Goal: Task Accomplishment & Management: Manage account settings

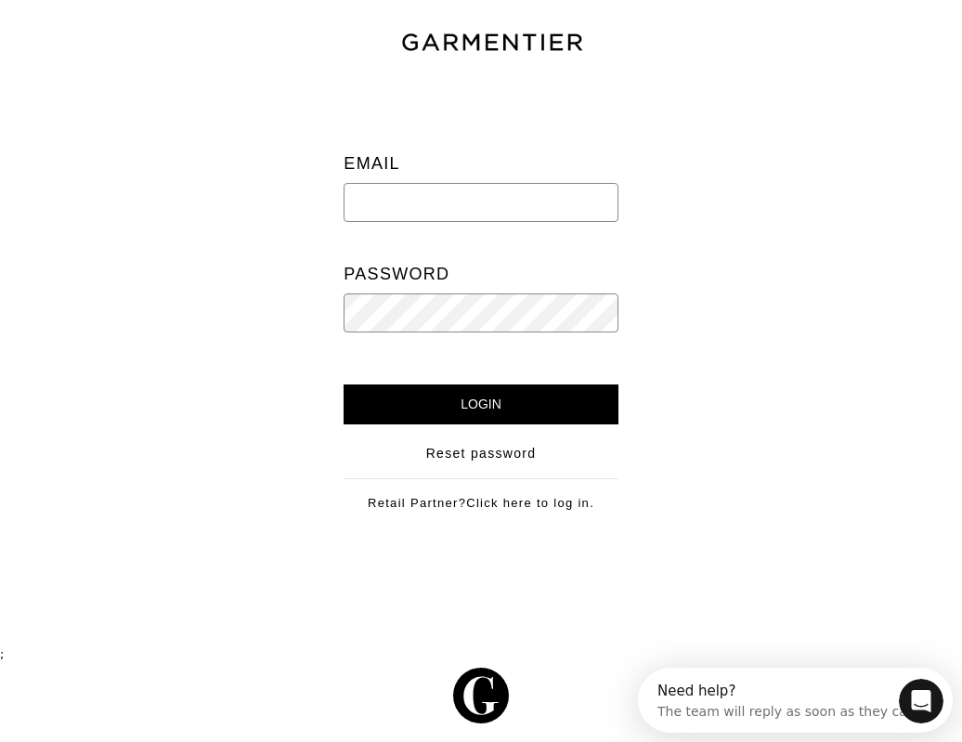
click at [423, 188] on input "email" at bounding box center [480, 202] width 274 height 39
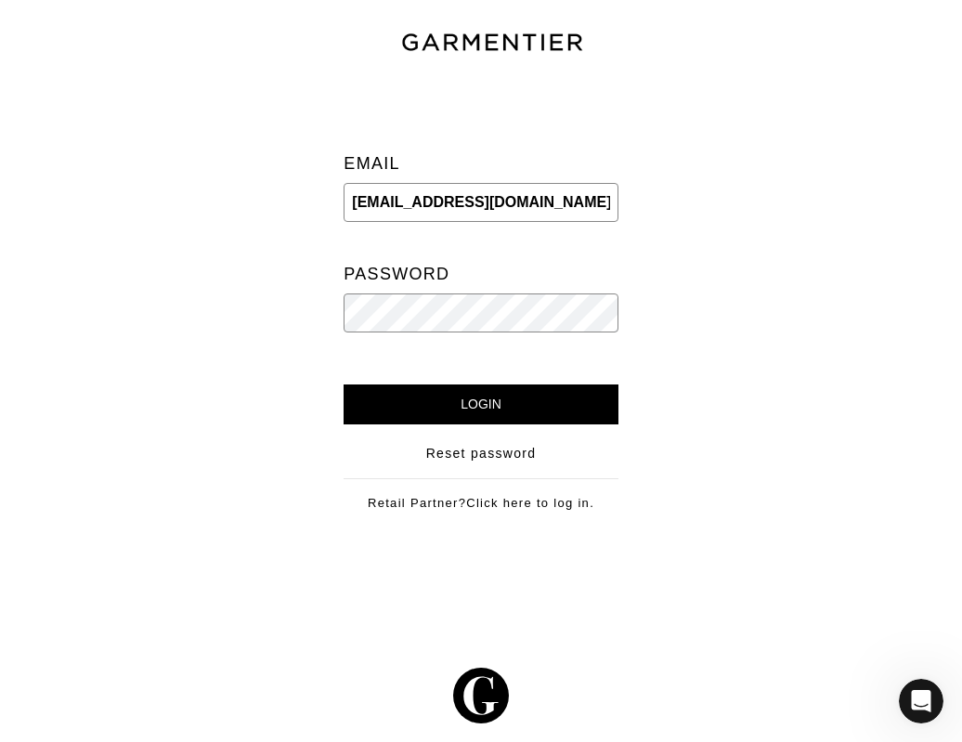
type input "[EMAIL_ADDRESS][DOMAIN_NAME]"
click at [498, 391] on input "Login" at bounding box center [480, 404] width 274 height 40
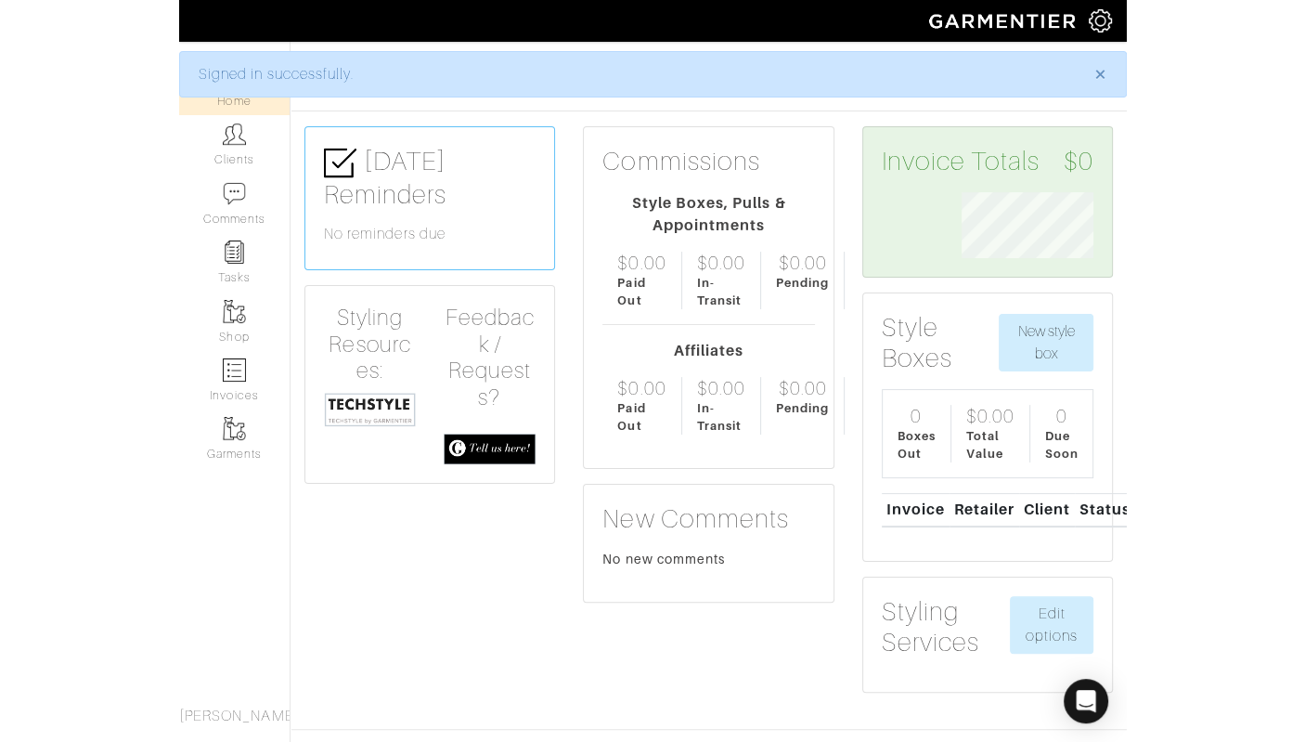
scroll to position [66, 160]
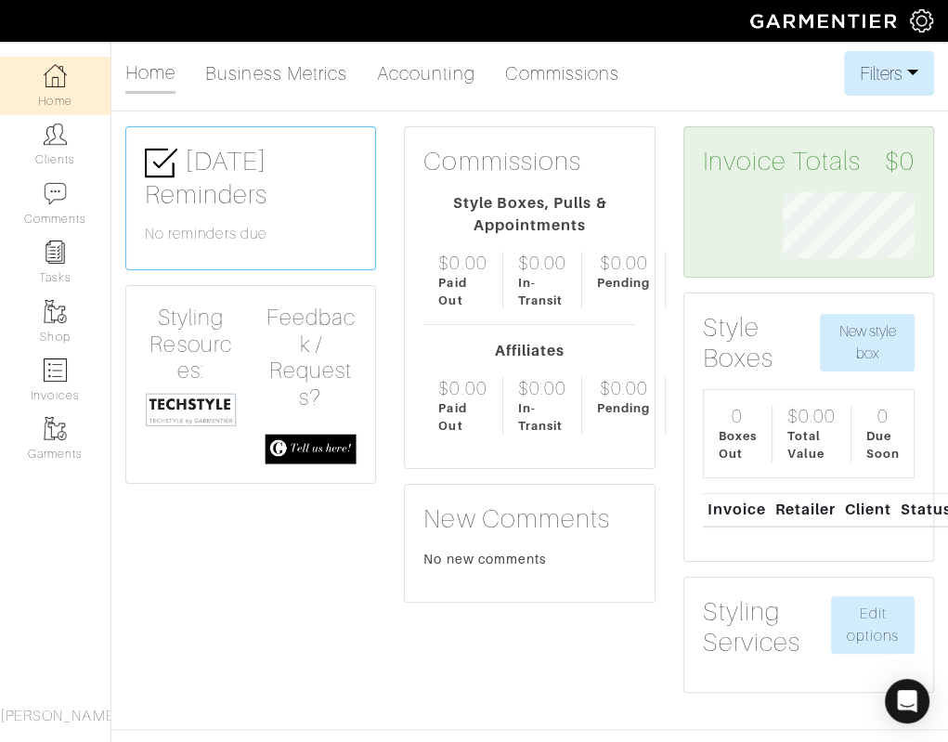
click at [287, 520] on div "Today's Reminders No reminders due Styling Resources: Feedback / Requests?" at bounding box center [250, 416] width 278 height 581
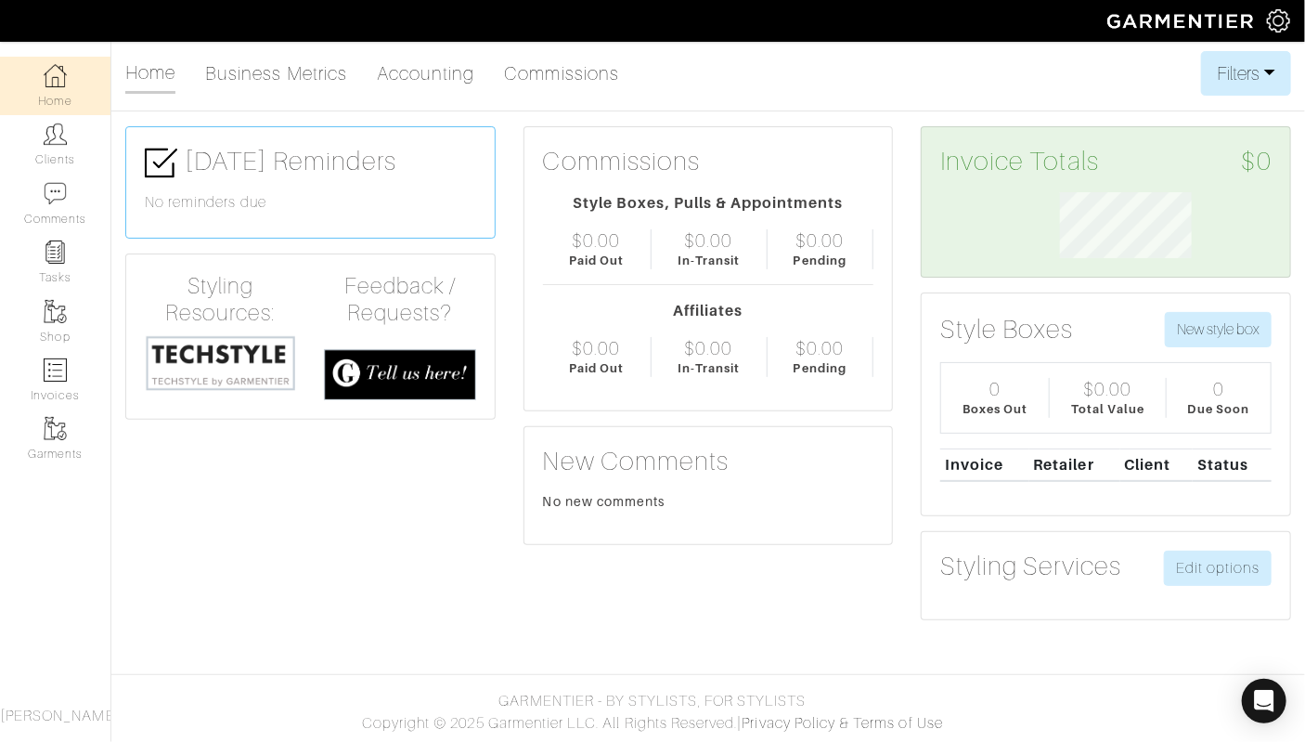
scroll to position [105, 239]
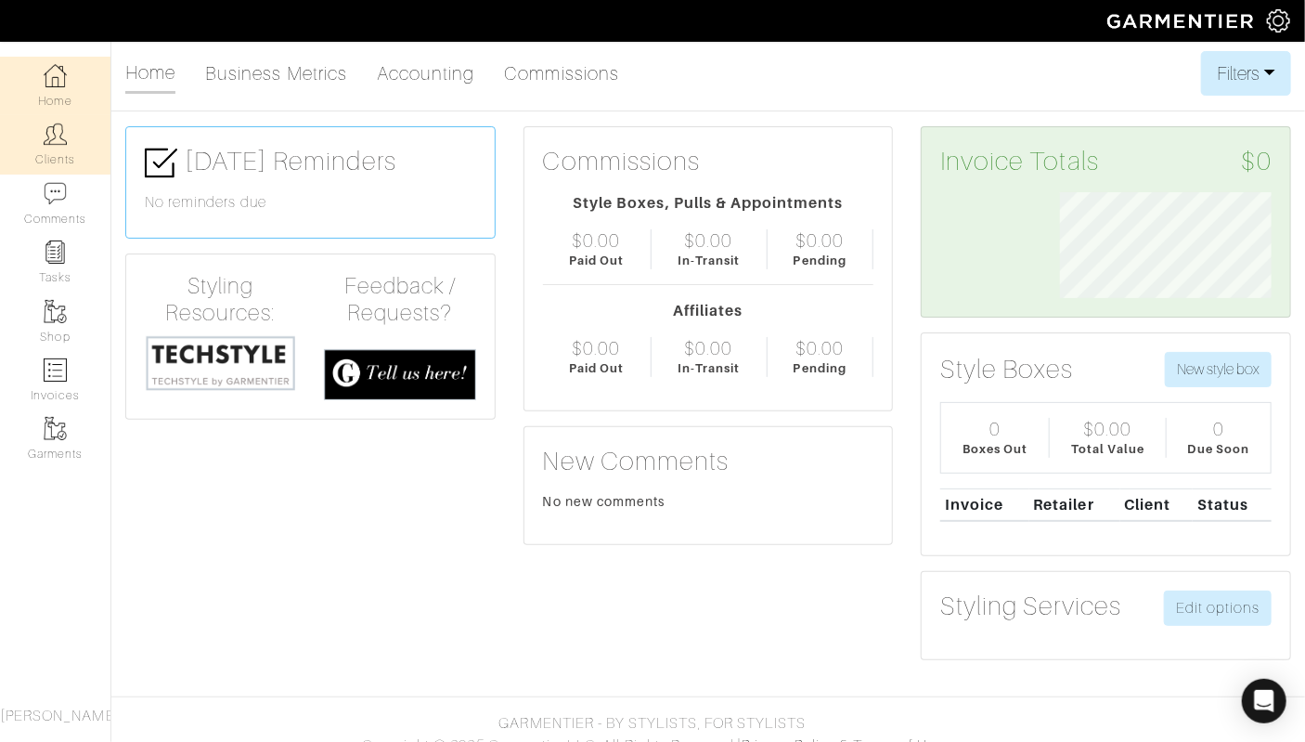
click at [56, 135] on img at bounding box center [55, 134] width 23 height 23
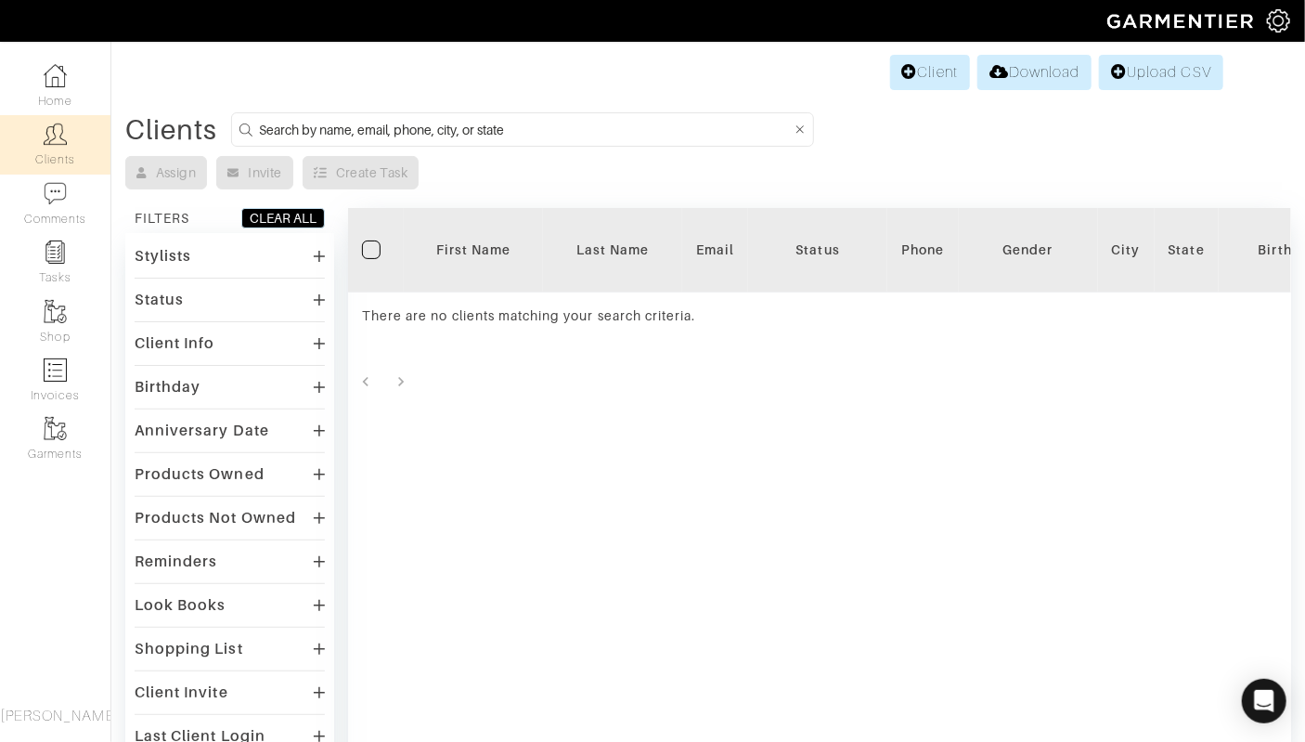
click at [947, 10] on img at bounding box center [1278, 20] width 23 height 23
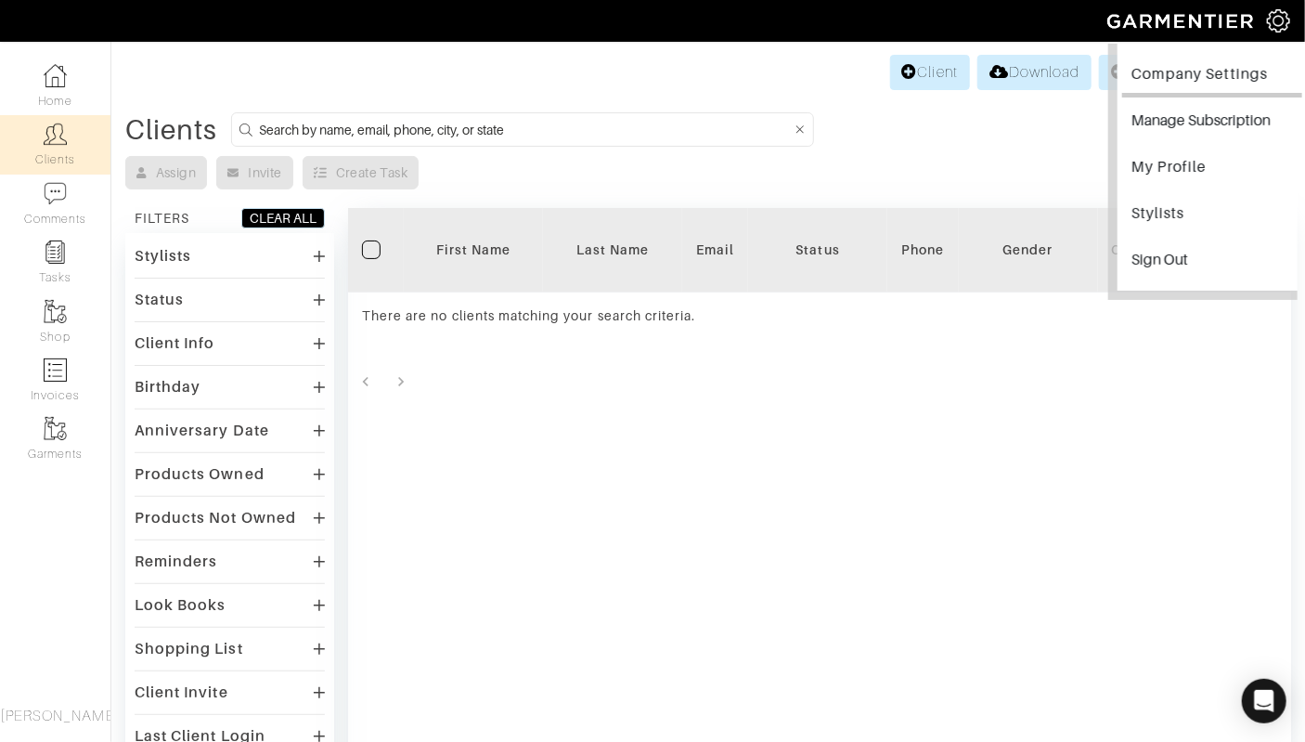
click at [947, 70] on link "Company Settings" at bounding box center [1212, 77] width 180 height 42
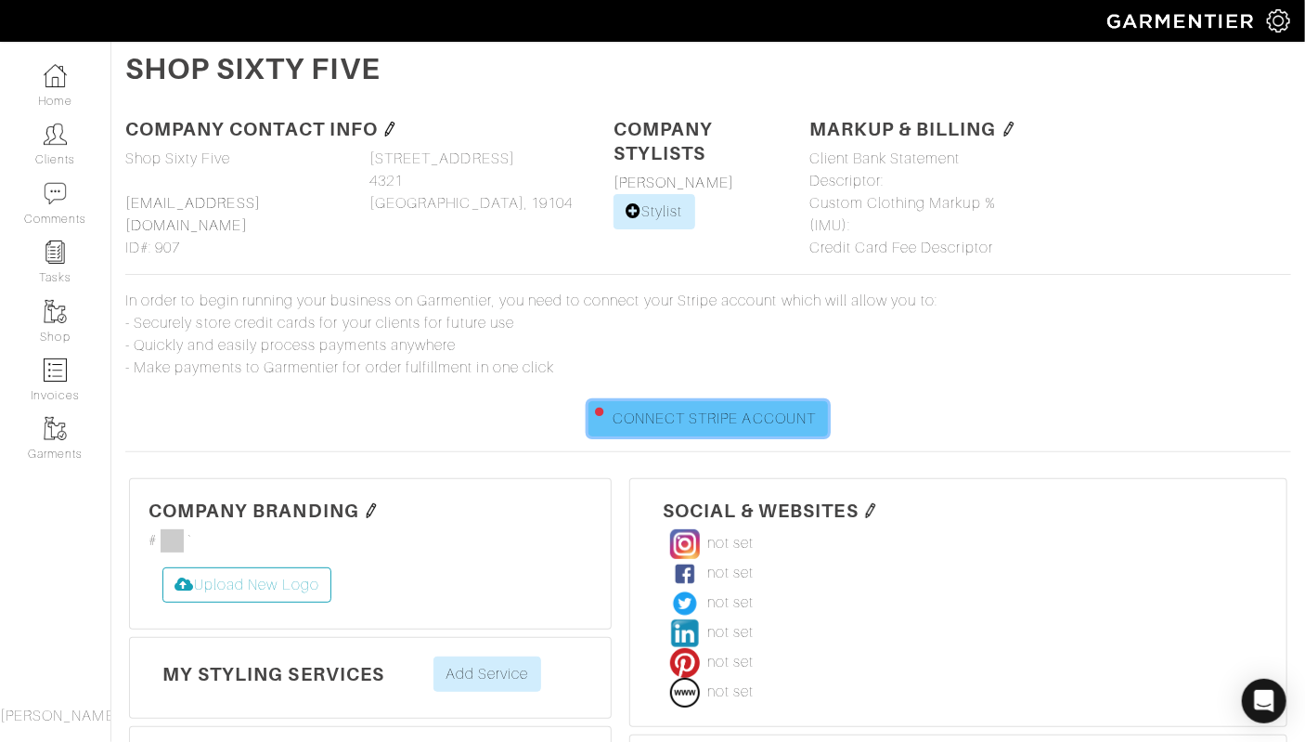
click at [727, 407] on link "CONNECT STRIPE ACCOUNT" at bounding box center [709, 418] width 240 height 35
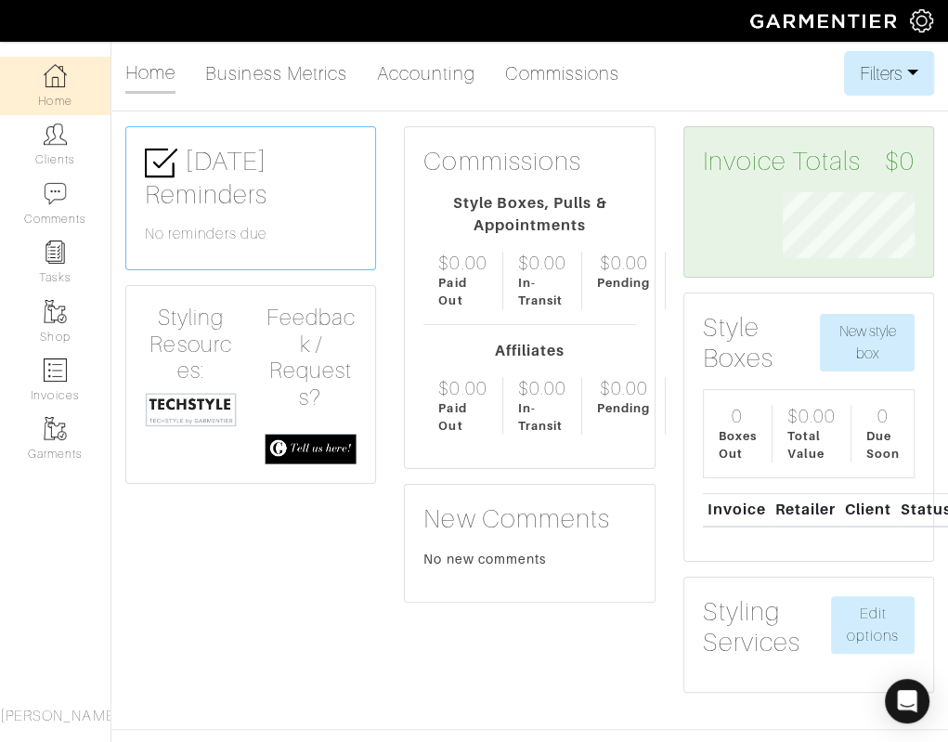
scroll to position [66, 160]
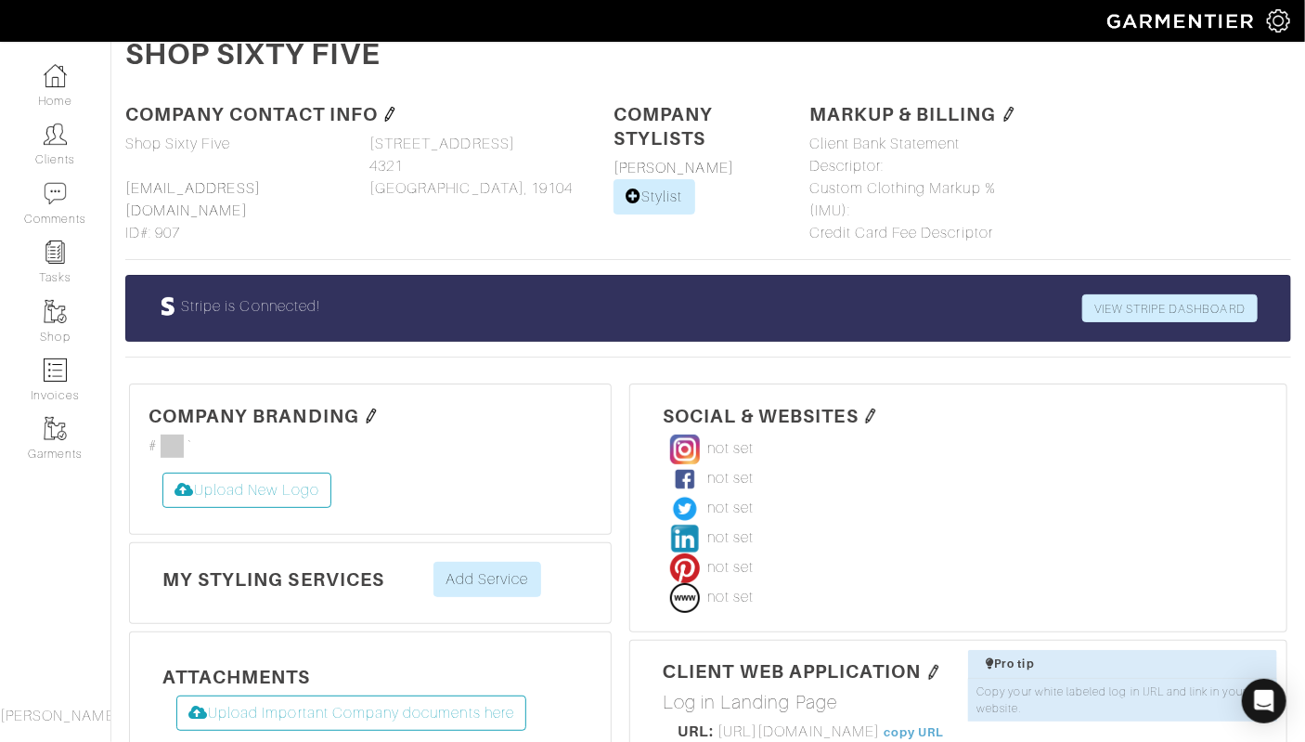
scroll to position [21, 0]
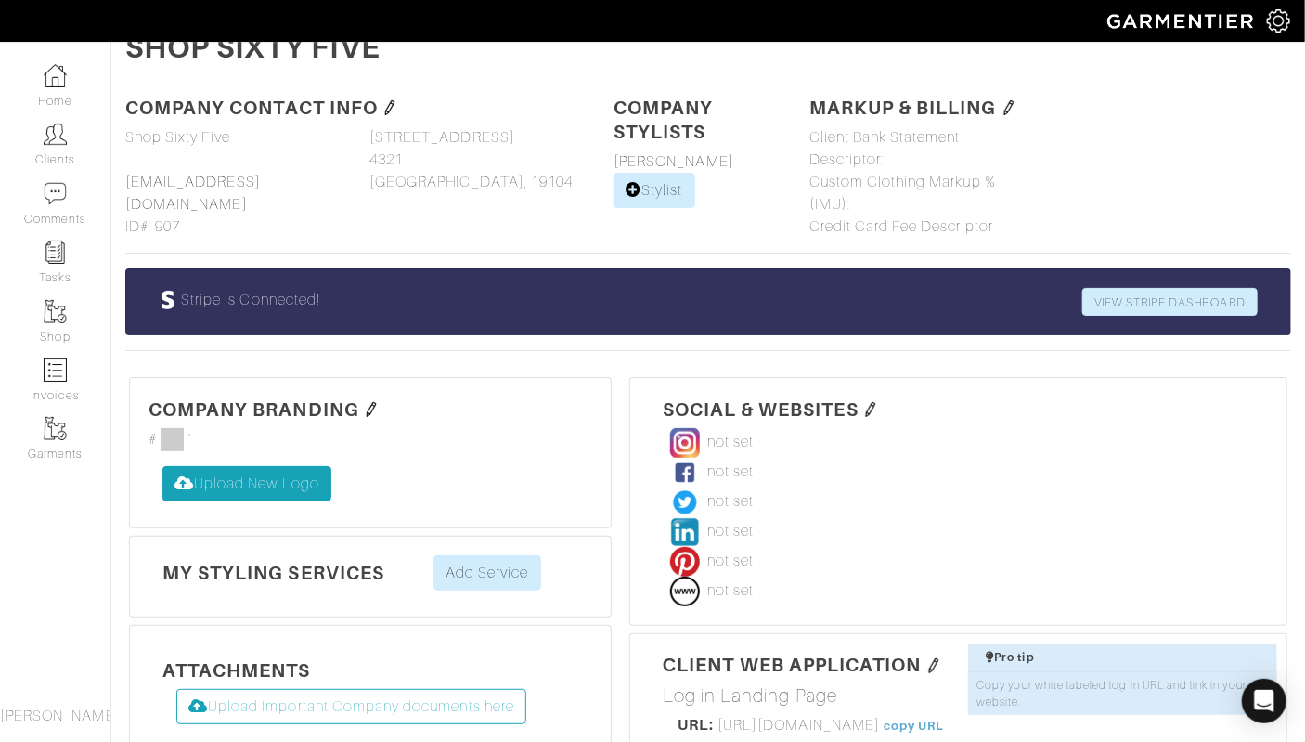
click at [270, 478] on label "Upload New Logo" at bounding box center [246, 483] width 169 height 35
click at [162, 466] on input "Upload New Logo" at bounding box center [162, 466] width 0 height 0
type input "C:\fakepath\Store Logo 1.jpg"
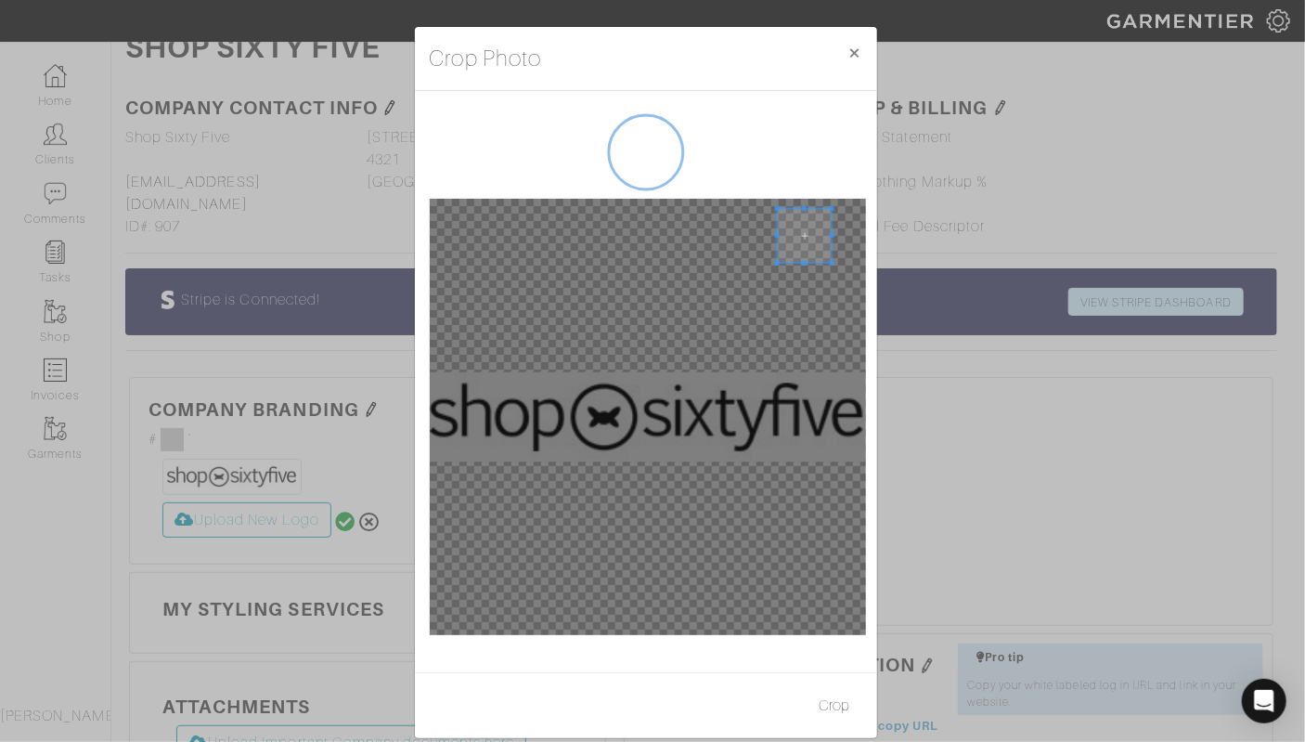
click at [809, 228] on span at bounding box center [804, 236] width 54 height 54
click at [624, 389] on span at bounding box center [630, 383] width 54 height 54
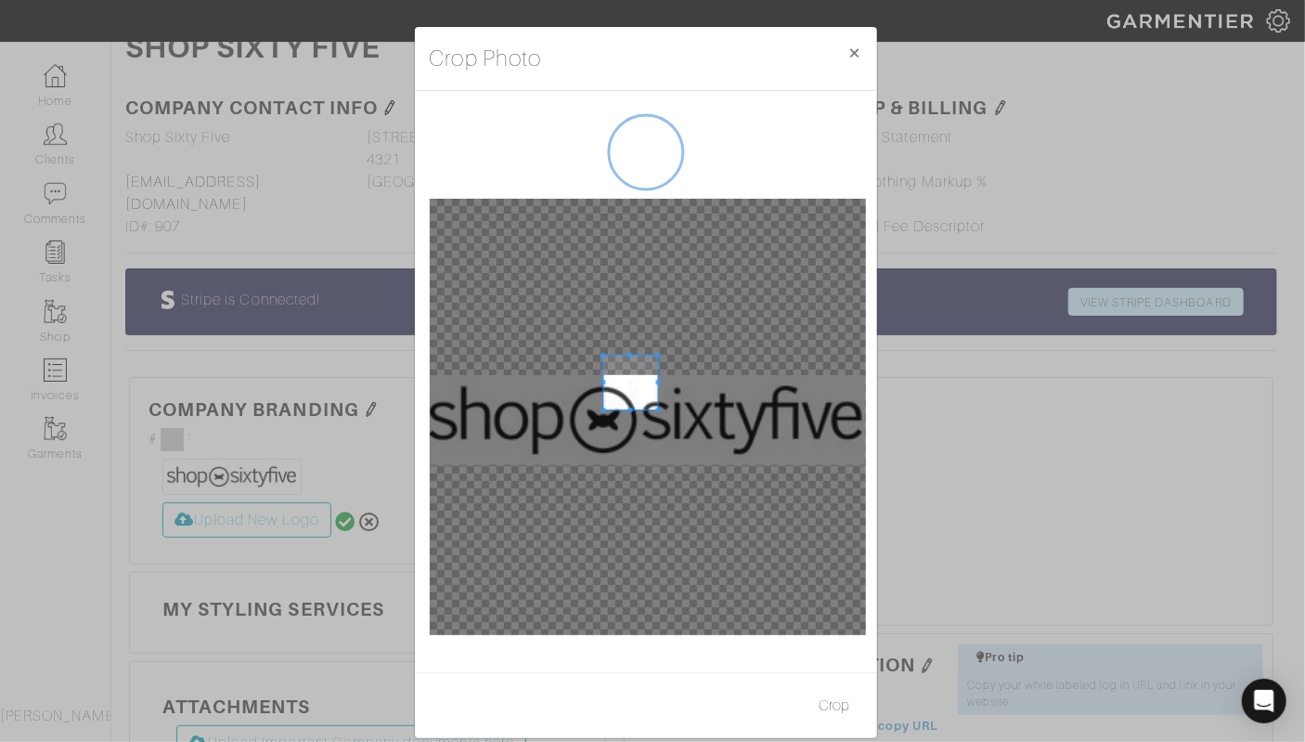
click at [654, 425] on div at bounding box center [648, 417] width 436 height 436
click at [656, 354] on div at bounding box center [648, 417] width 436 height 436
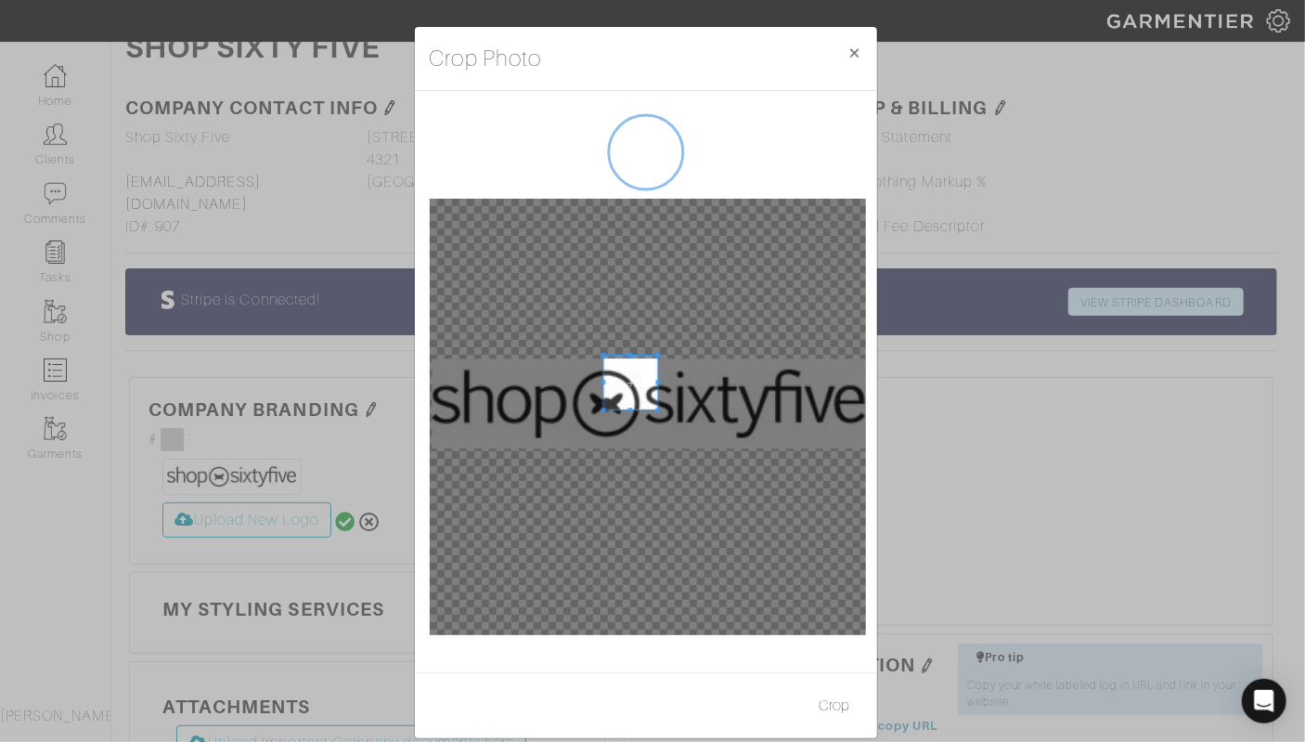
click at [608, 328] on div at bounding box center [648, 417] width 436 height 436
click at [666, 301] on div at bounding box center [648, 417] width 436 height 436
click at [850, 41] on button "×" at bounding box center [856, 53] width 44 height 52
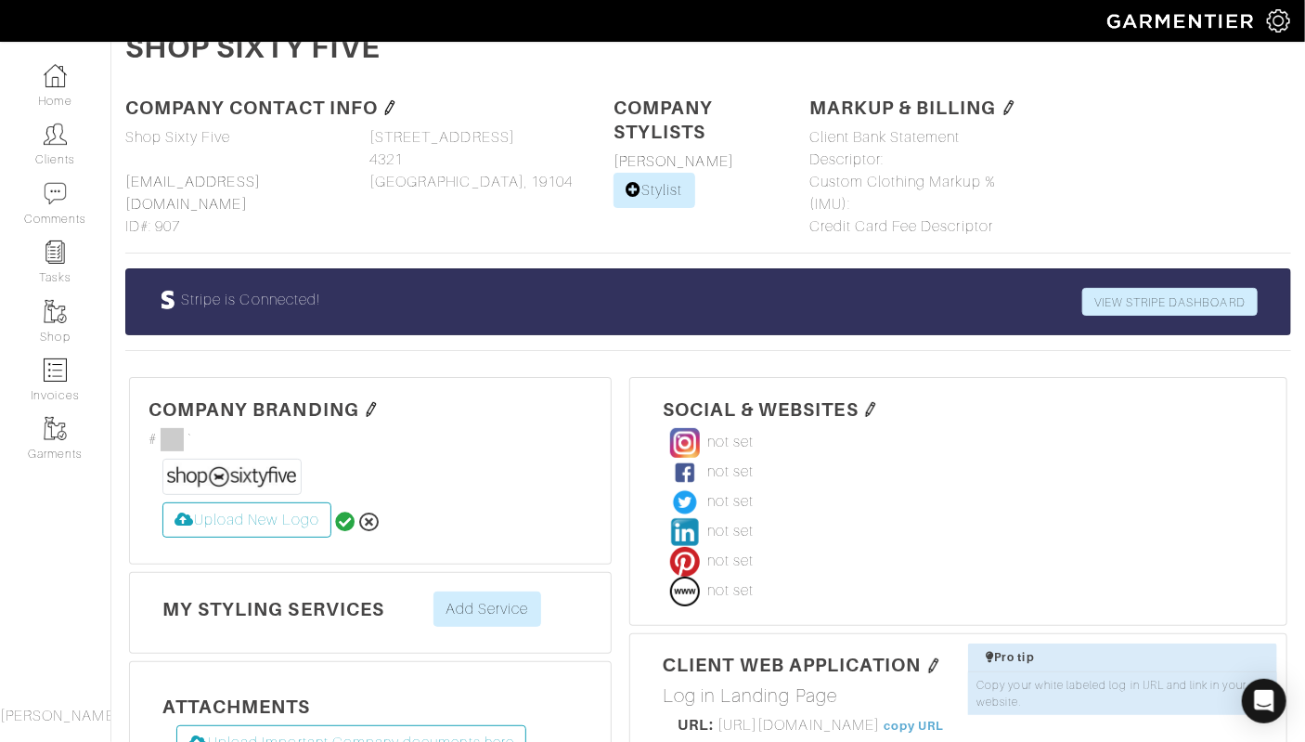
click at [694, 594] on img at bounding box center [685, 591] width 30 height 30
click at [687, 588] on img at bounding box center [685, 591] width 30 height 30
click at [868, 402] on img at bounding box center [870, 409] width 15 height 15
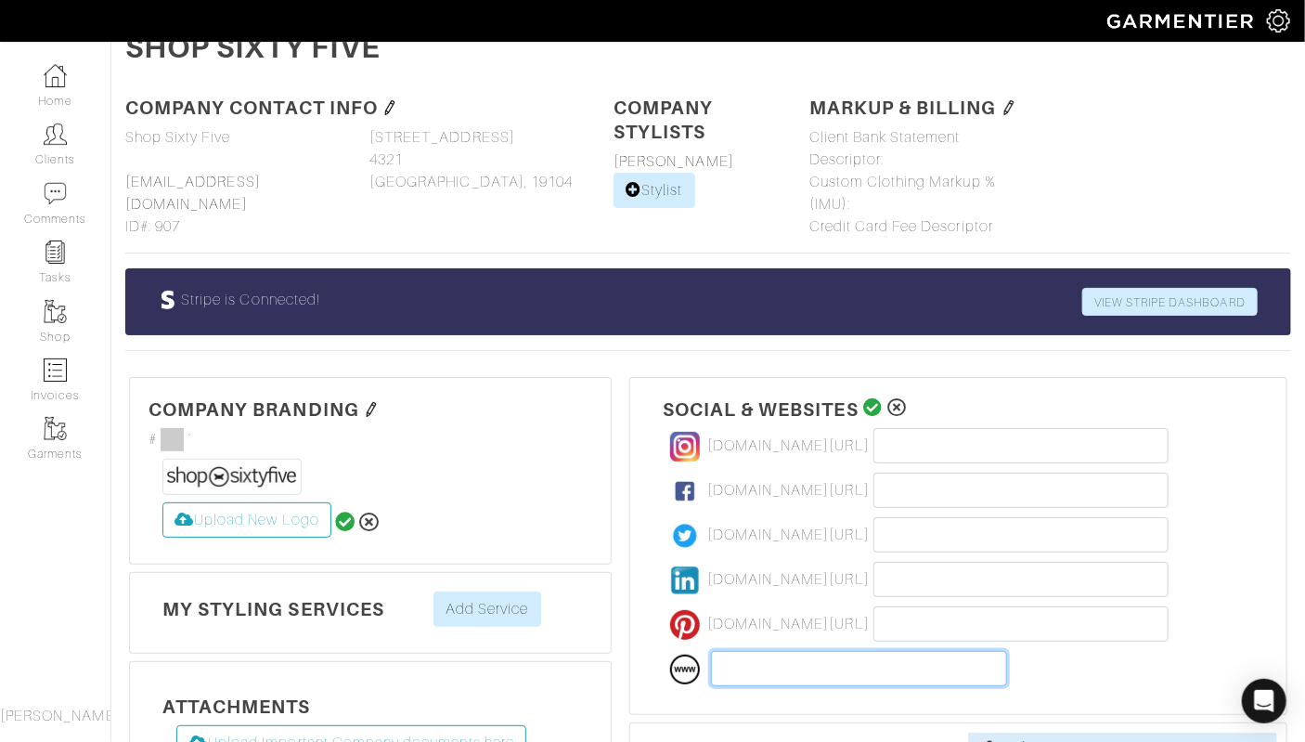
click at [821, 661] on input "text" at bounding box center [859, 668] width 296 height 35
paste input "https://shopsixtyfive.com/"
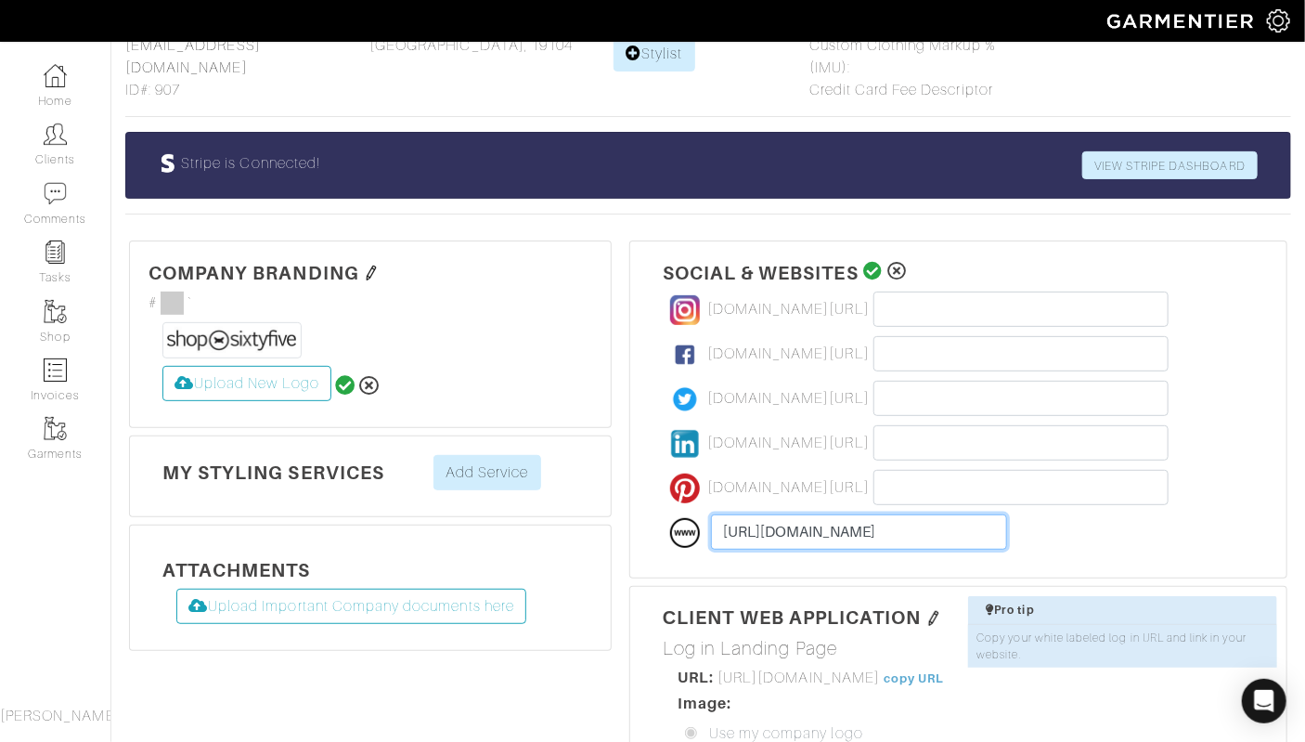
scroll to position [159, 0]
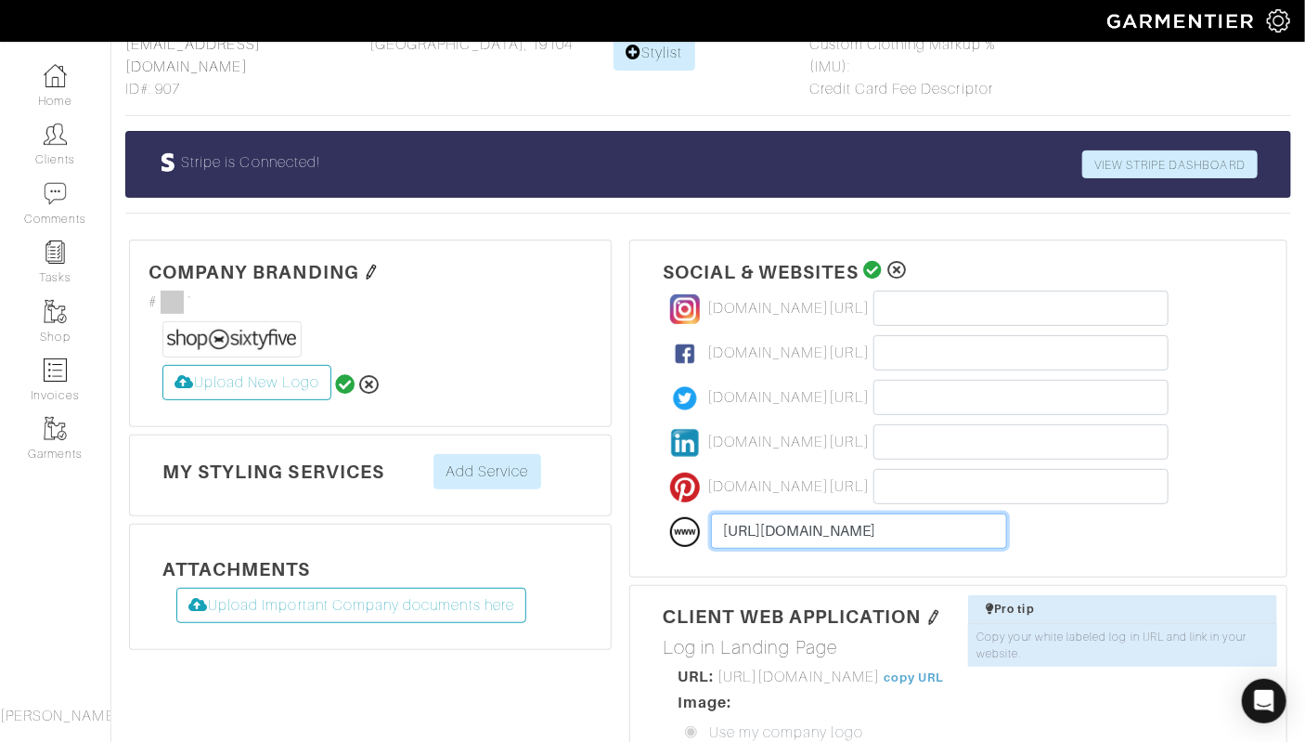
type input "https://shopsixtyfive.com/"
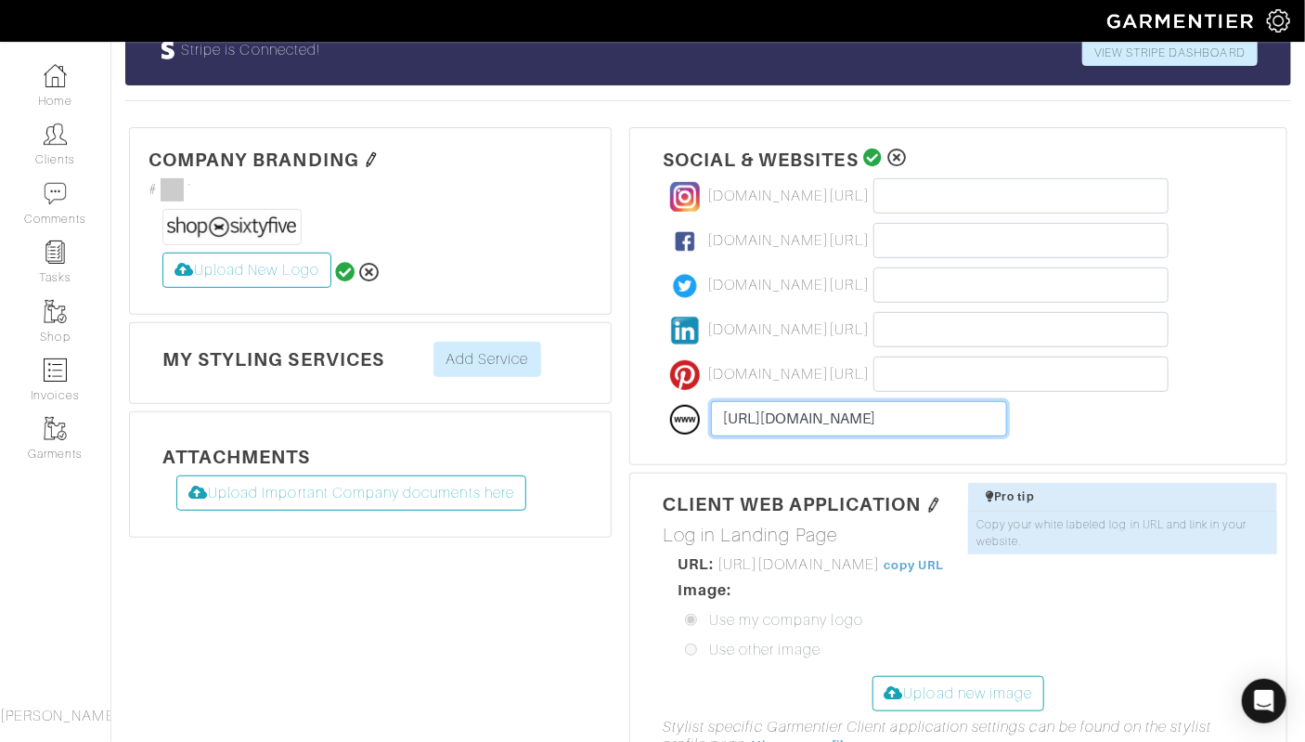
scroll to position [227, 0]
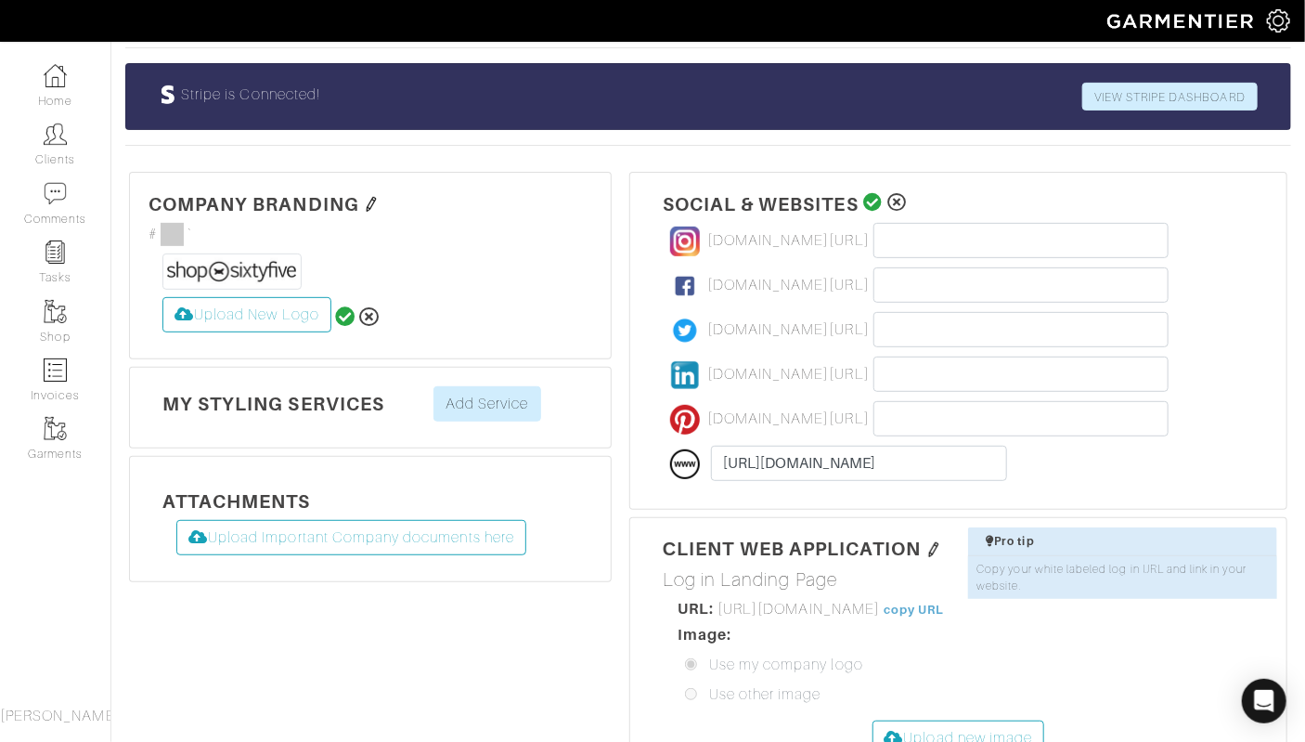
click at [873, 194] on icon at bounding box center [872, 202] width 19 height 19
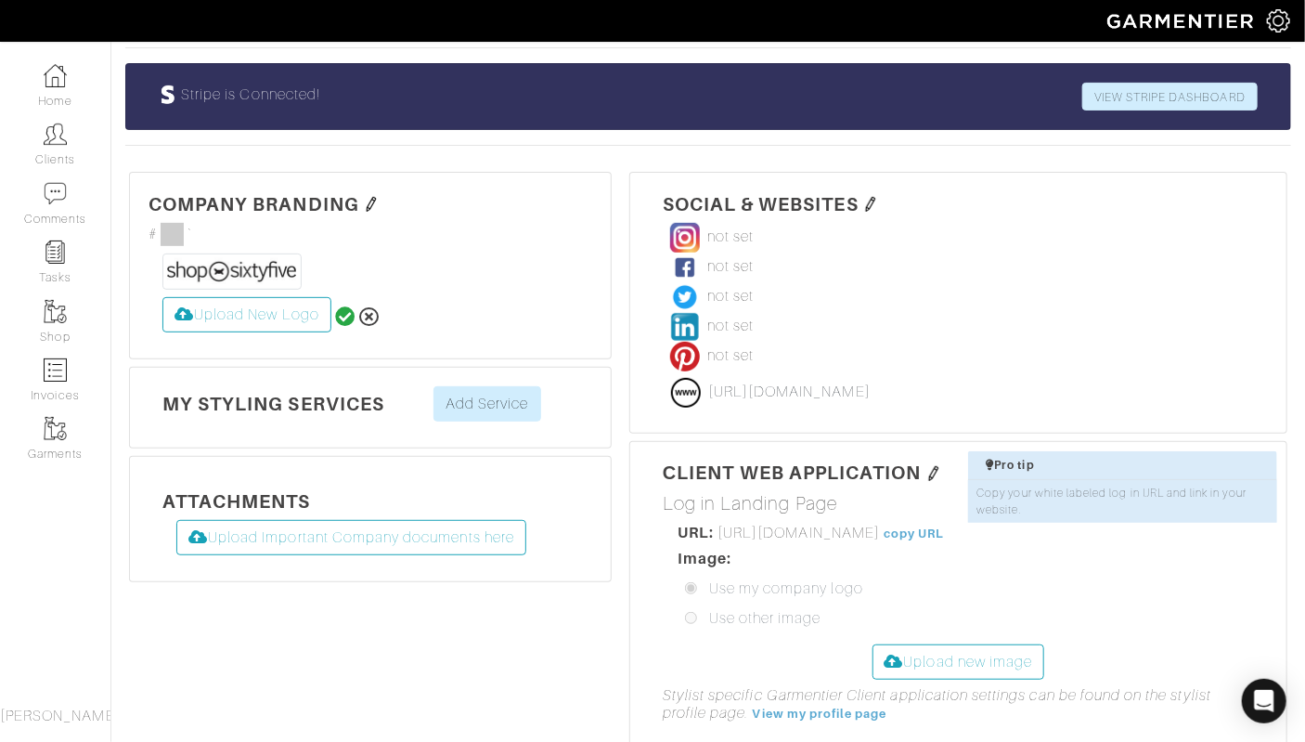
click at [1276, 14] on img at bounding box center [1278, 20] width 23 height 23
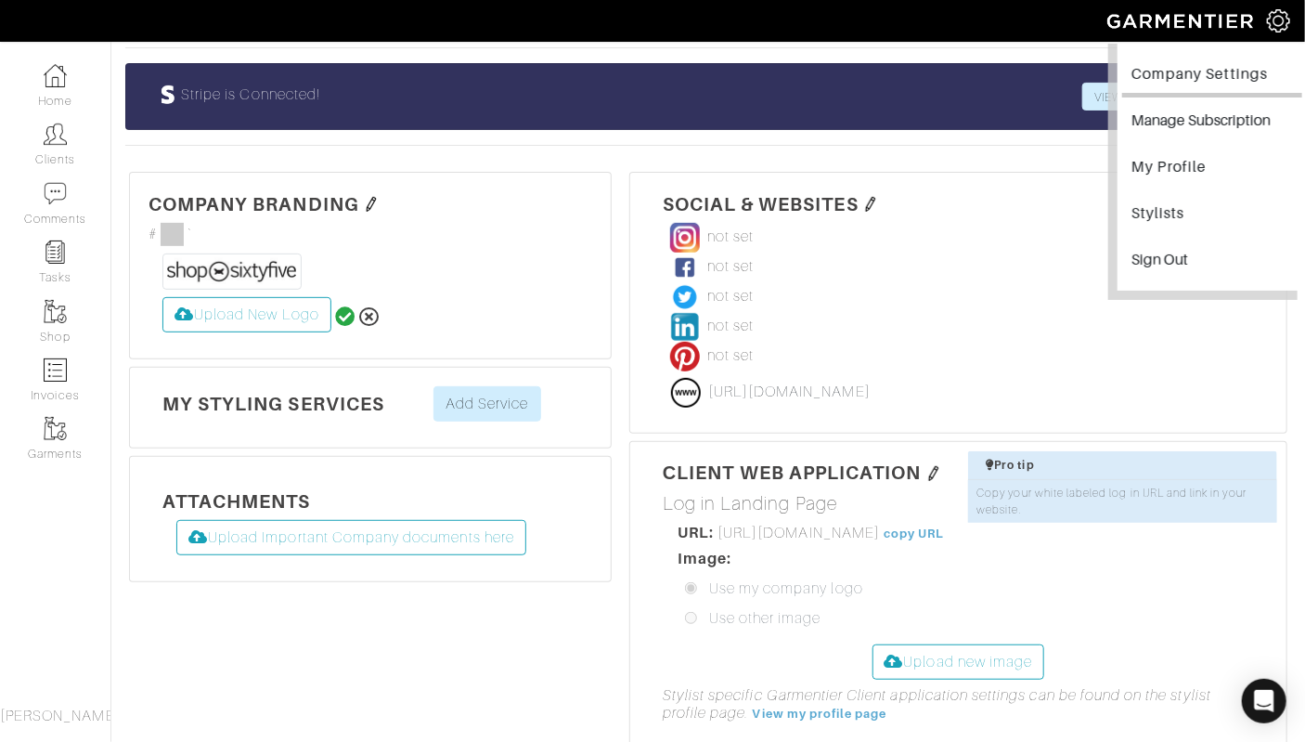
click at [1140, 75] on link "Company Settings" at bounding box center [1212, 77] width 180 height 42
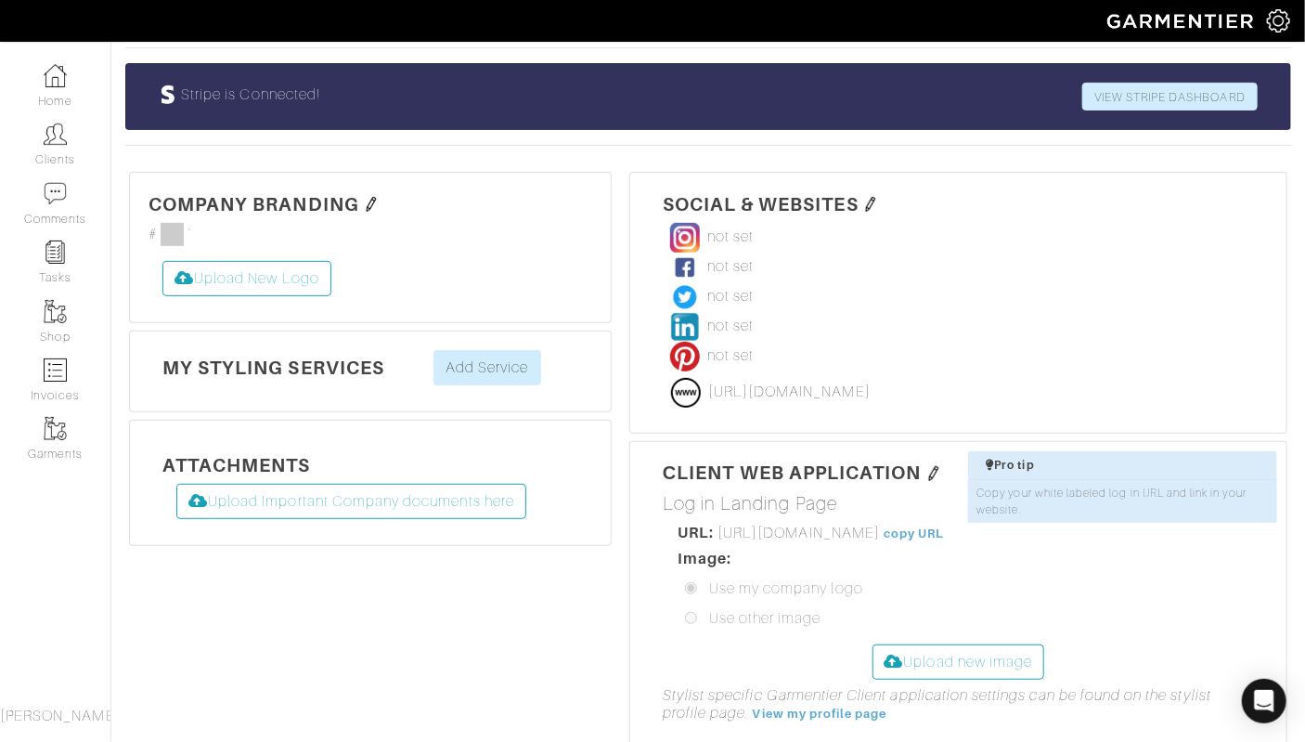
scroll to position [0, 0]
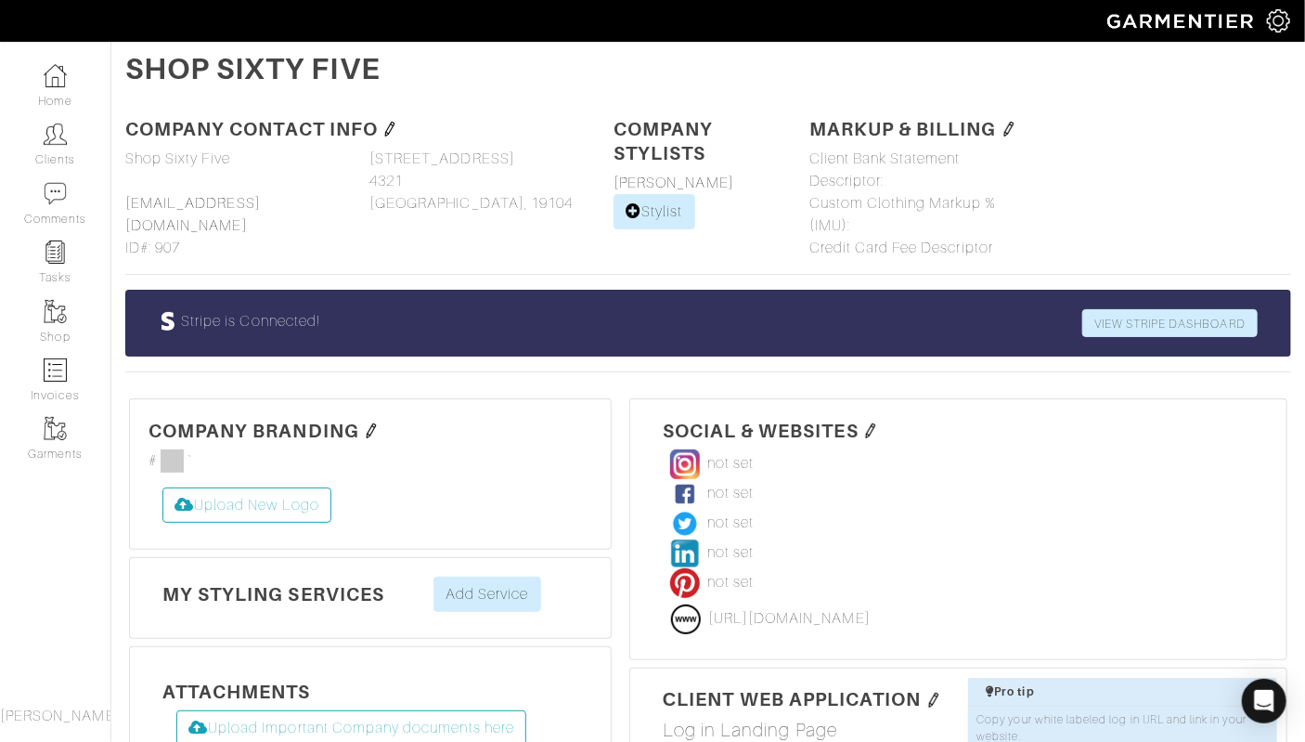
click at [1267, 8] on div "Company Settings Manage Subscription My Profile Stylists Sign Out" at bounding box center [1286, 21] width 38 height 42
click at [1275, 11] on img at bounding box center [1278, 20] width 23 height 23
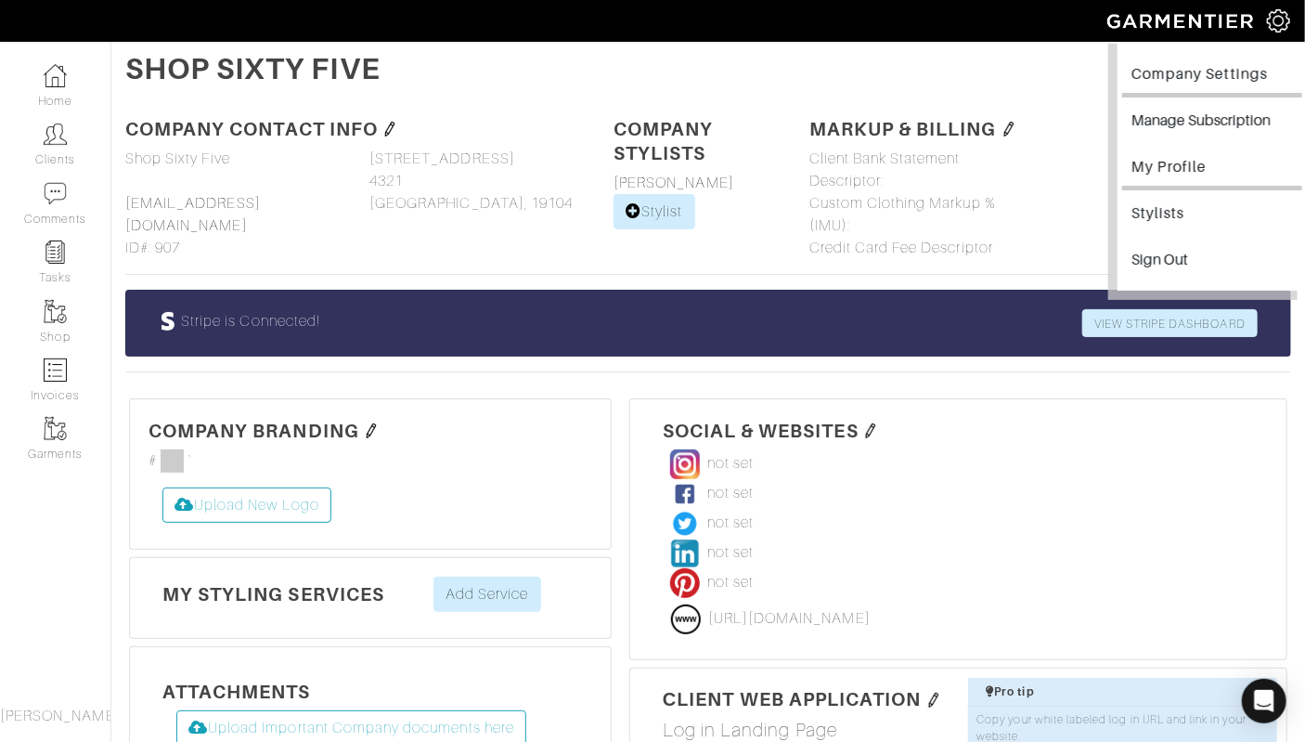
click at [1148, 164] on link "My Profile" at bounding box center [1212, 170] width 180 height 42
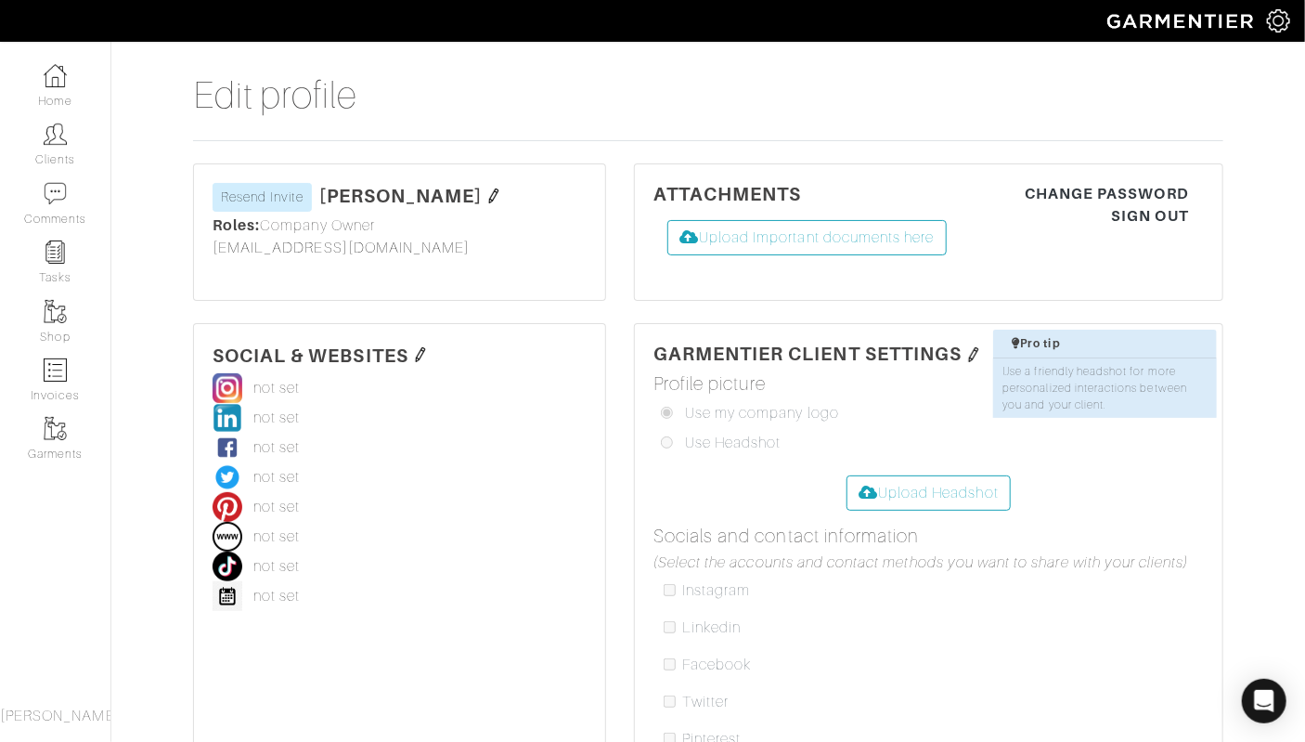
click at [486, 189] on img at bounding box center [493, 195] width 15 height 15
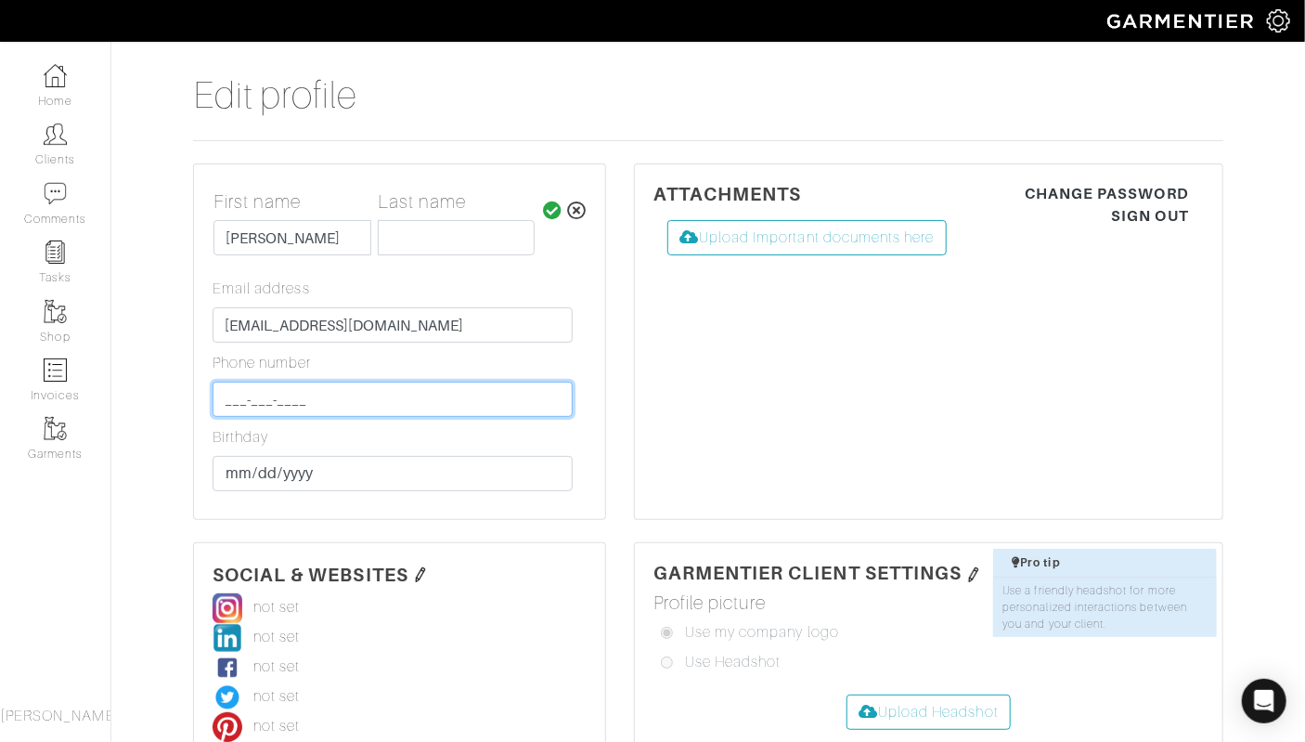
click at [364, 389] on input "___-___-____" at bounding box center [393, 399] width 360 height 35
type input "[PHONE_NUMBER]"
click at [532, 401] on input "[PHONE_NUMBER]" at bounding box center [393, 399] width 360 height 35
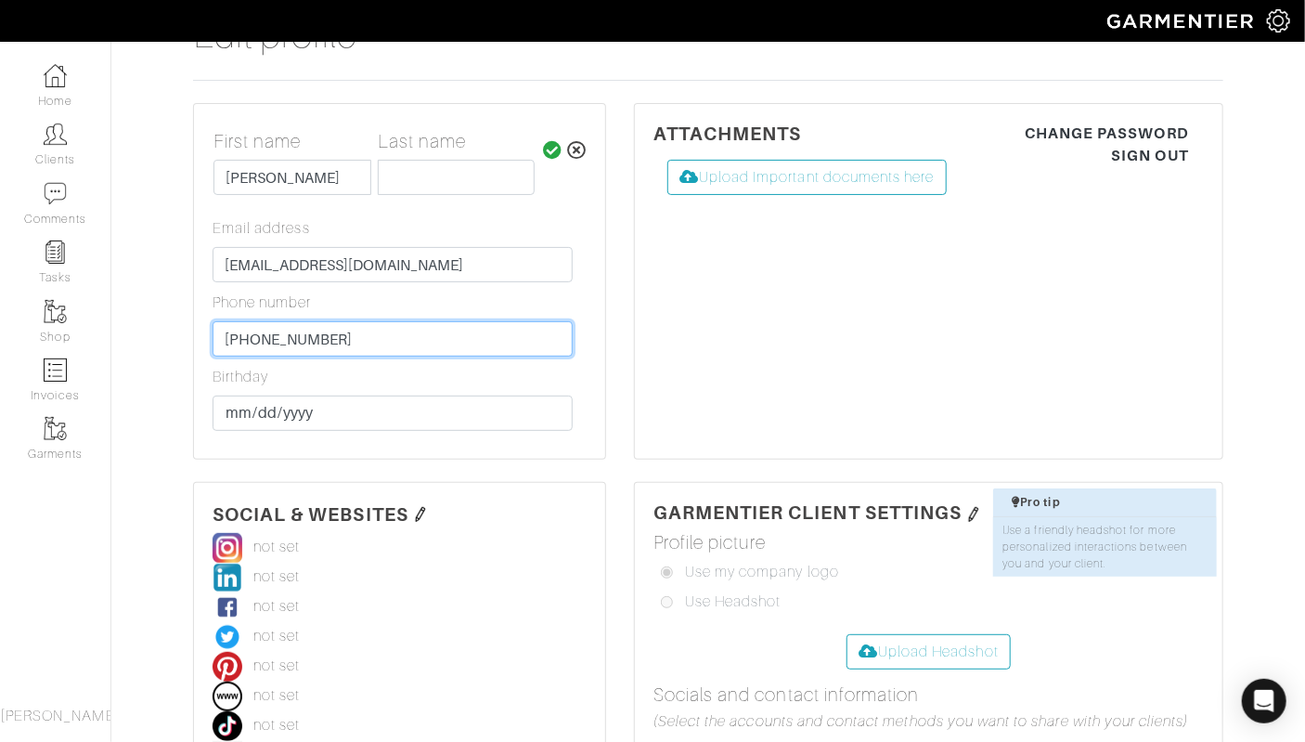
scroll to position [121, 0]
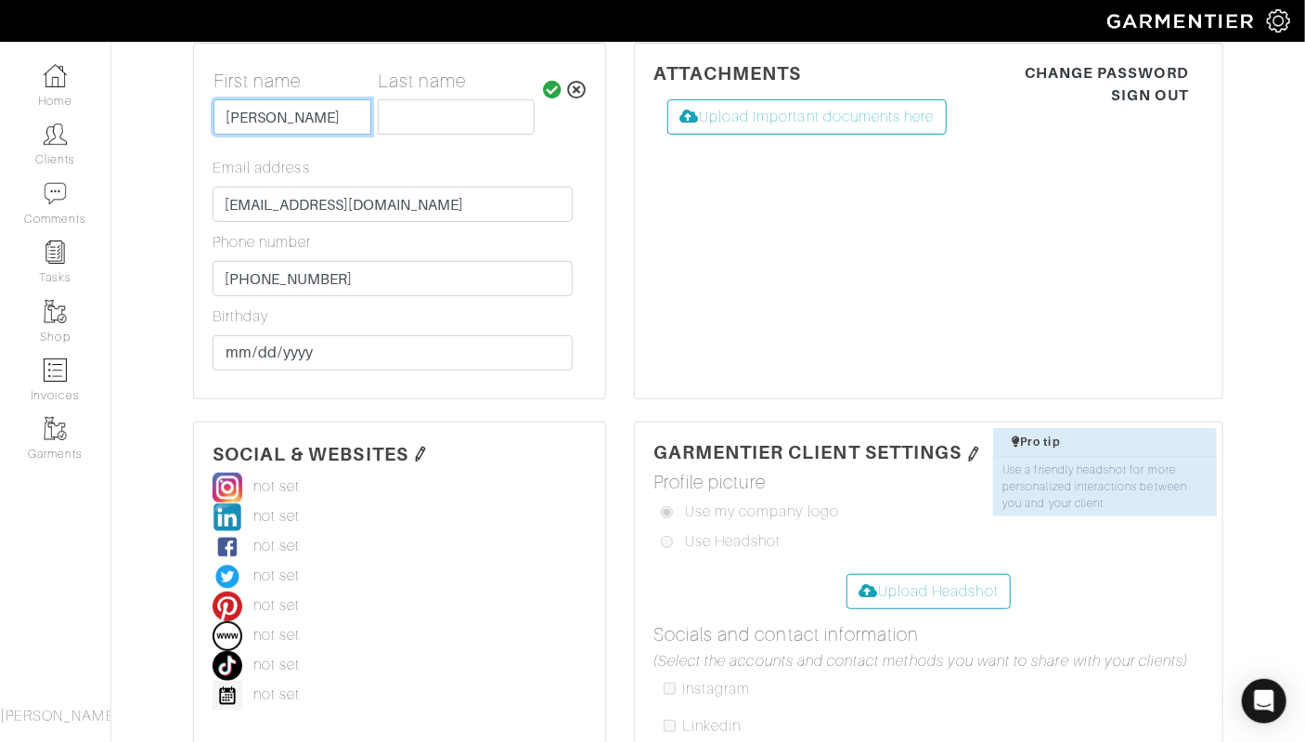
click at [335, 117] on input "[PERSON_NAME]" at bounding box center [293, 116] width 158 height 35
type input "Linda"
click at [468, 119] on input "text" at bounding box center [457, 116] width 158 height 35
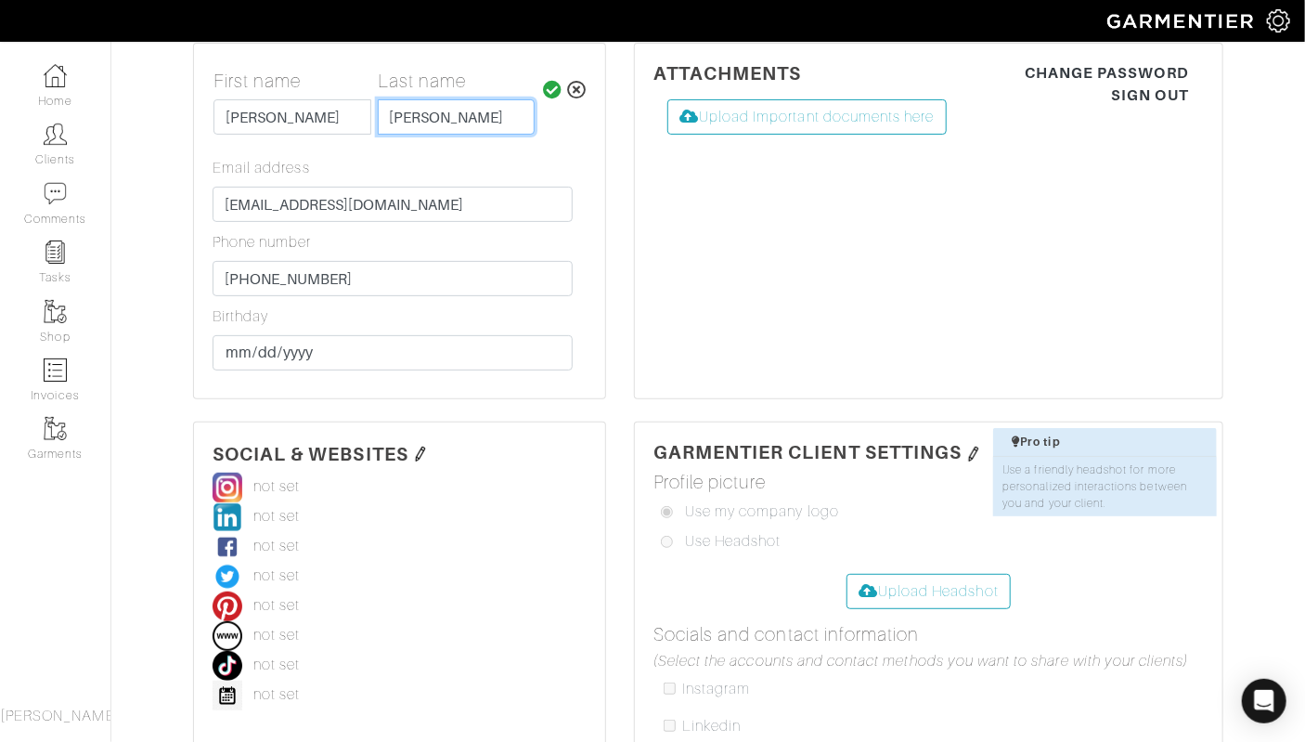
type input "LaRosa"
click at [551, 83] on icon at bounding box center [552, 90] width 19 height 19
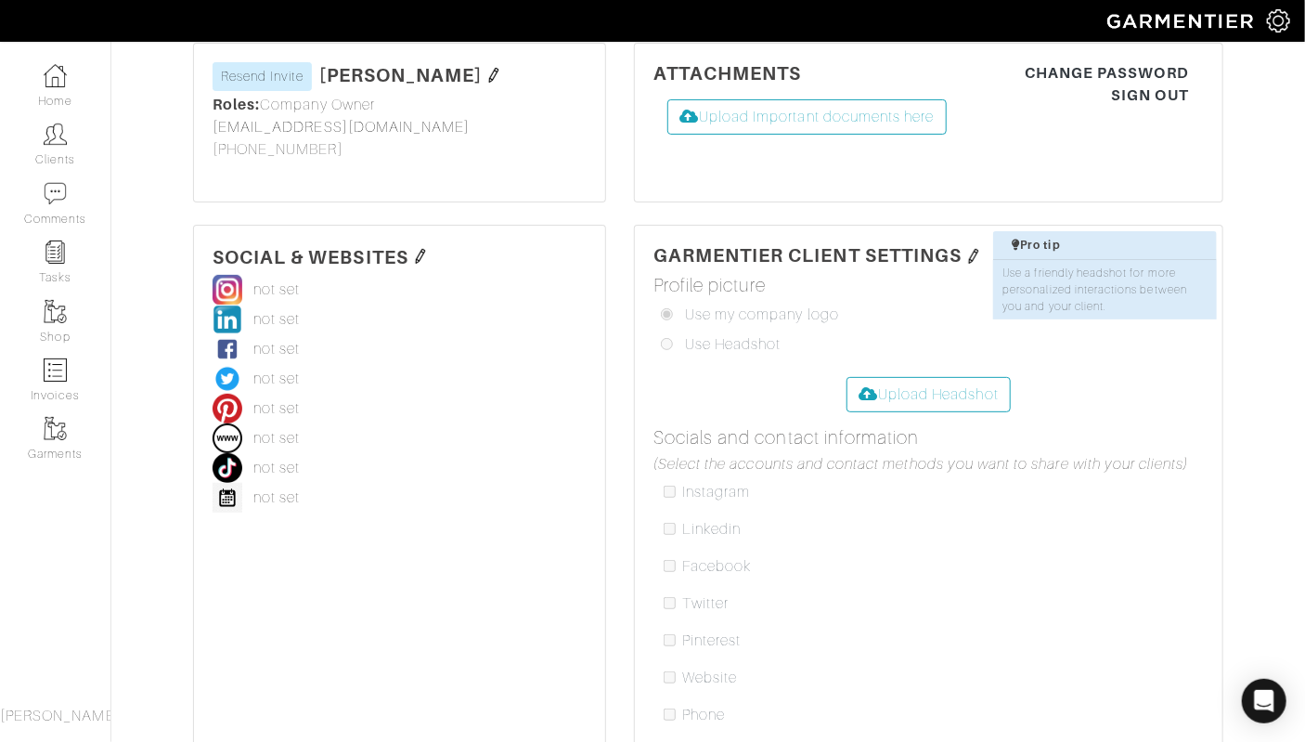
click at [486, 71] on img at bounding box center [493, 75] width 15 height 15
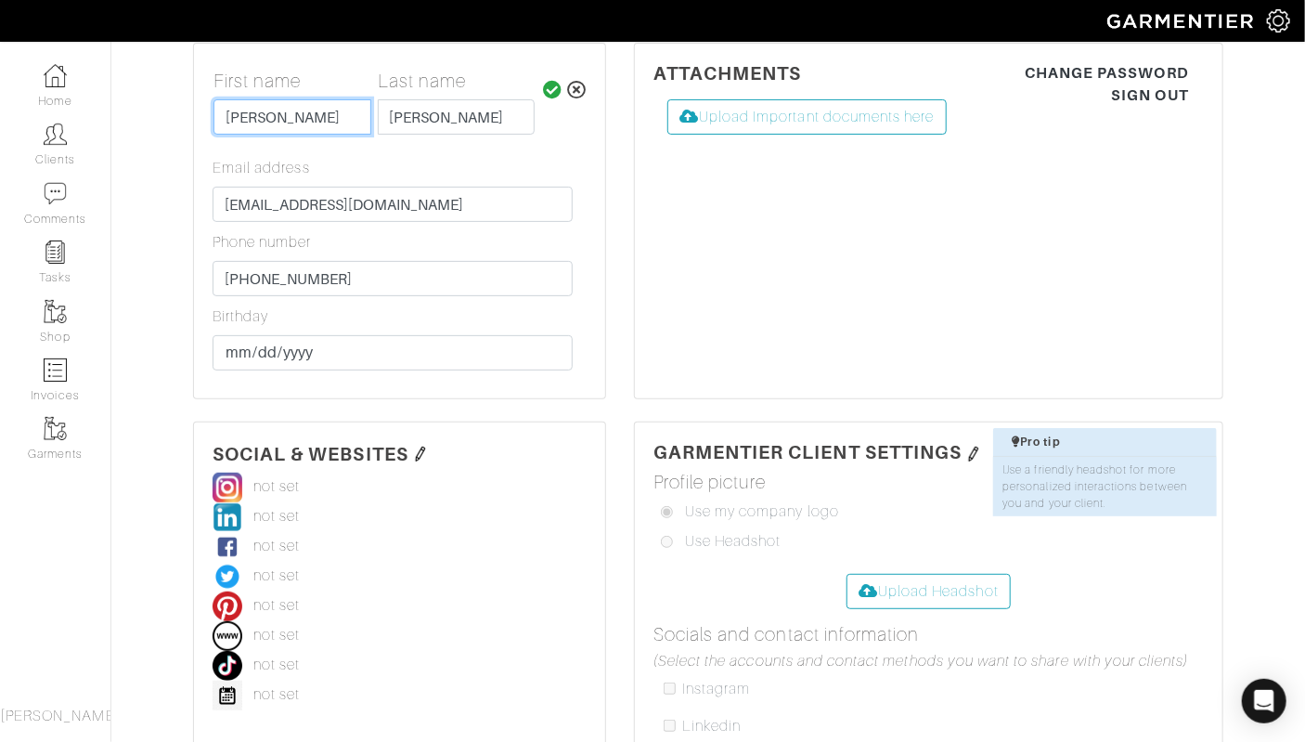
click at [227, 116] on input "Linda" at bounding box center [293, 116] width 158 height 35
click at [390, 114] on input "LaRosa" at bounding box center [457, 116] width 158 height 35
click at [288, 114] on input "Linda" at bounding box center [293, 116] width 158 height 35
type input "Linda"
click at [553, 85] on icon at bounding box center [552, 90] width 19 height 19
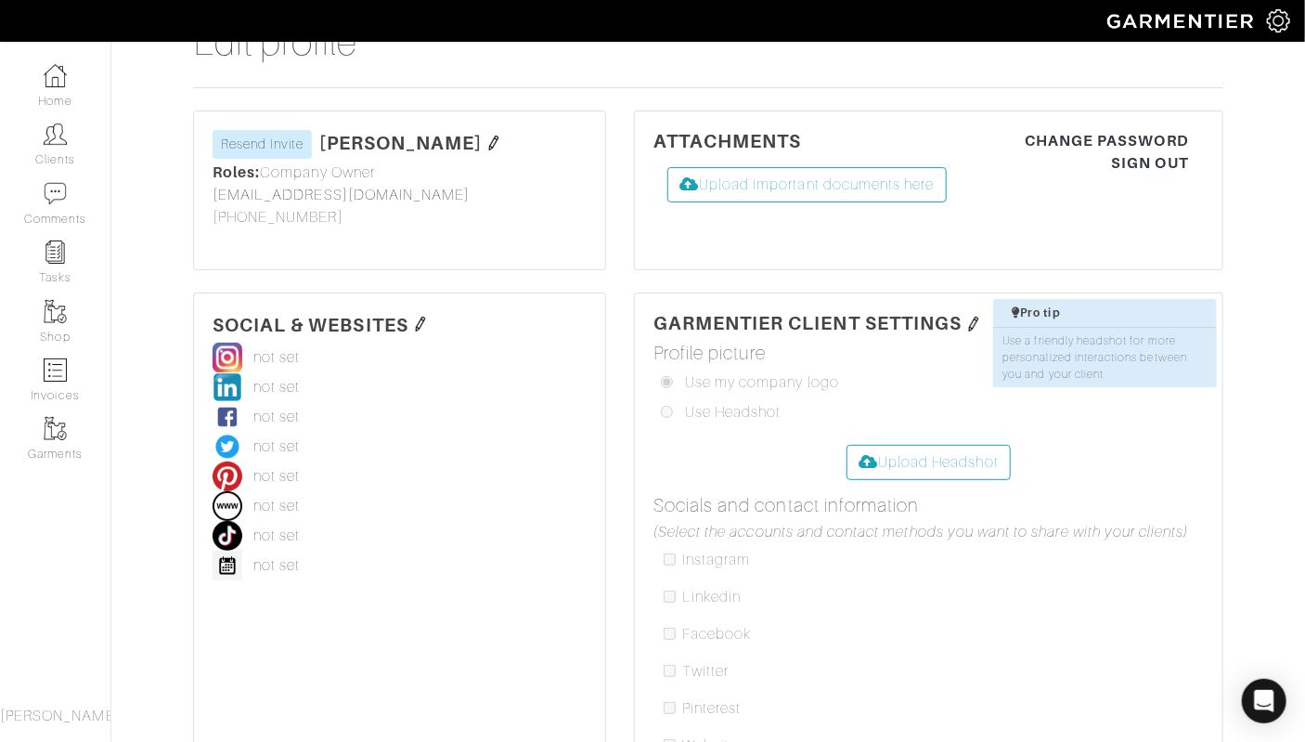
scroll to position [48, 0]
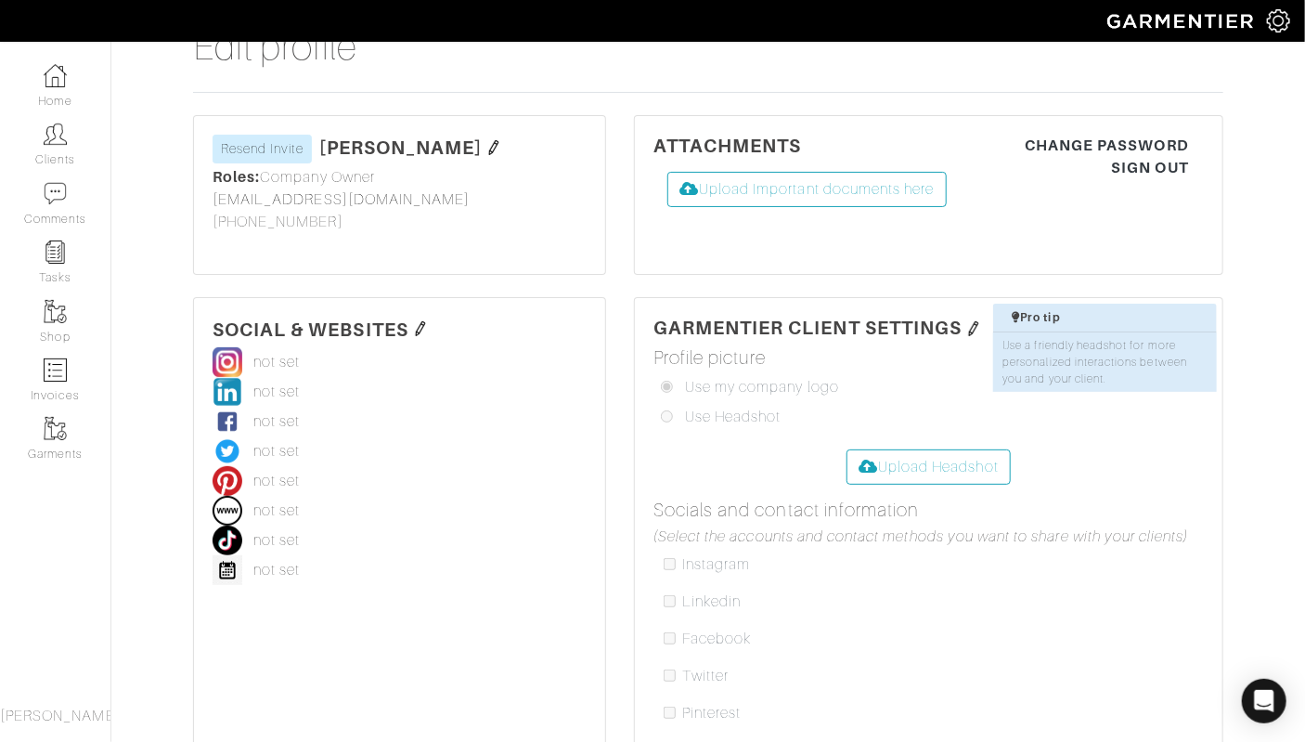
click at [971, 322] on img at bounding box center [973, 328] width 15 height 15
click at [668, 416] on input "radio" at bounding box center [667, 416] width 12 height 12
radio input "true"
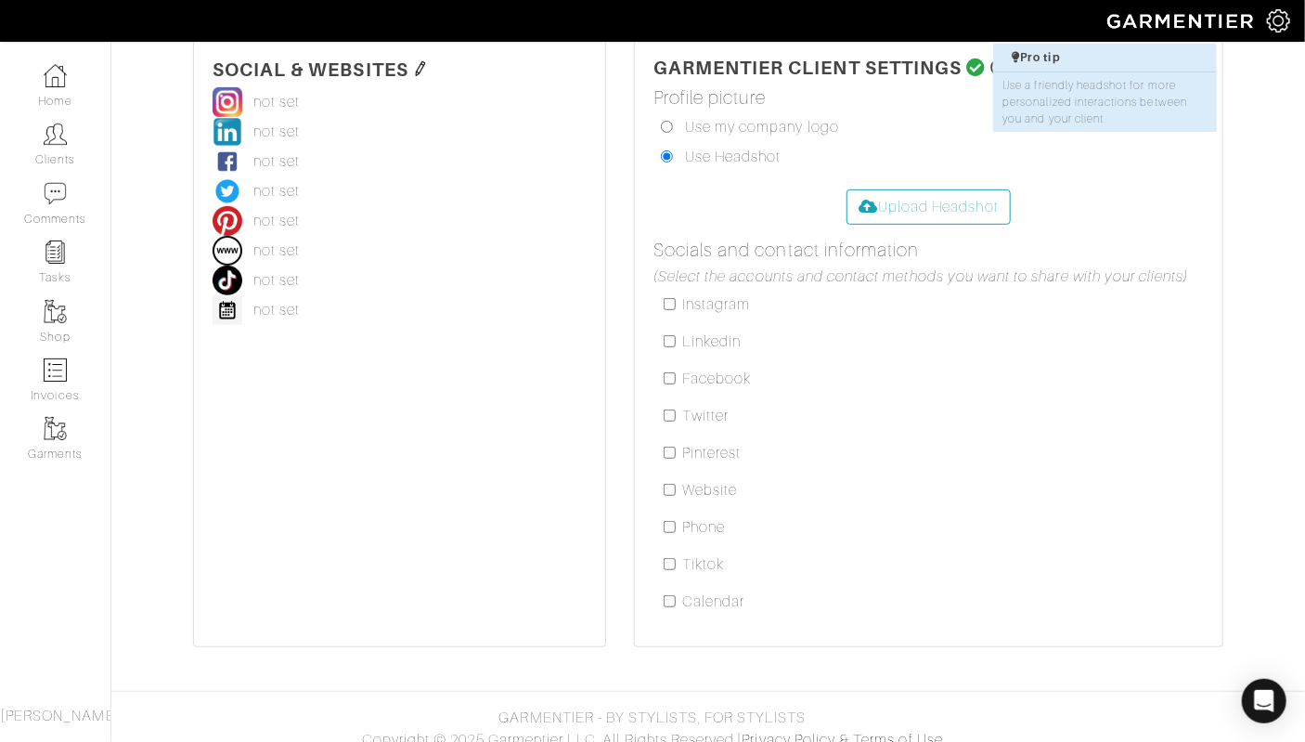
scroll to position [267, 0]
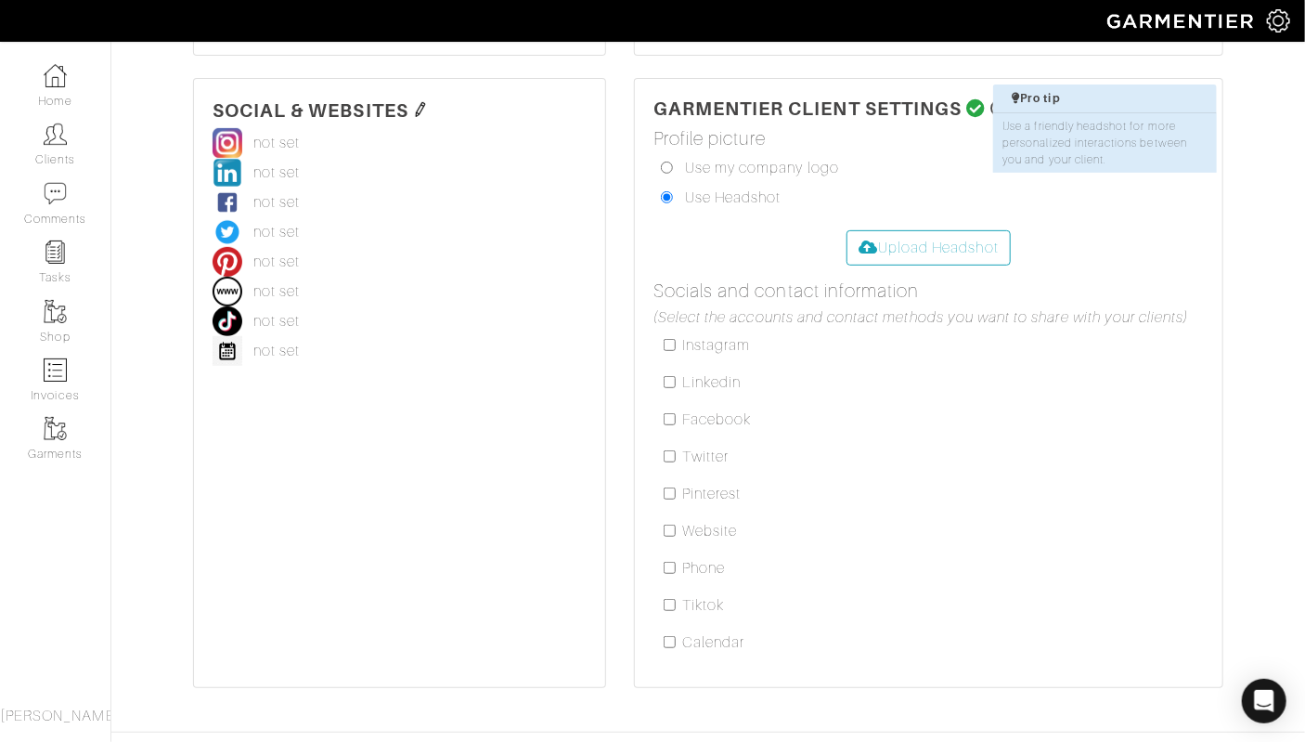
click at [976, 99] on icon at bounding box center [975, 108] width 19 height 19
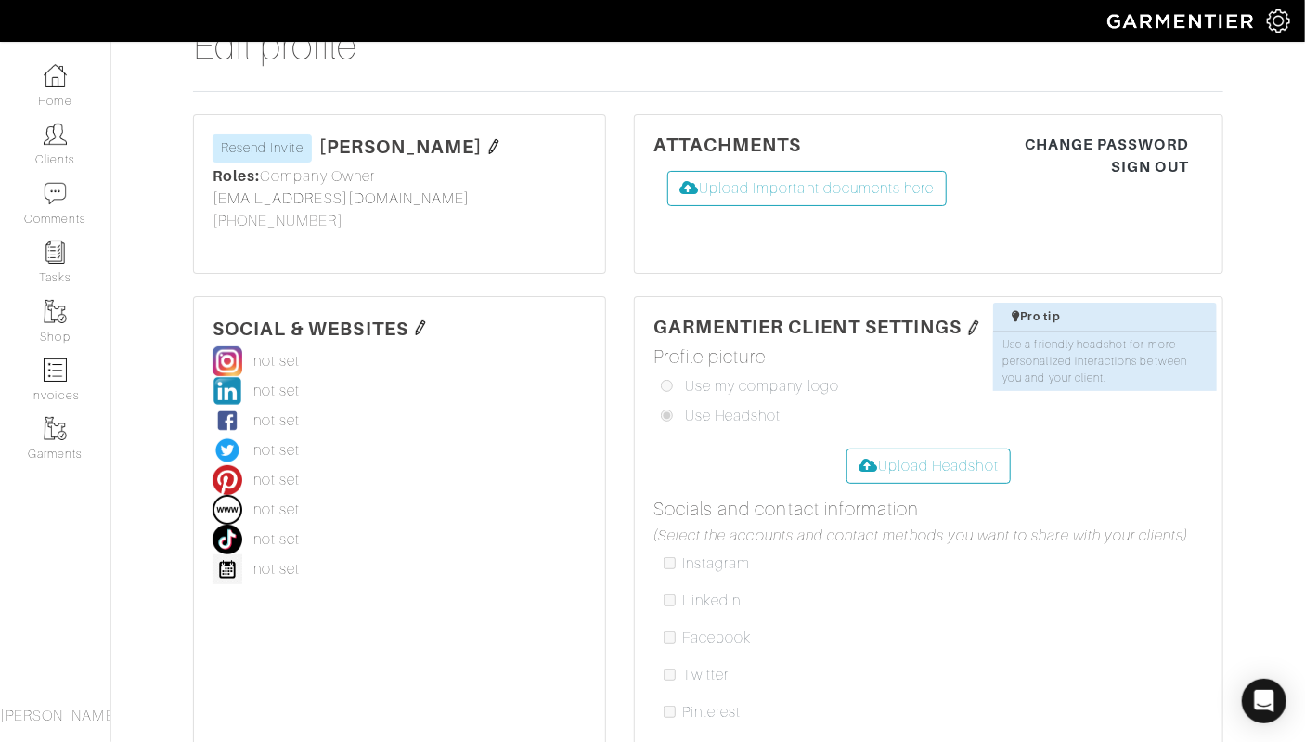
scroll to position [0, 0]
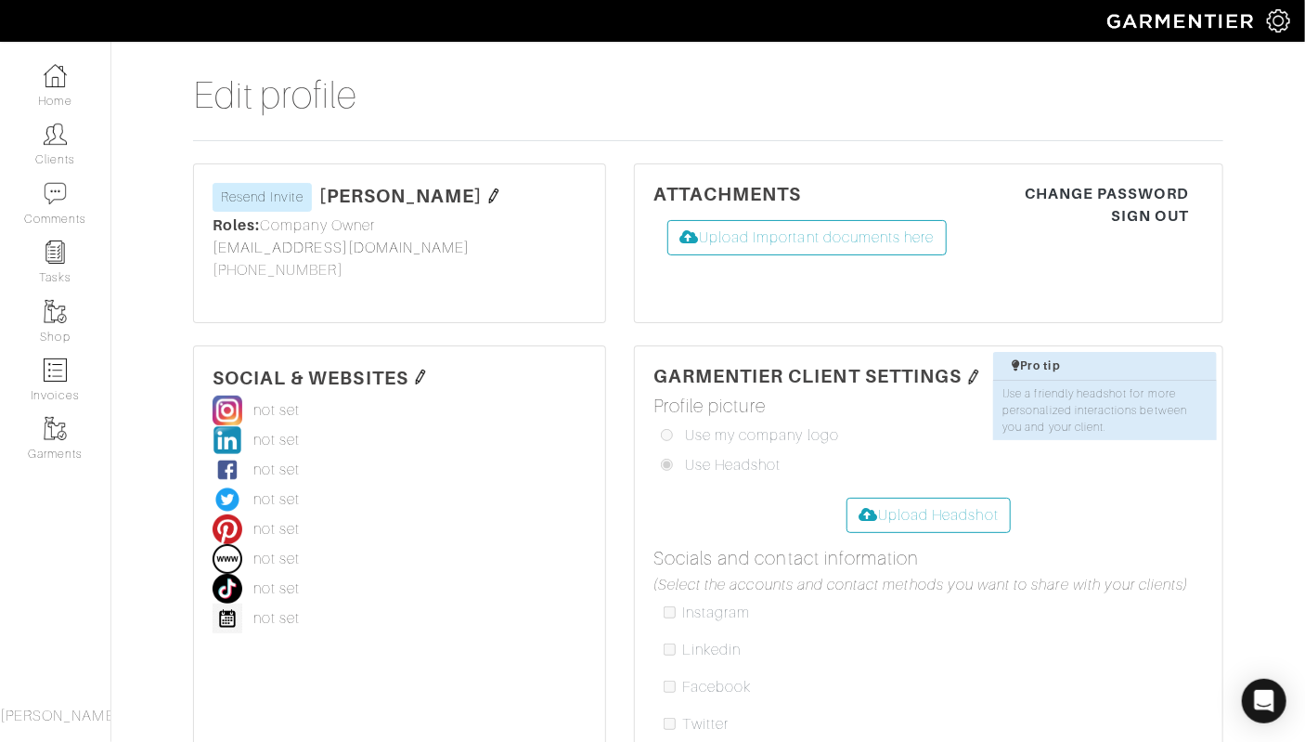
click at [1278, 14] on img at bounding box center [1278, 20] width 23 height 23
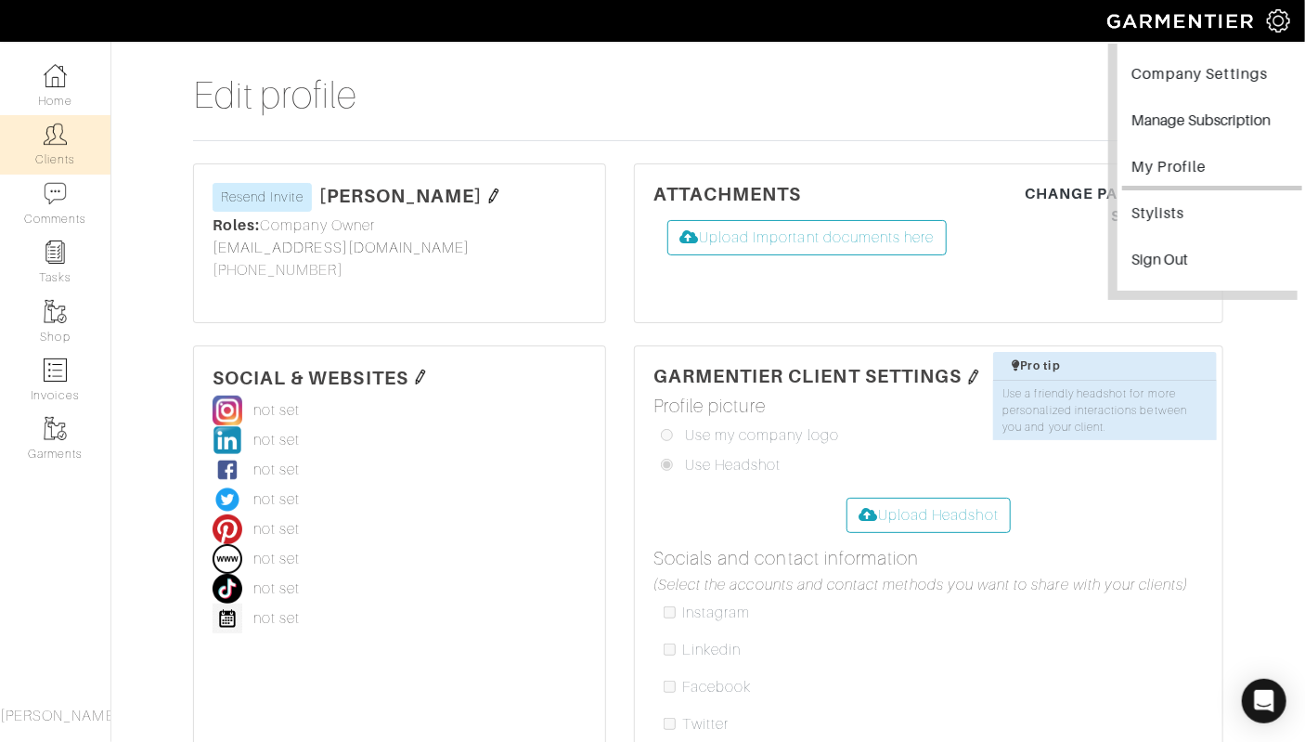
click at [58, 136] on img at bounding box center [55, 134] width 23 height 23
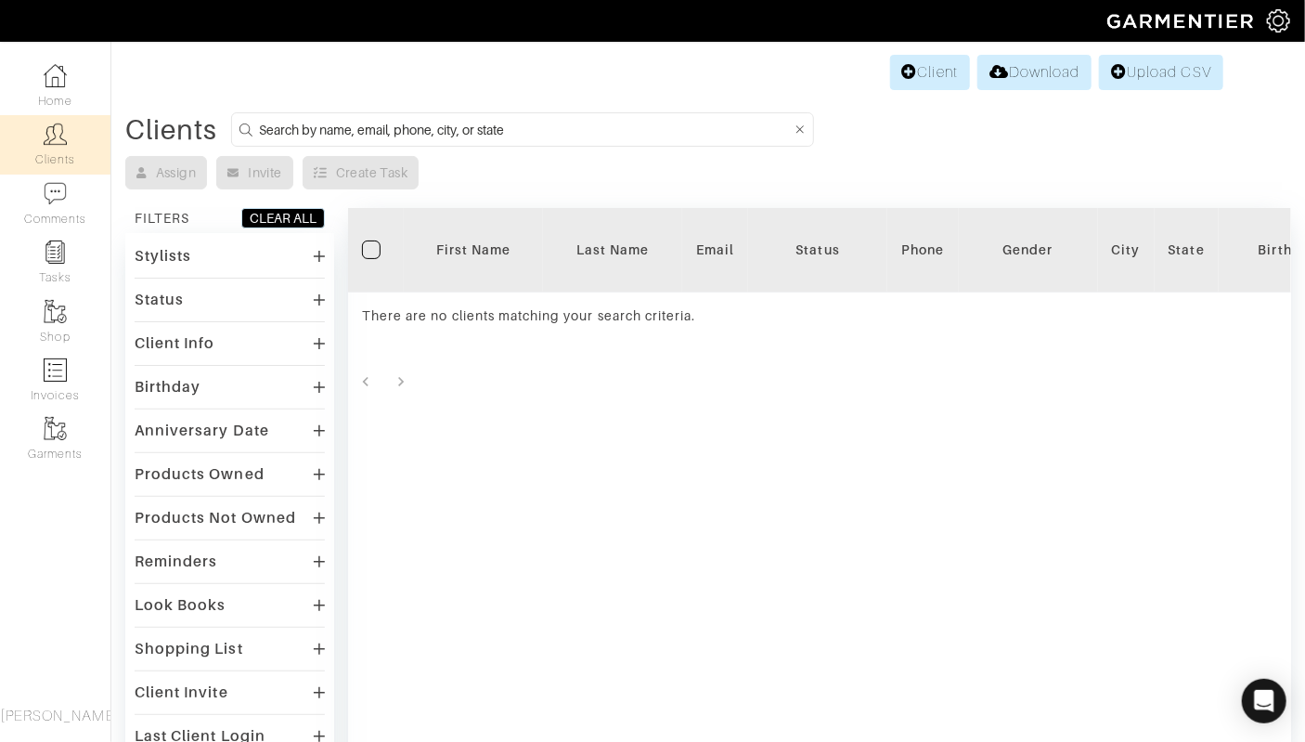
click at [322, 246] on div "Stylists" at bounding box center [230, 255] width 190 height 27
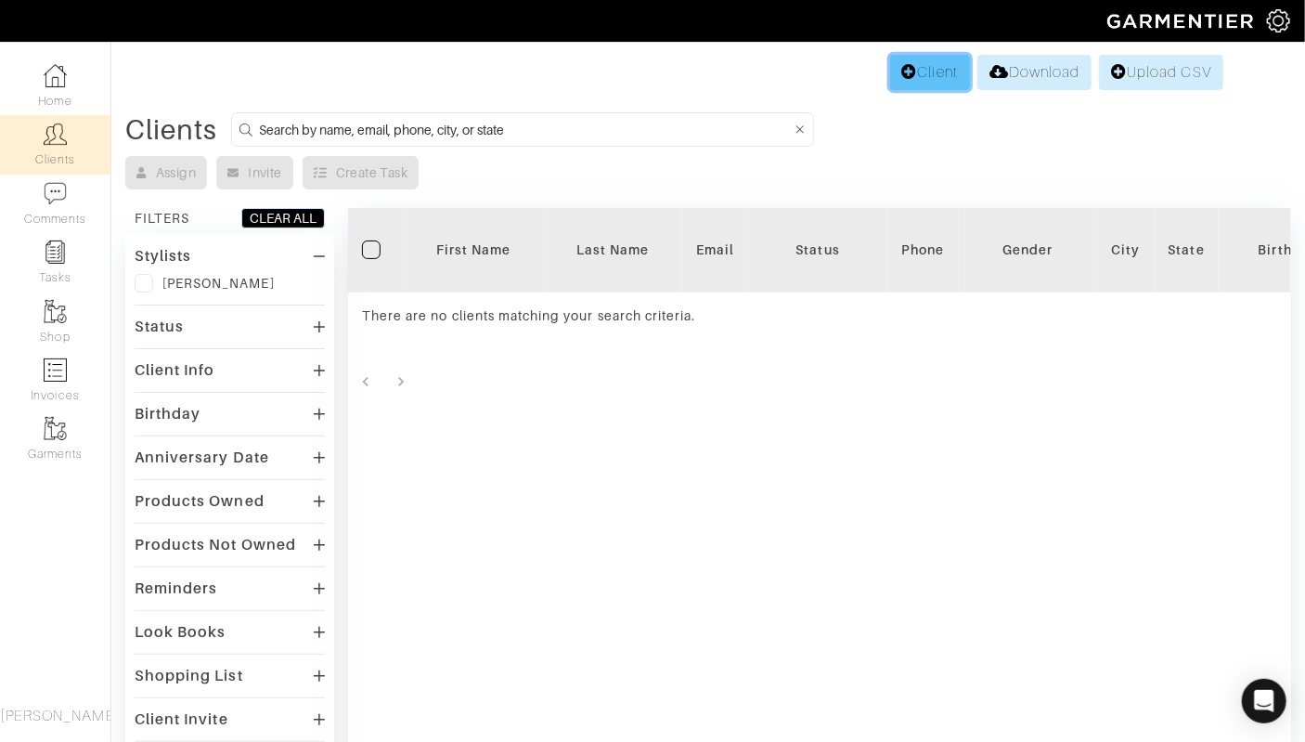
click at [921, 71] on link "Client" at bounding box center [930, 72] width 80 height 35
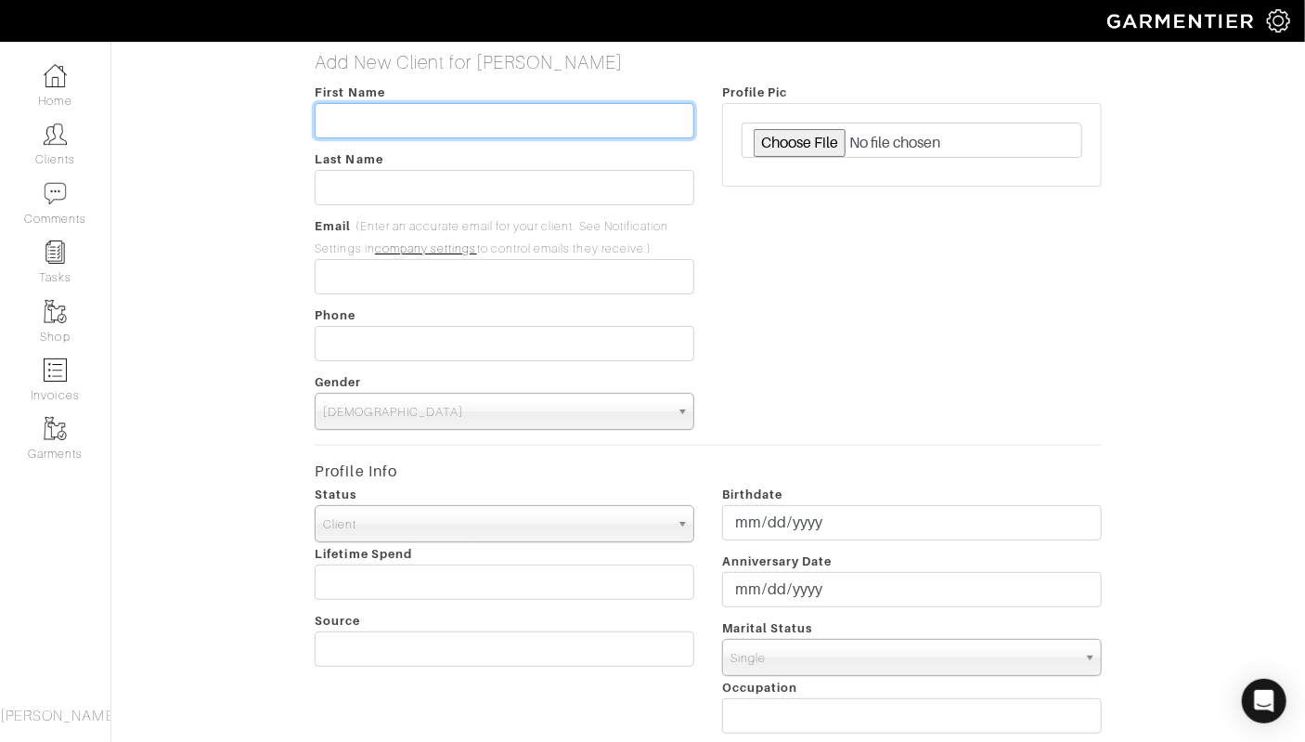
click at [628, 107] on input "text" at bounding box center [505, 120] width 380 height 35
type input "D"
type input "Linda"
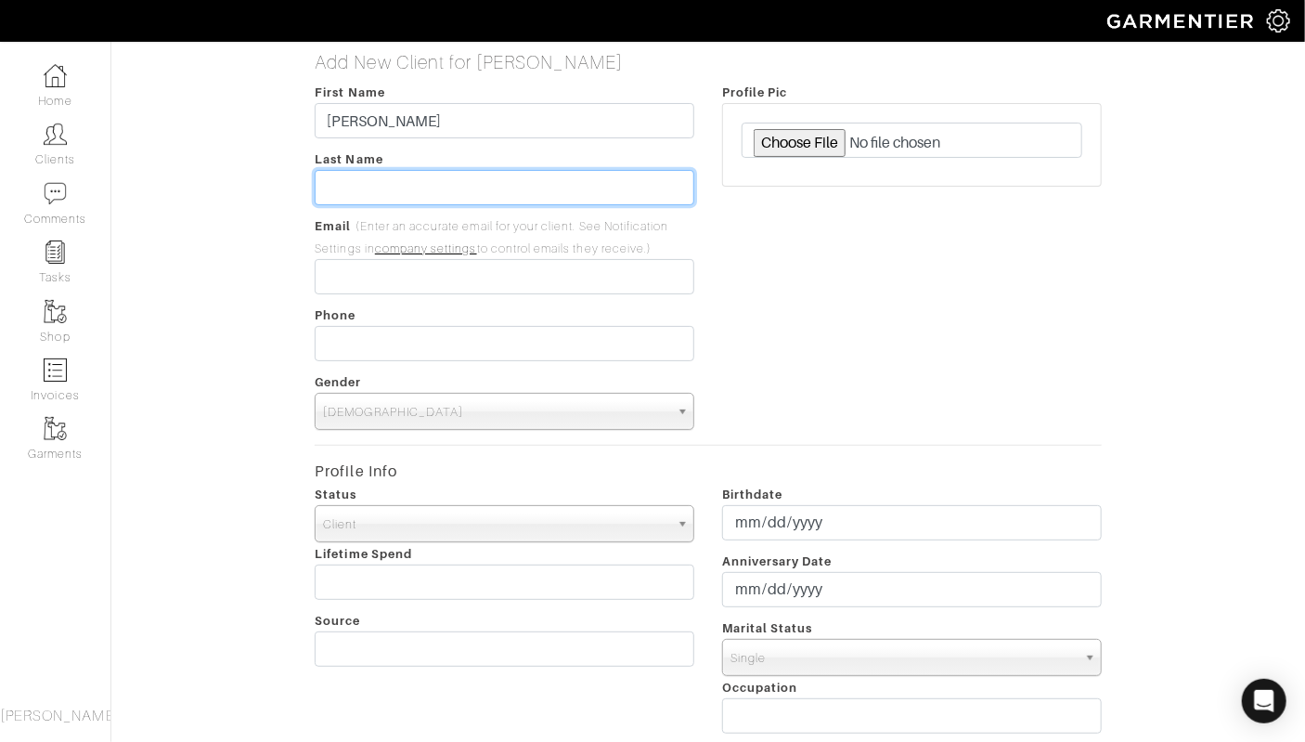
click at [614, 183] on input "text" at bounding box center [505, 187] width 380 height 35
type input ":"
type input "LaRosa"
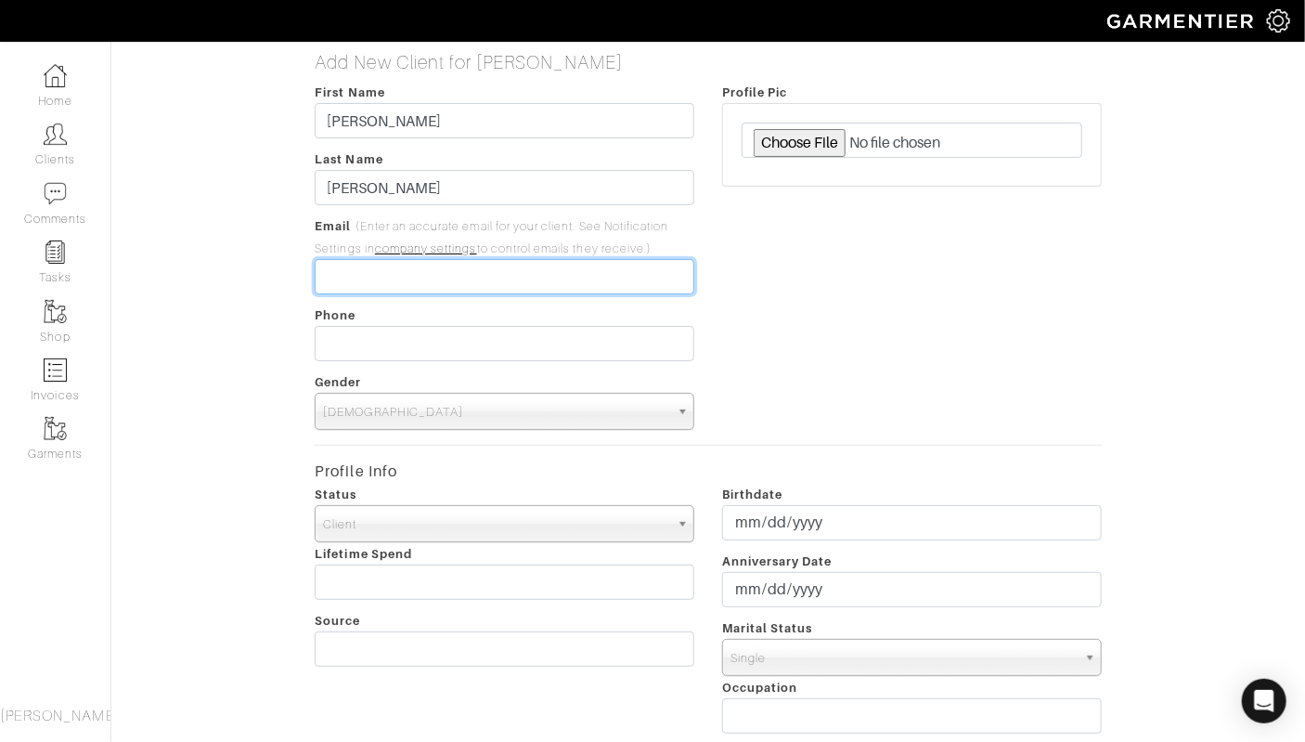
click at [458, 270] on input "email" at bounding box center [505, 276] width 380 height 35
type input "[EMAIL_ADDRESS][DOMAIN_NAME]"
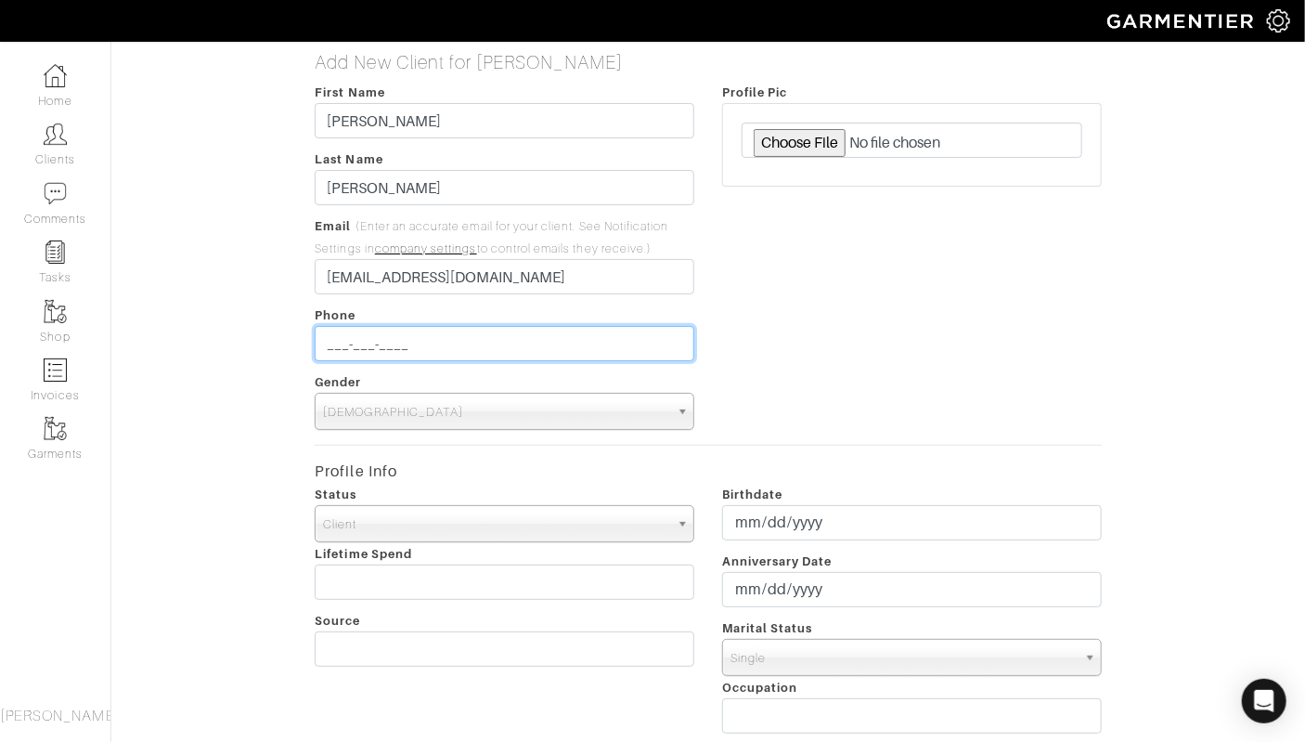
click at [384, 326] on input "___-___-____" at bounding box center [505, 343] width 380 height 35
type input "[PHONE_NUMBER]"
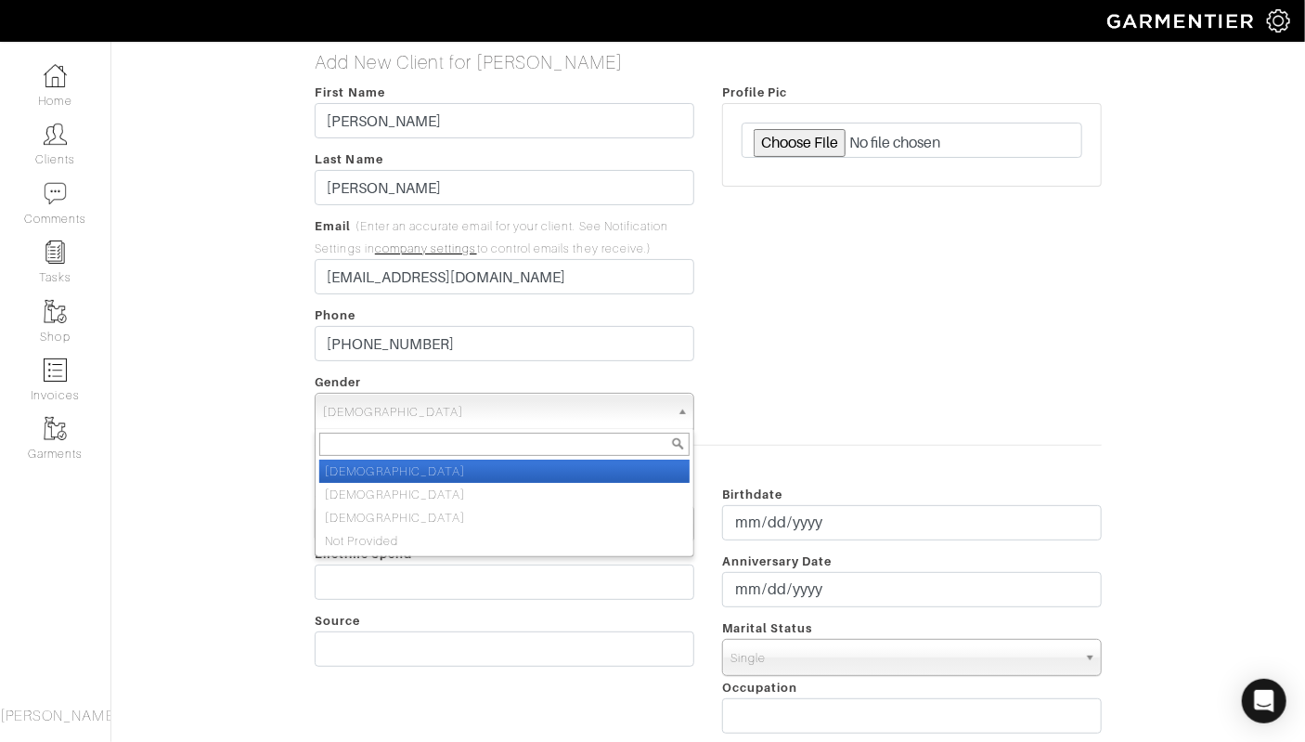
click at [438, 398] on span "Male" at bounding box center [496, 412] width 346 height 37
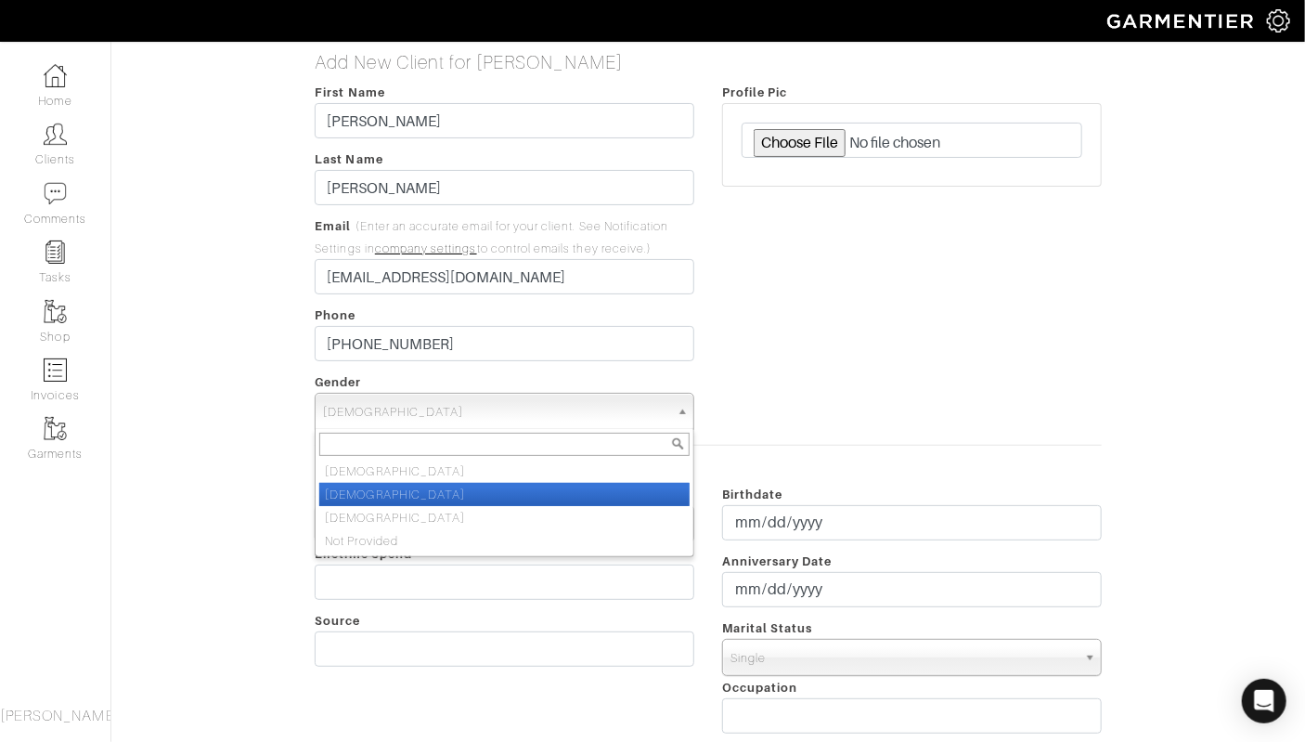
click at [418, 487] on li "Female" at bounding box center [504, 494] width 370 height 23
select select "Female"
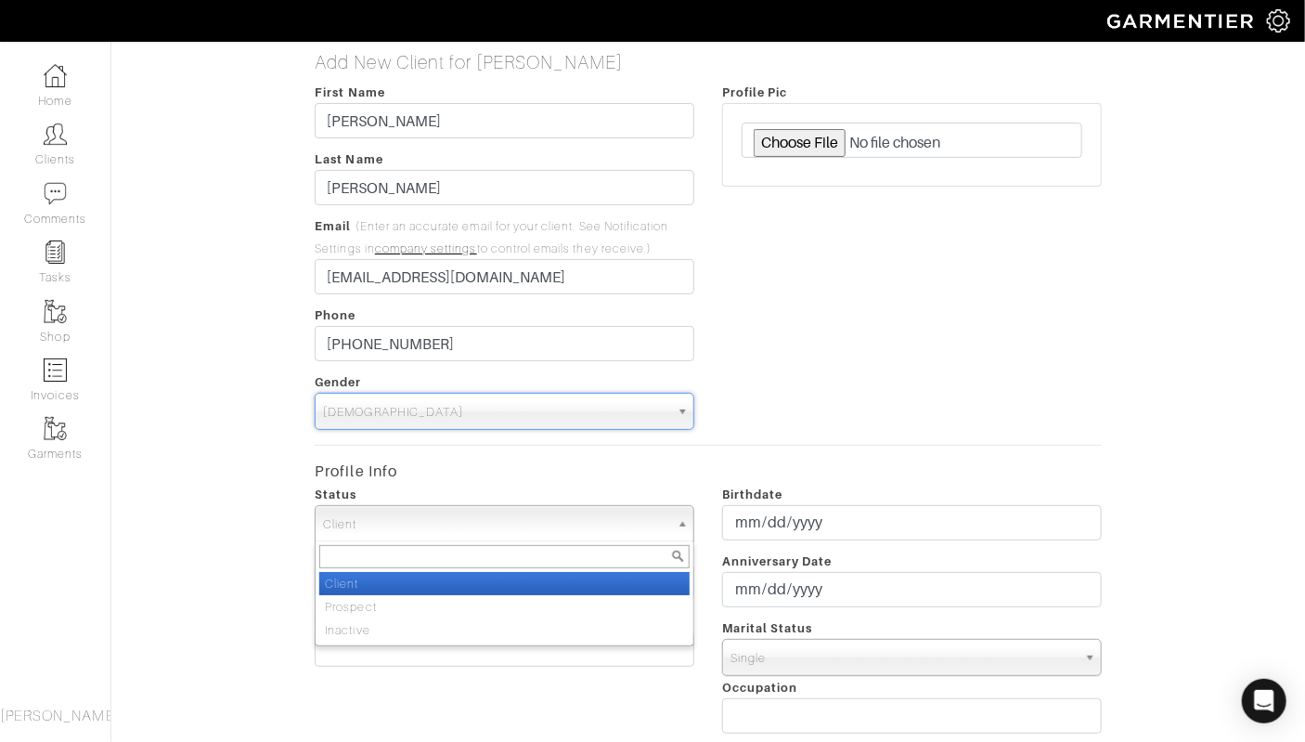
click at [406, 518] on span "Client" at bounding box center [496, 524] width 346 height 37
click at [394, 580] on li "Client" at bounding box center [504, 583] width 370 height 23
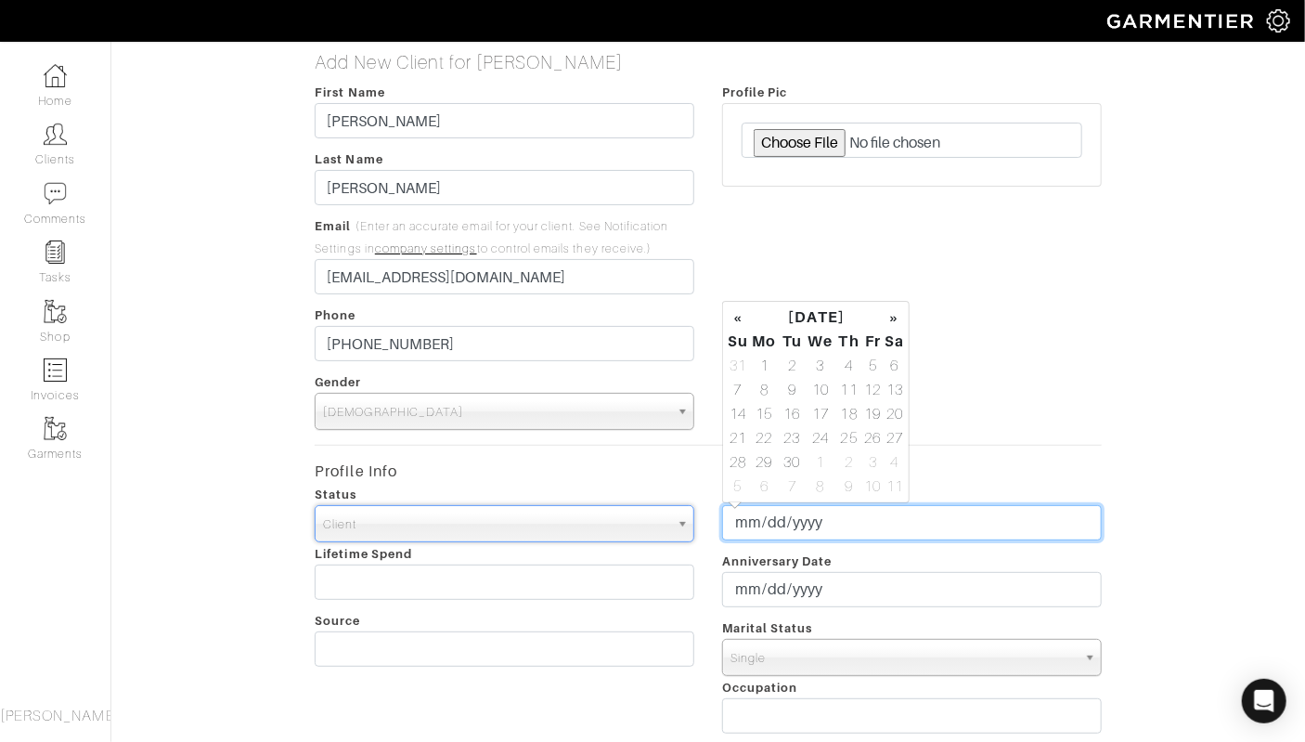
click at [832, 517] on input "date" at bounding box center [912, 522] width 380 height 35
type input "1966-06-29"
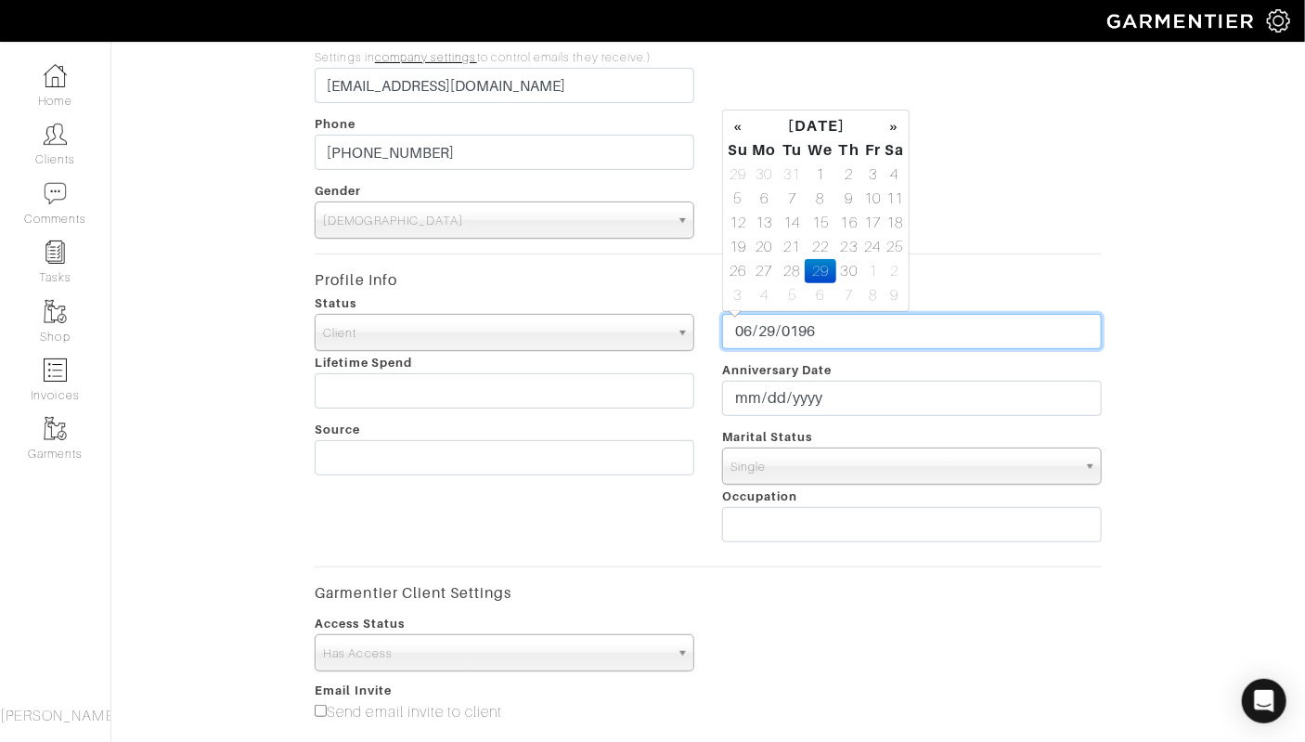
scroll to position [193, 0]
click at [836, 461] on span "Single" at bounding box center [904, 465] width 346 height 37
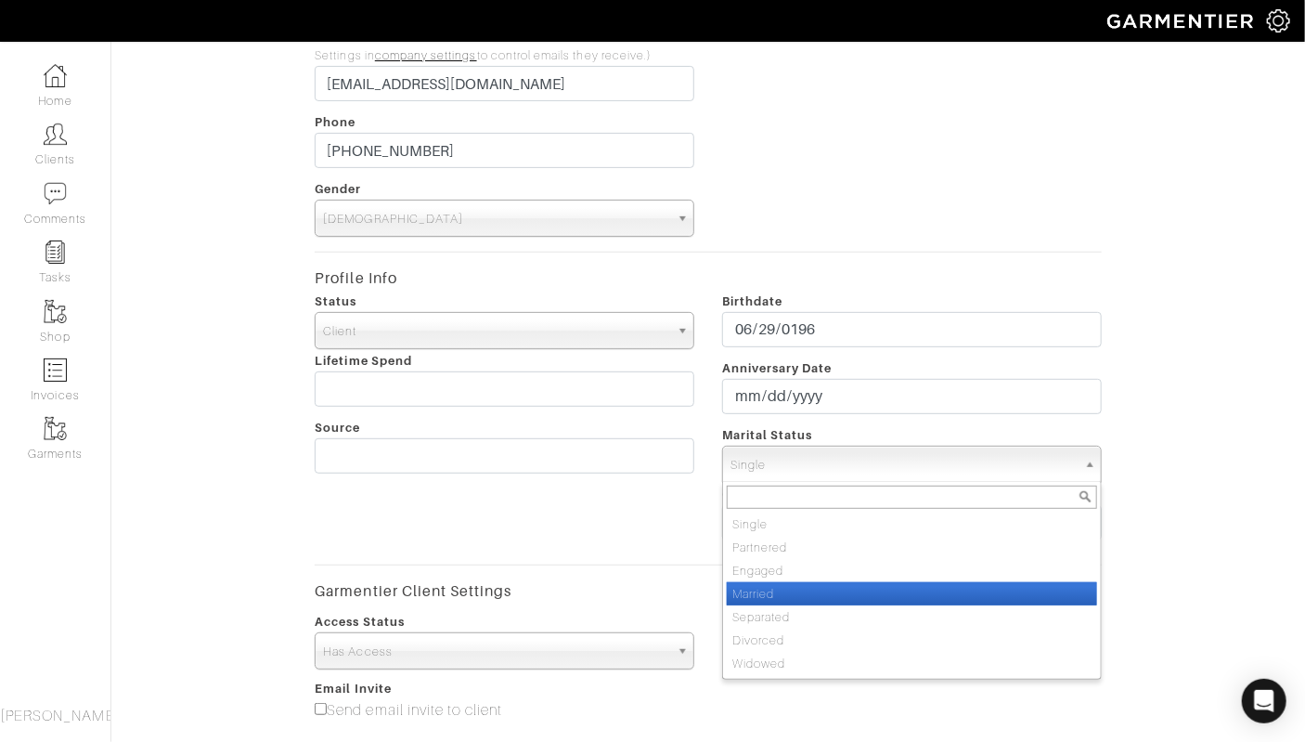
click at [780, 591] on li "Married" at bounding box center [912, 593] width 370 height 23
select select "Married"
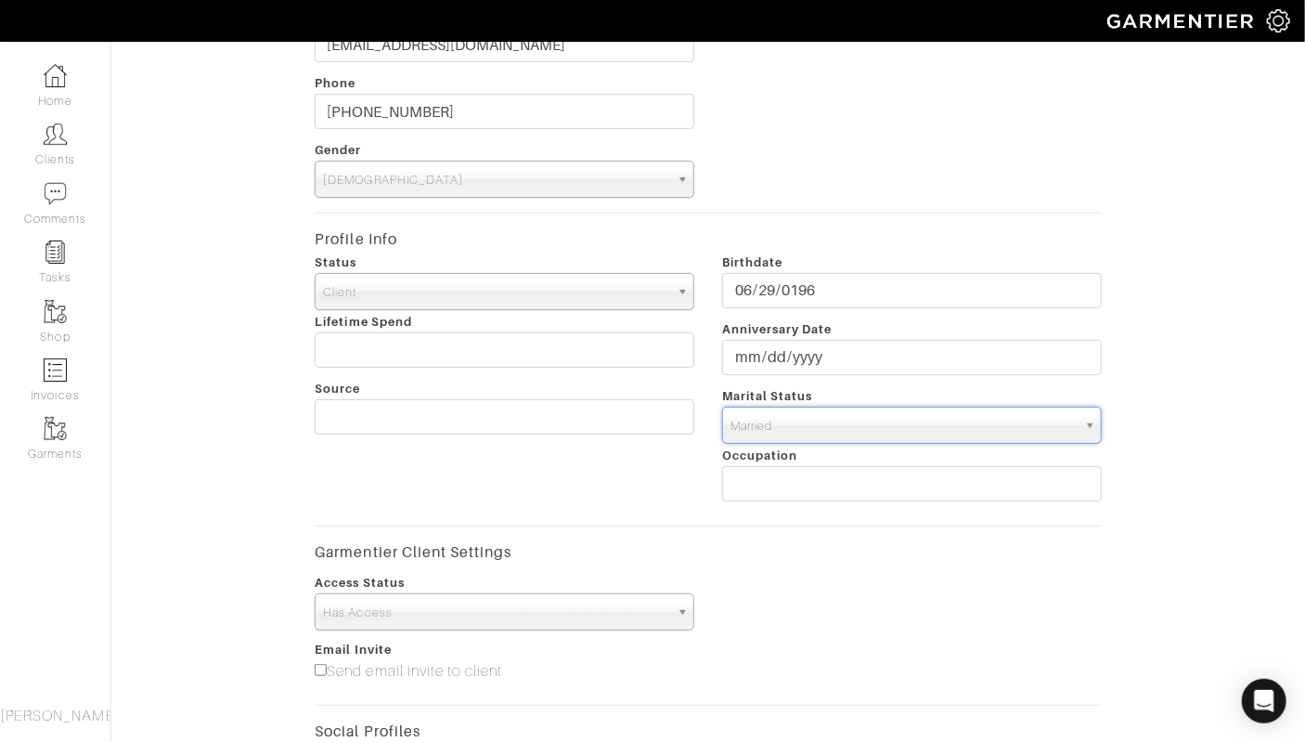
scroll to position [234, 0]
click at [462, 360] on input "text" at bounding box center [505, 347] width 380 height 35
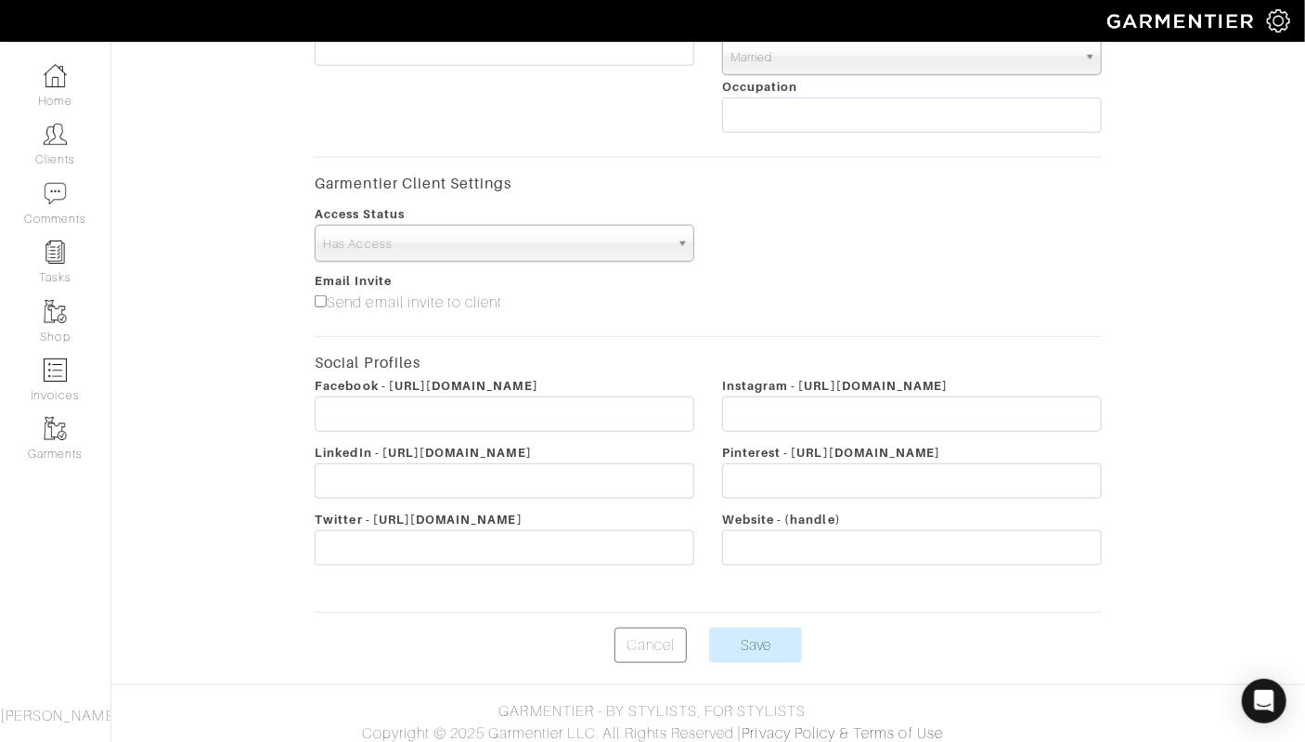
scroll to position [609, 0]
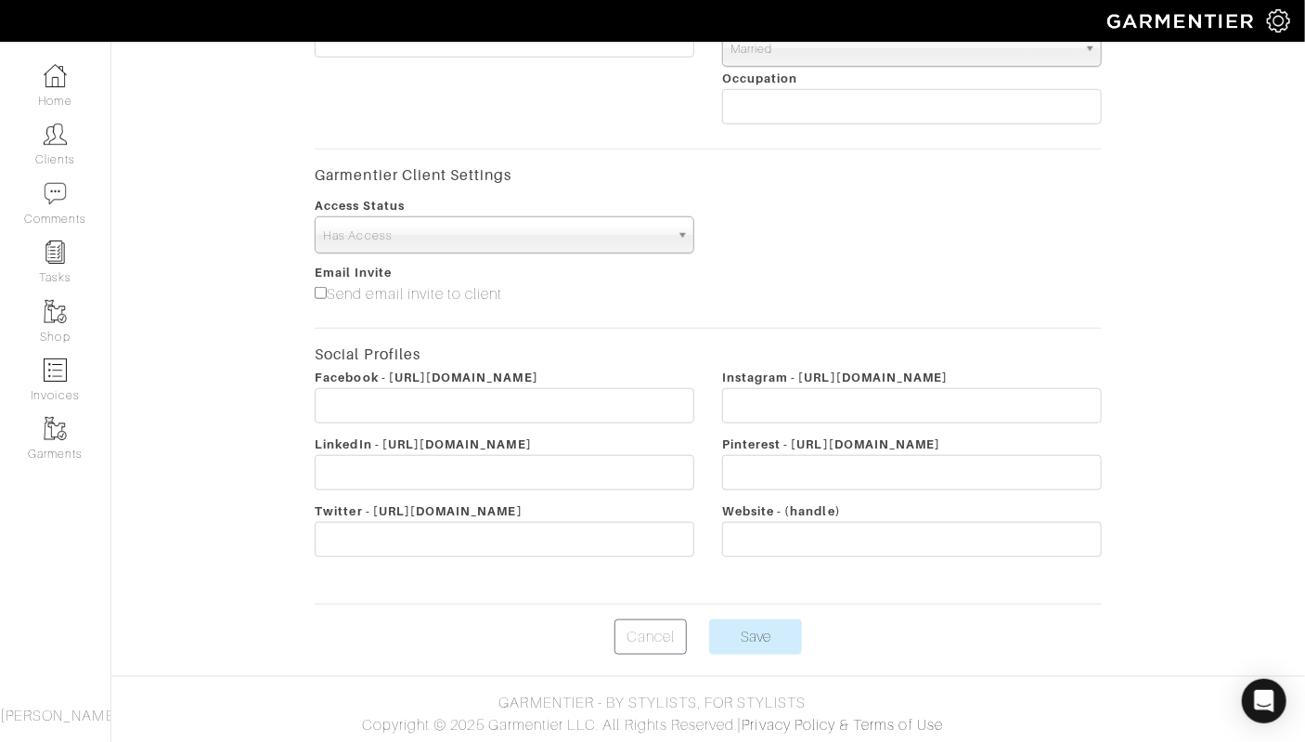
click at [670, 227] on link "Has Access" at bounding box center [505, 234] width 380 height 37
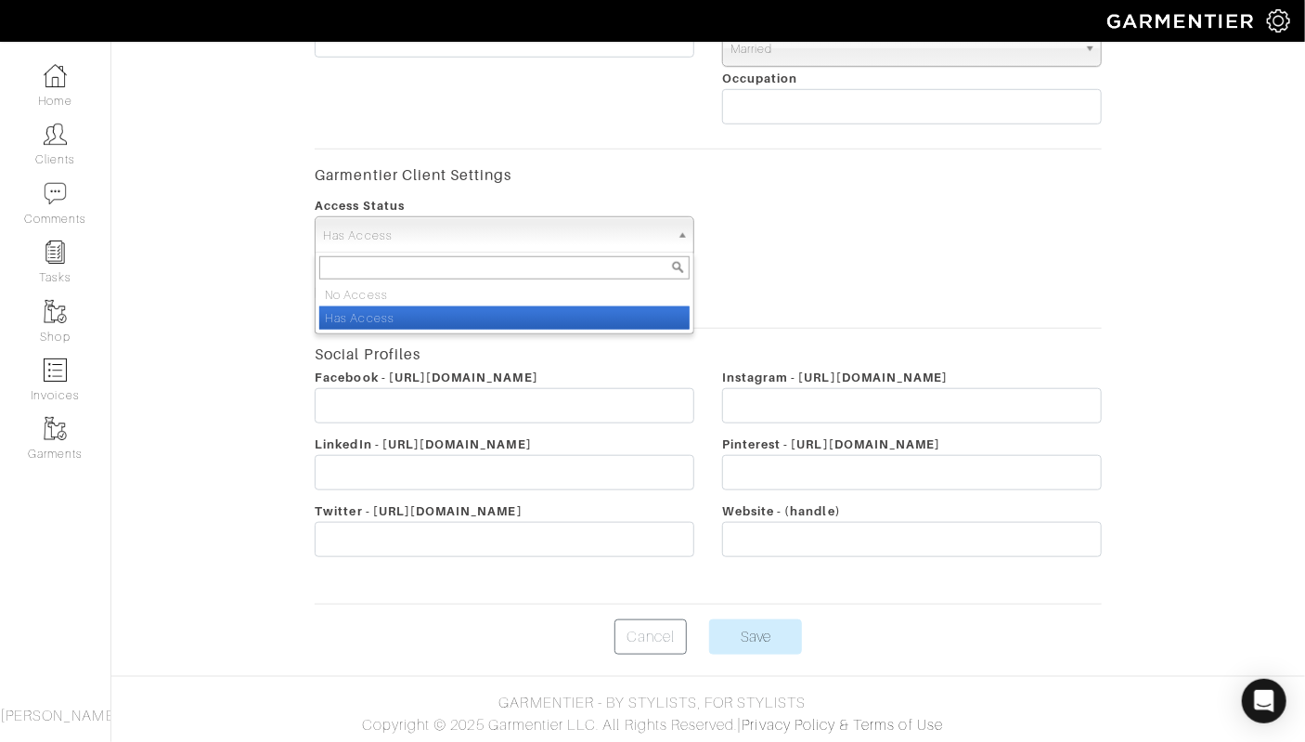
click at [414, 314] on li "Has Access" at bounding box center [504, 317] width 370 height 23
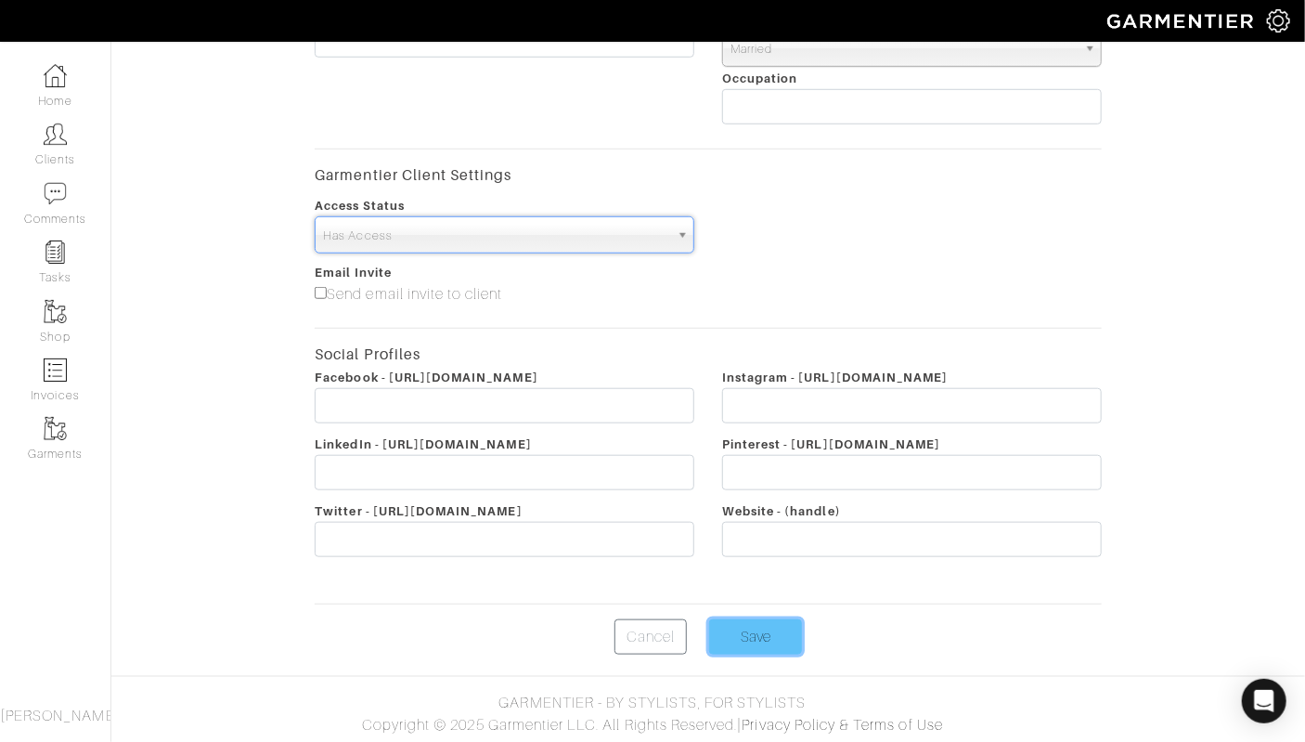
click at [757, 623] on input "Save" at bounding box center [755, 636] width 93 height 35
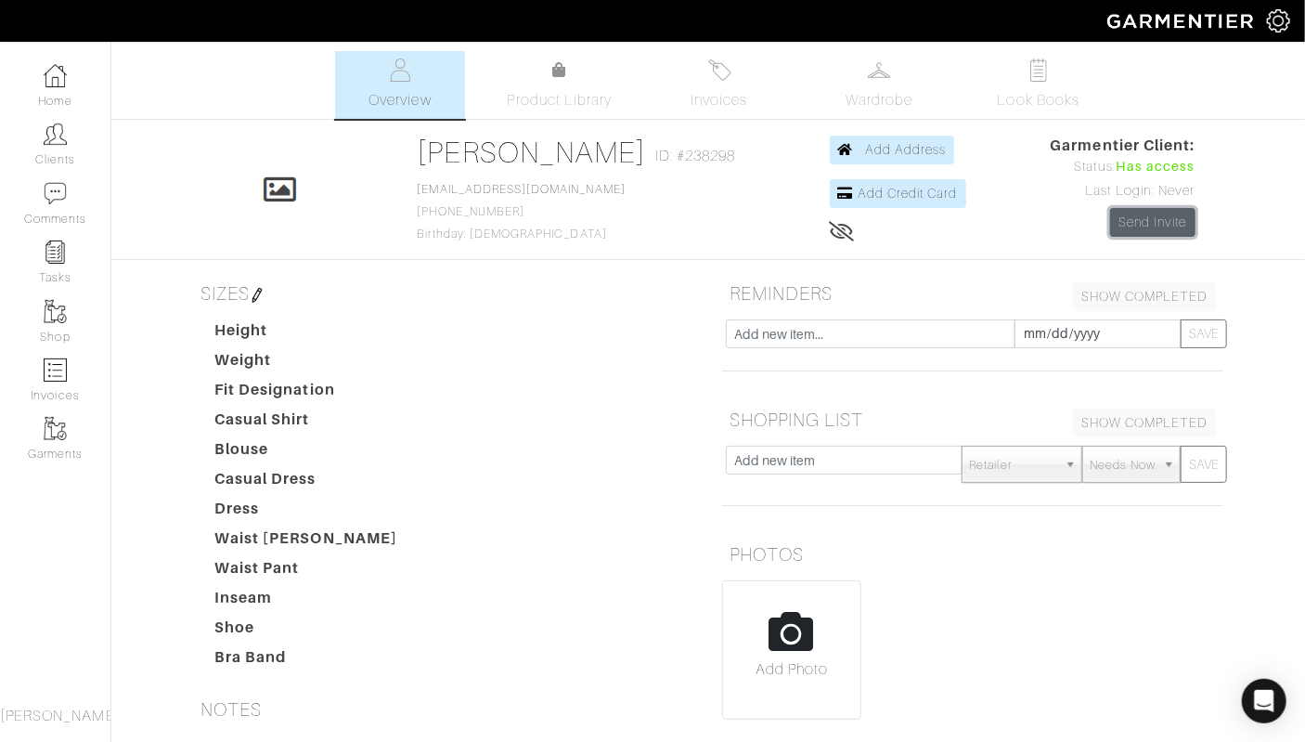
click at [1142, 209] on link "Send Invite" at bounding box center [1152, 222] width 85 height 29
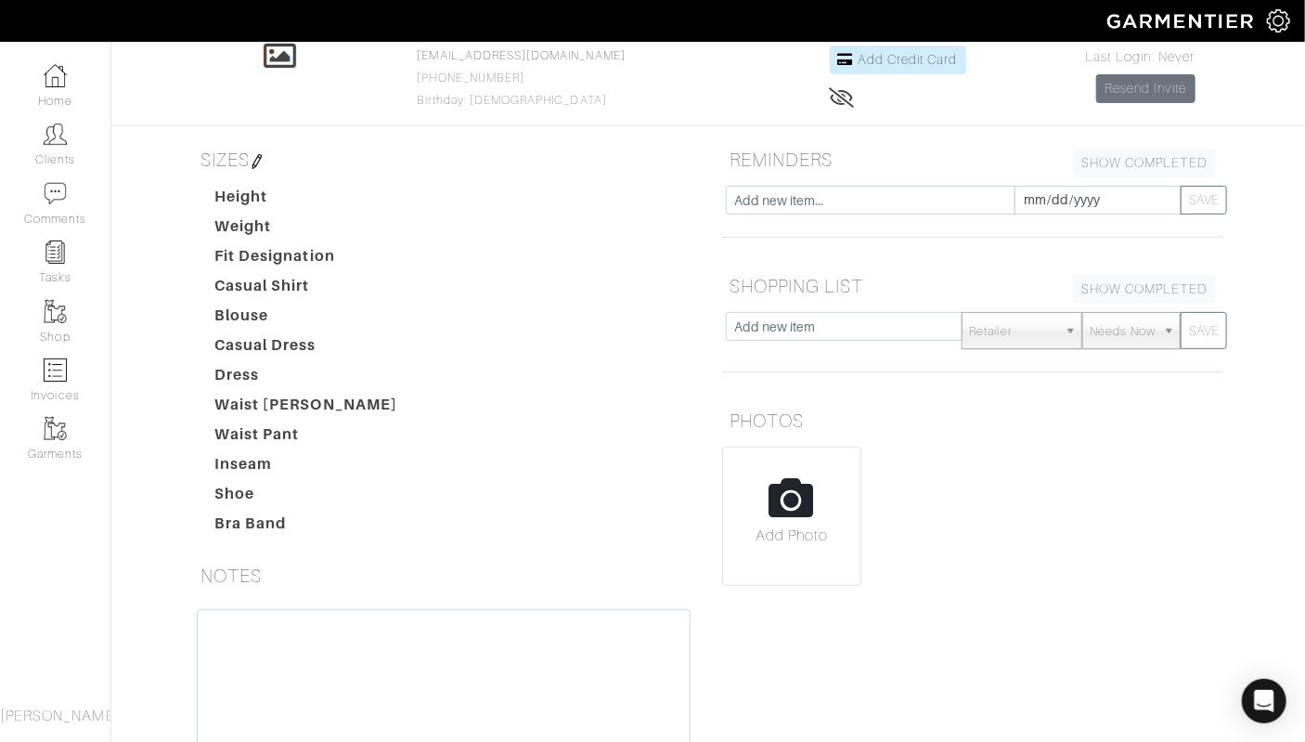
scroll to position [133, 0]
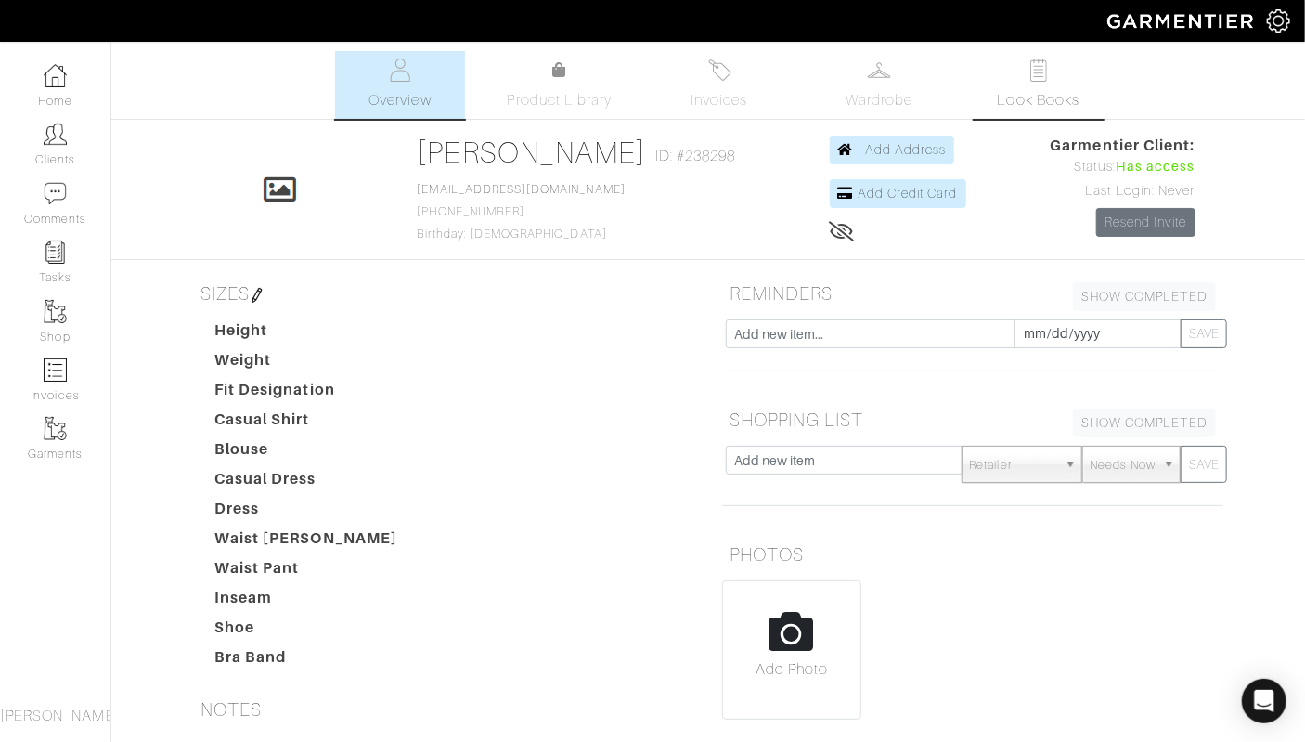
click at [1019, 87] on link "Look Books" at bounding box center [1039, 85] width 130 height 68
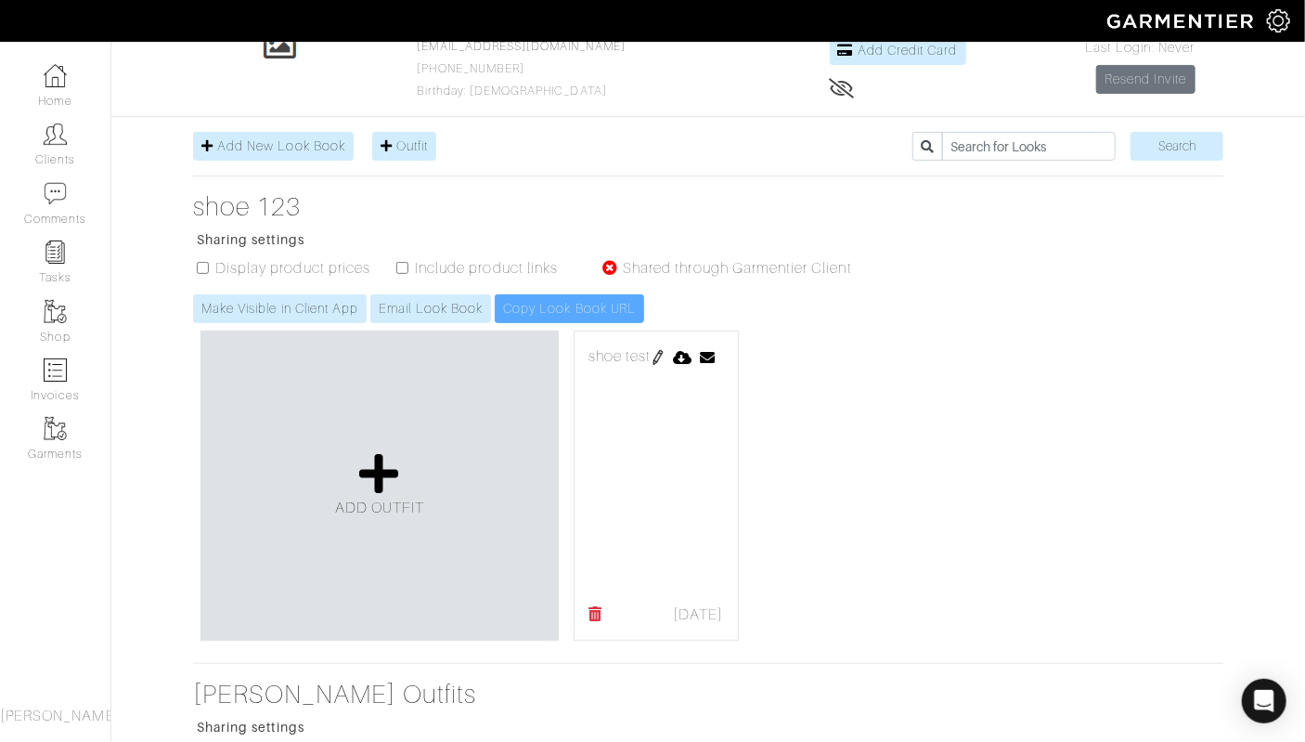
scroll to position [182, 0]
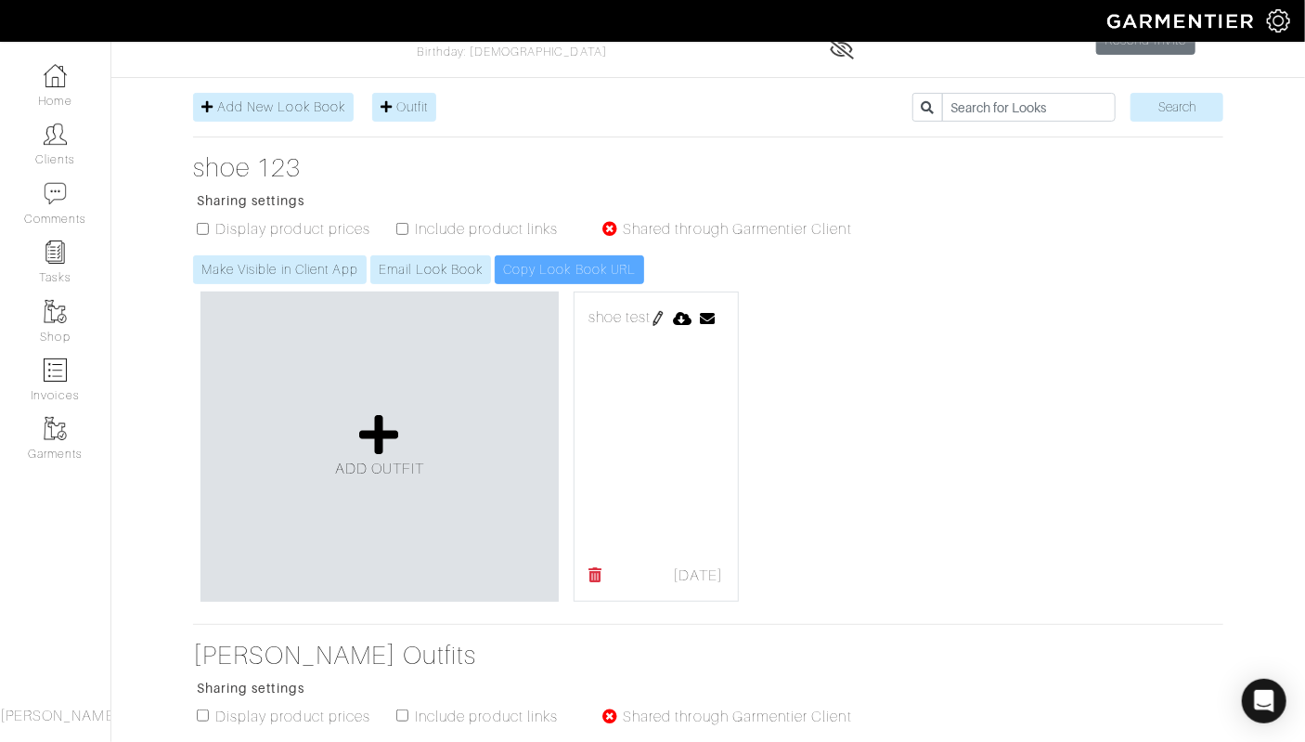
click at [656, 313] on img at bounding box center [658, 318] width 15 height 15
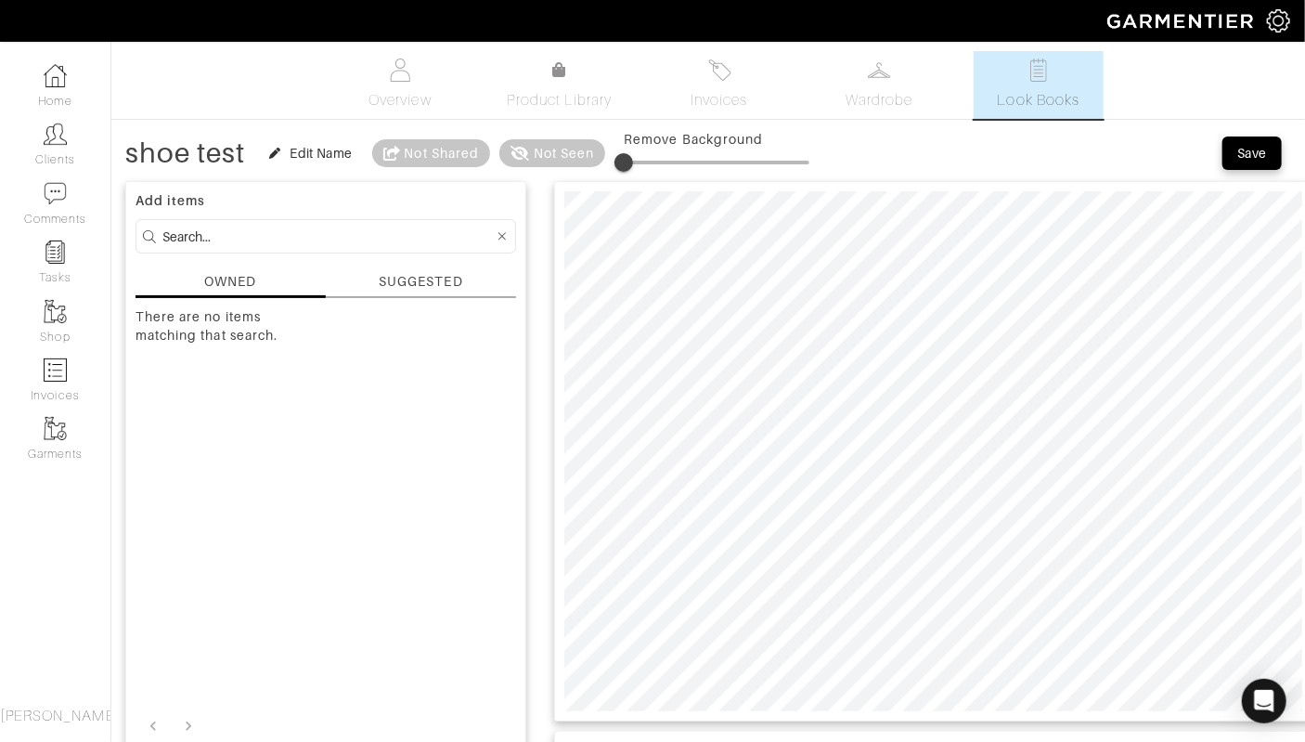
click at [628, 155] on span at bounding box center [624, 162] width 19 height 19
click at [628, 158] on span at bounding box center [625, 162] width 19 height 19
type input "23"
drag, startPoint x: 628, startPoint y: 158, endPoint x: 669, endPoint y: 179, distance: 46.9
click at [669, 172] on span at bounding box center [666, 162] width 19 height 19
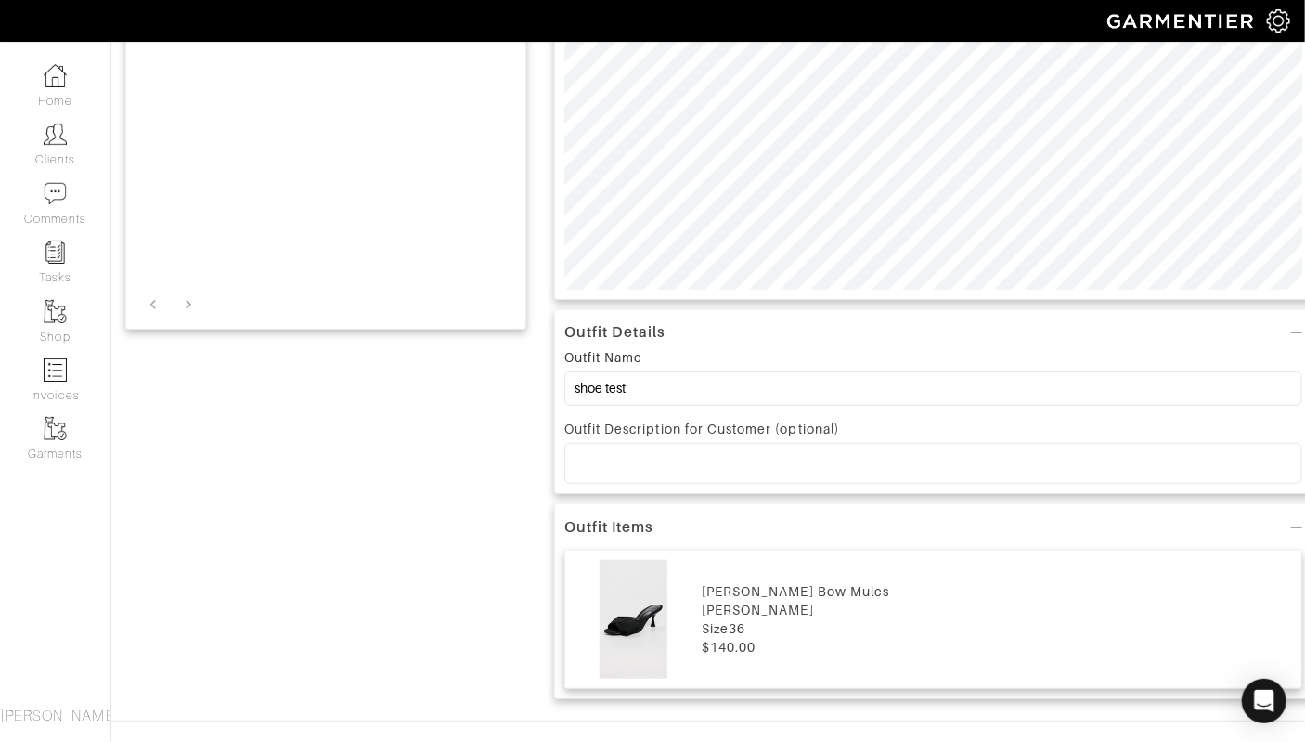
scroll to position [467, 0]
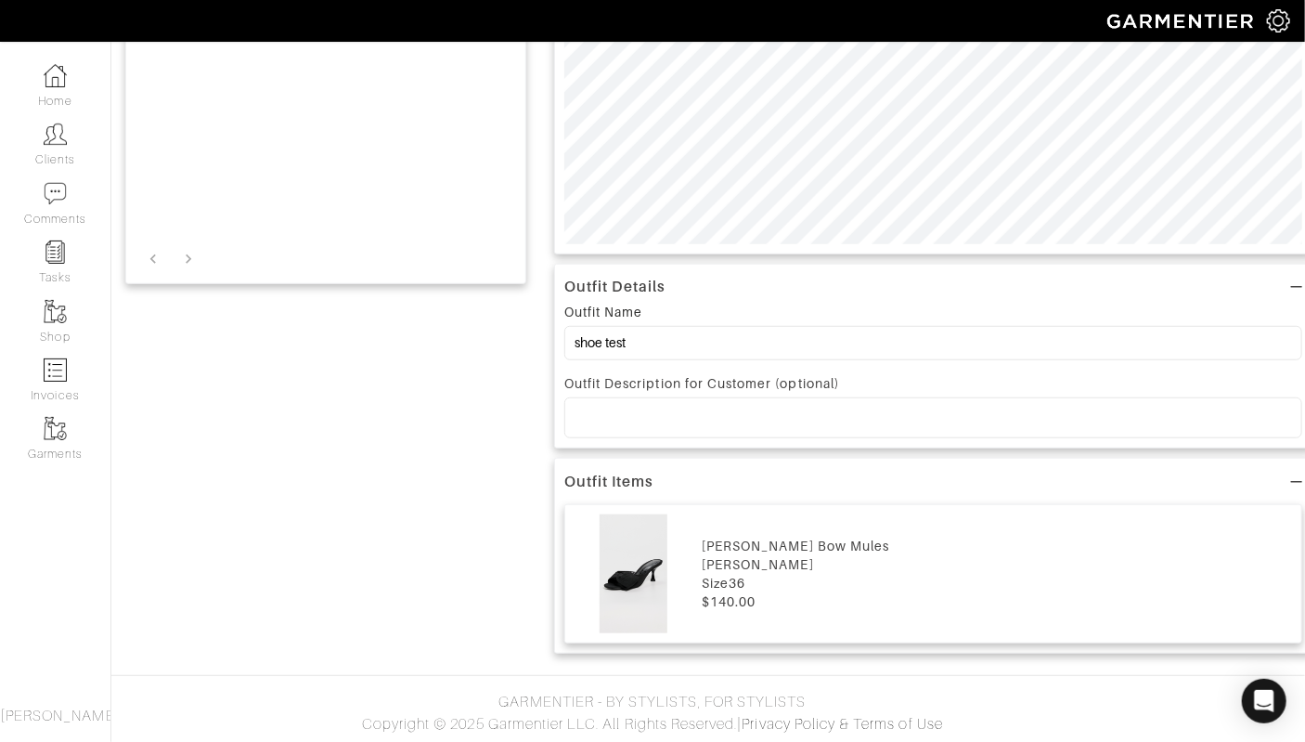
click at [787, 407] on div at bounding box center [933, 417] width 736 height 39
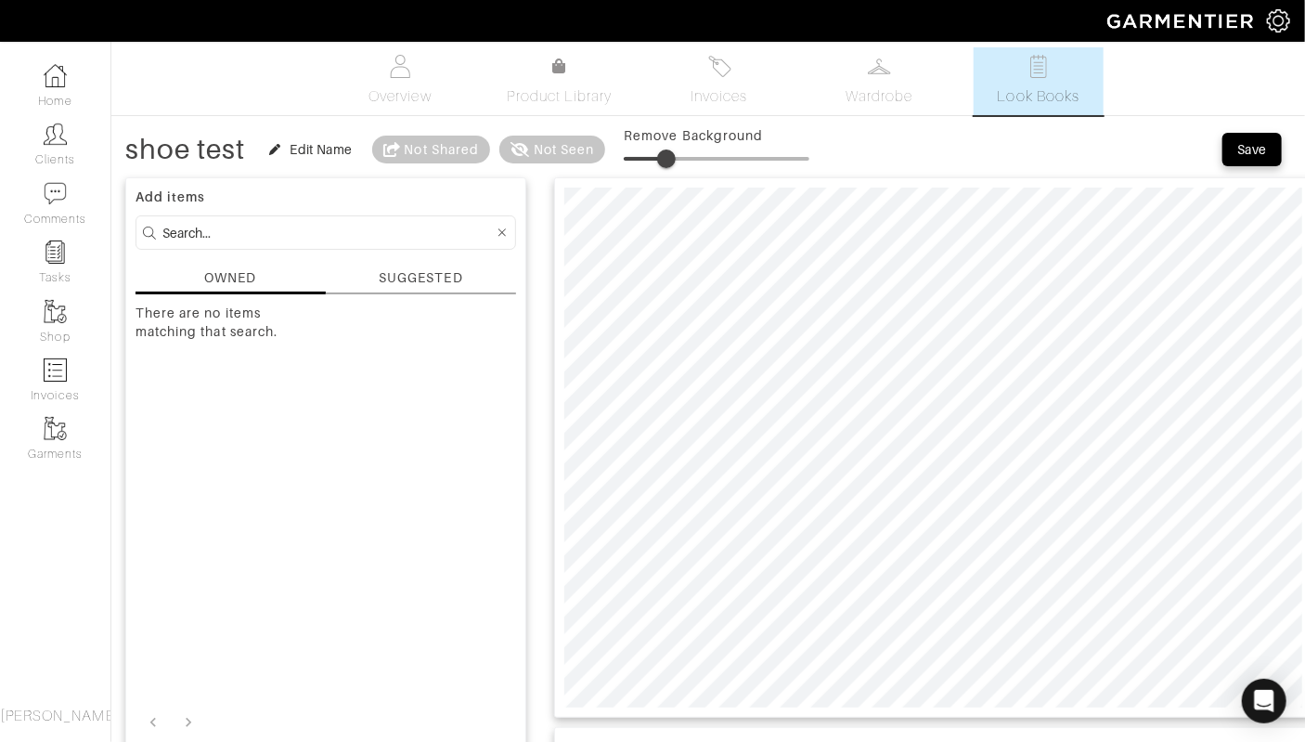
scroll to position [4, 0]
click at [1243, 140] on div "Save" at bounding box center [1252, 149] width 30 height 19
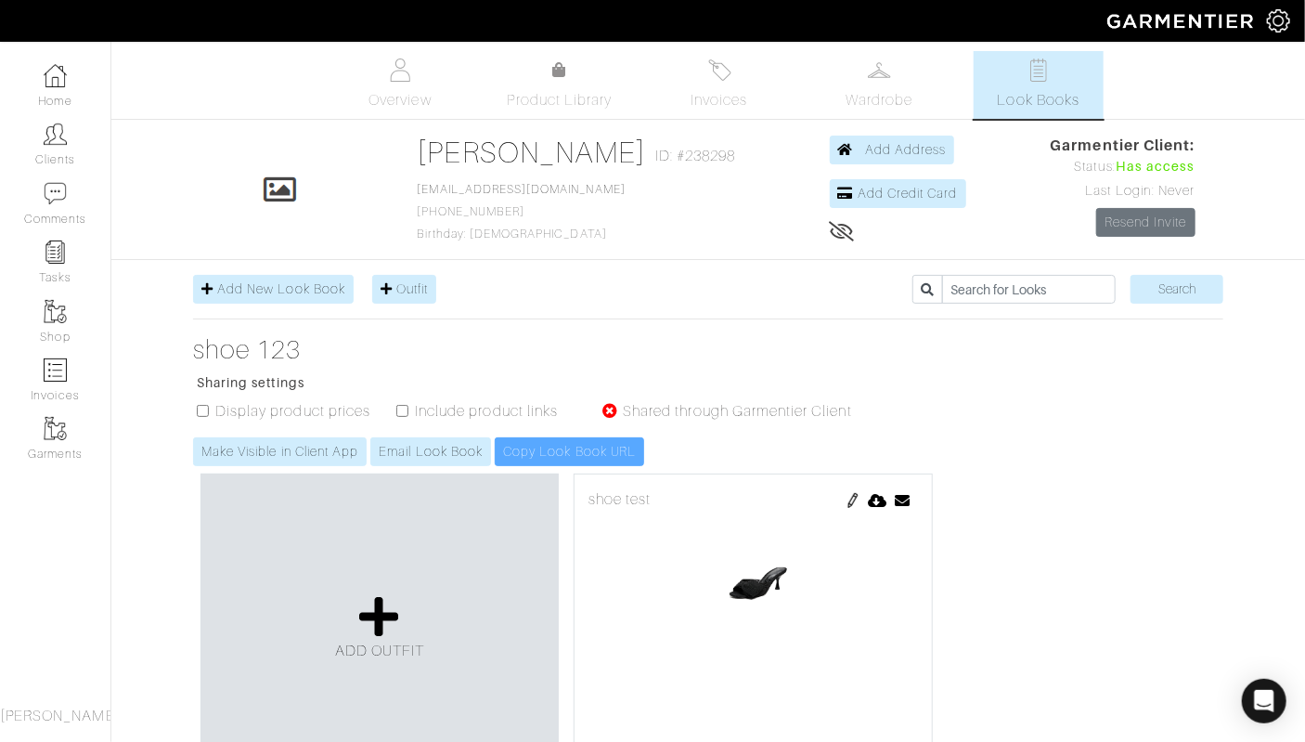
scroll to position [154, 0]
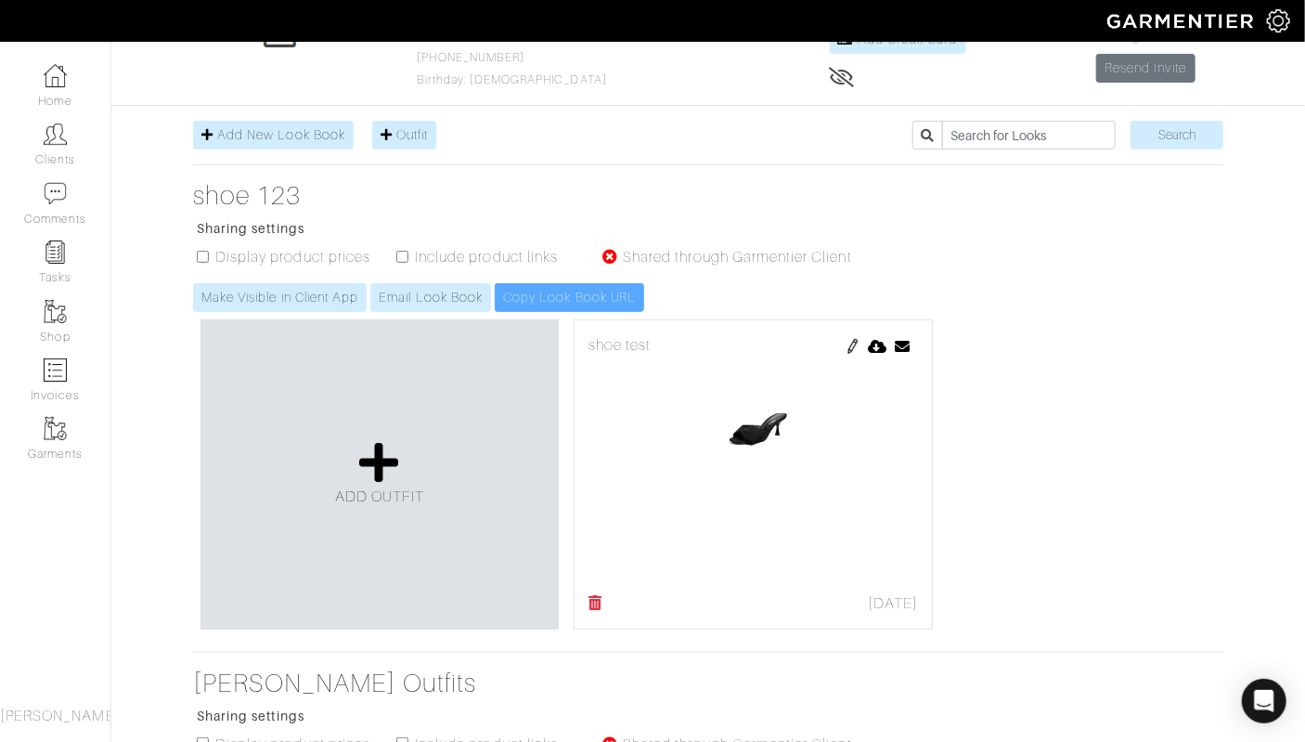
click at [201, 248] on ul "Display product prices Include product links Shared through Garmentier Client" at bounding box center [527, 264] width 652 height 37
click at [403, 252] on input "checkbox" at bounding box center [402, 257] width 12 height 12
checkbox input "true"
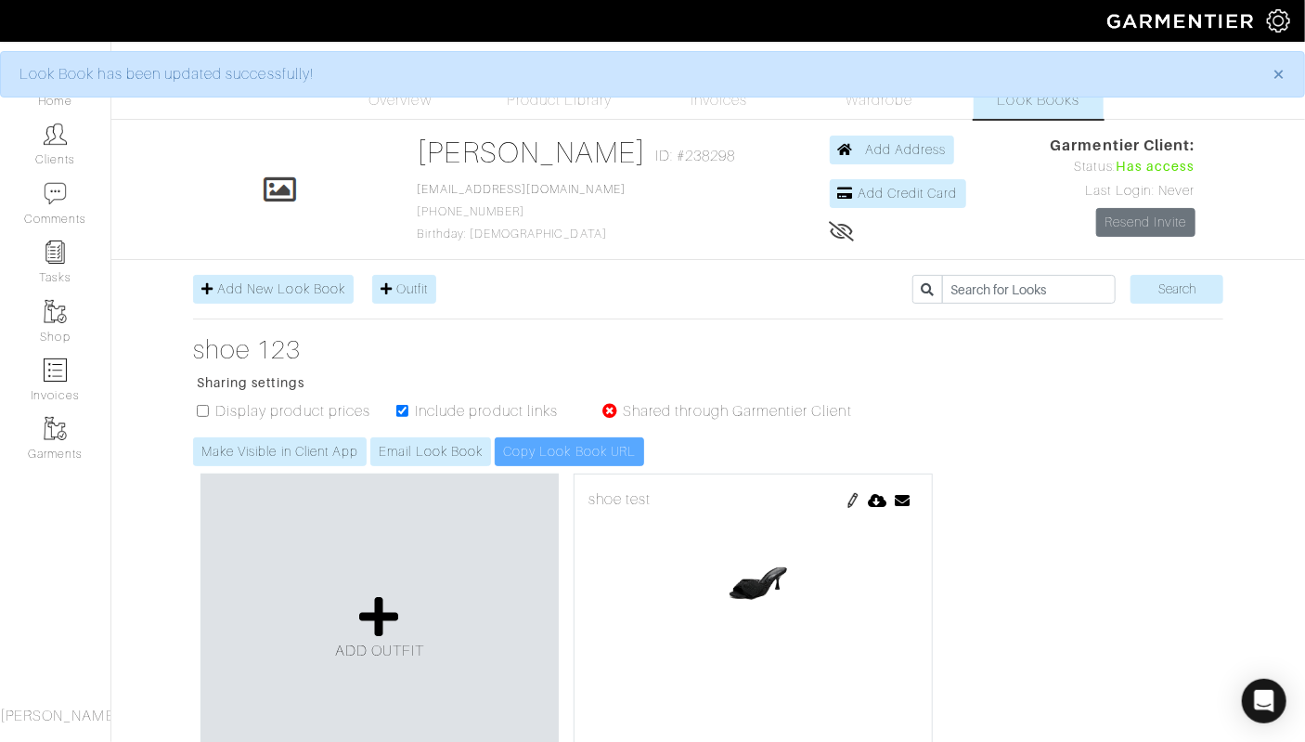
click at [201, 409] on input "checkbox" at bounding box center [203, 411] width 12 height 12
checkbox input "true"
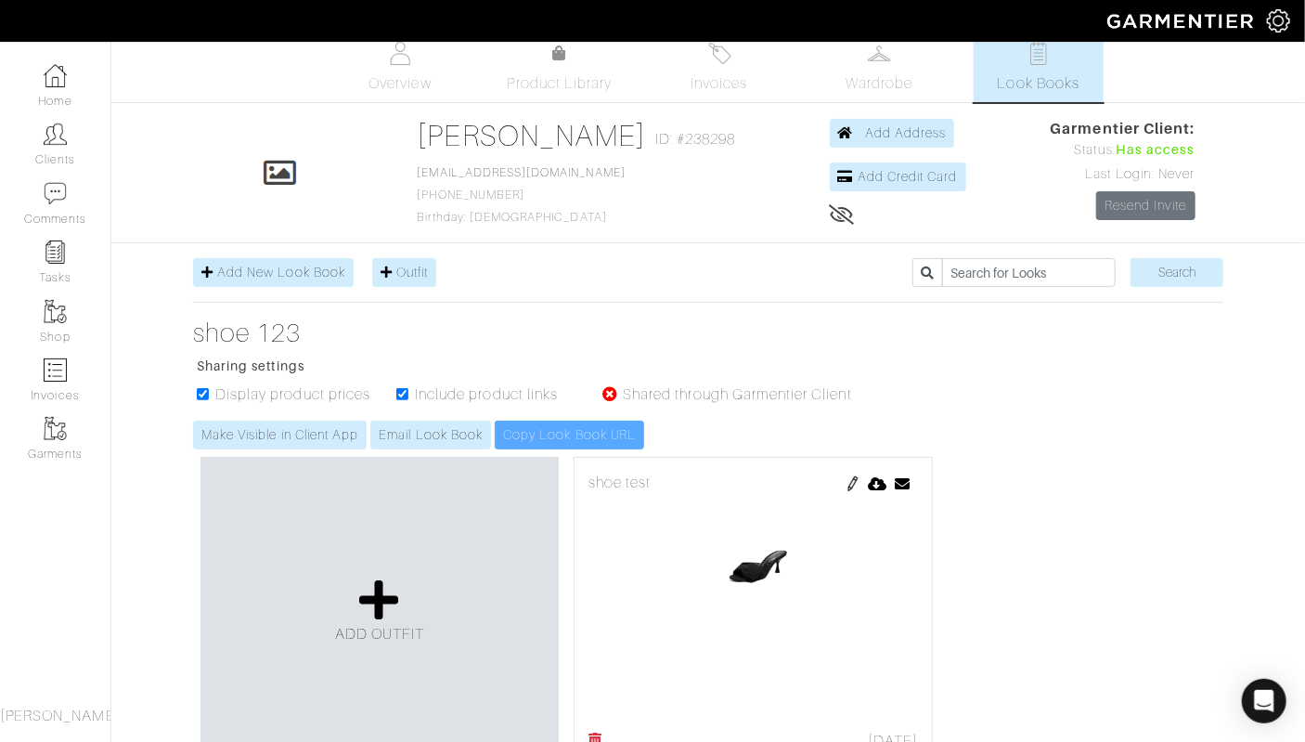
scroll to position [18, 0]
click at [274, 428] on link "Make Visible in Client App" at bounding box center [280, 434] width 174 height 29
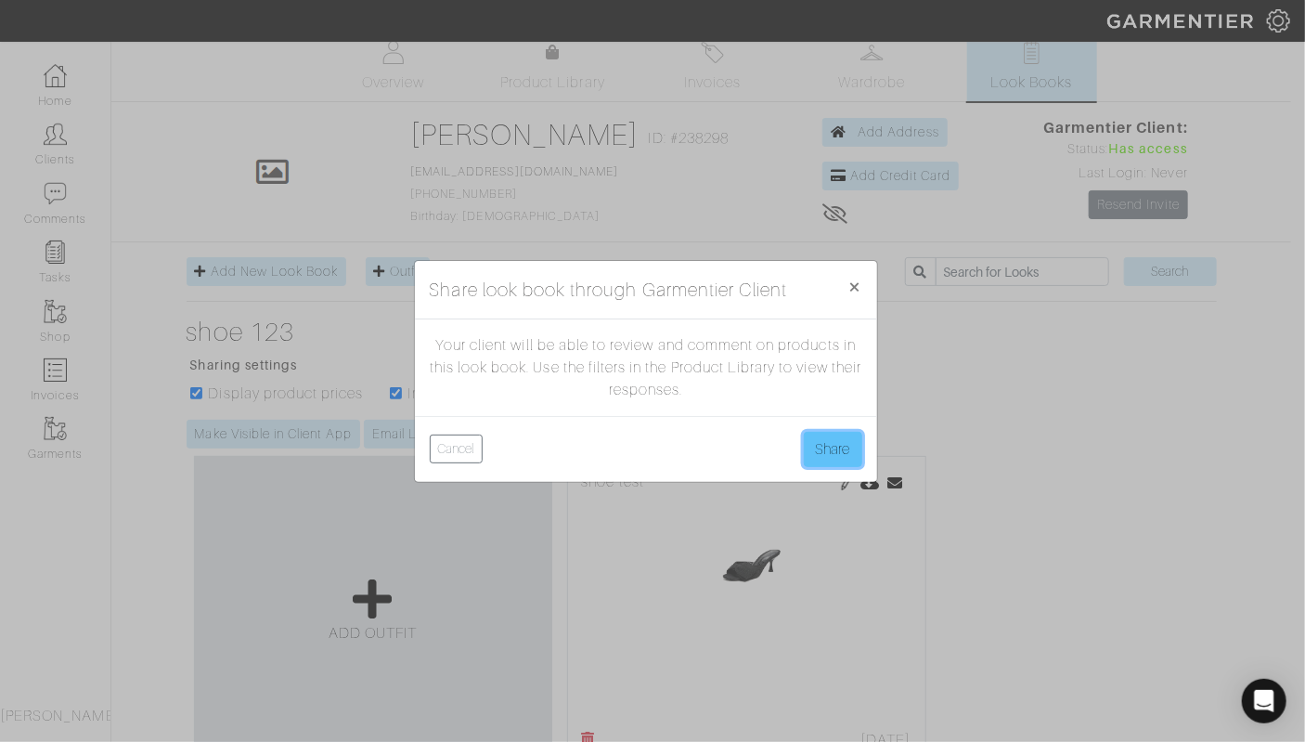
click at [841, 439] on button "Share" at bounding box center [833, 449] width 58 height 35
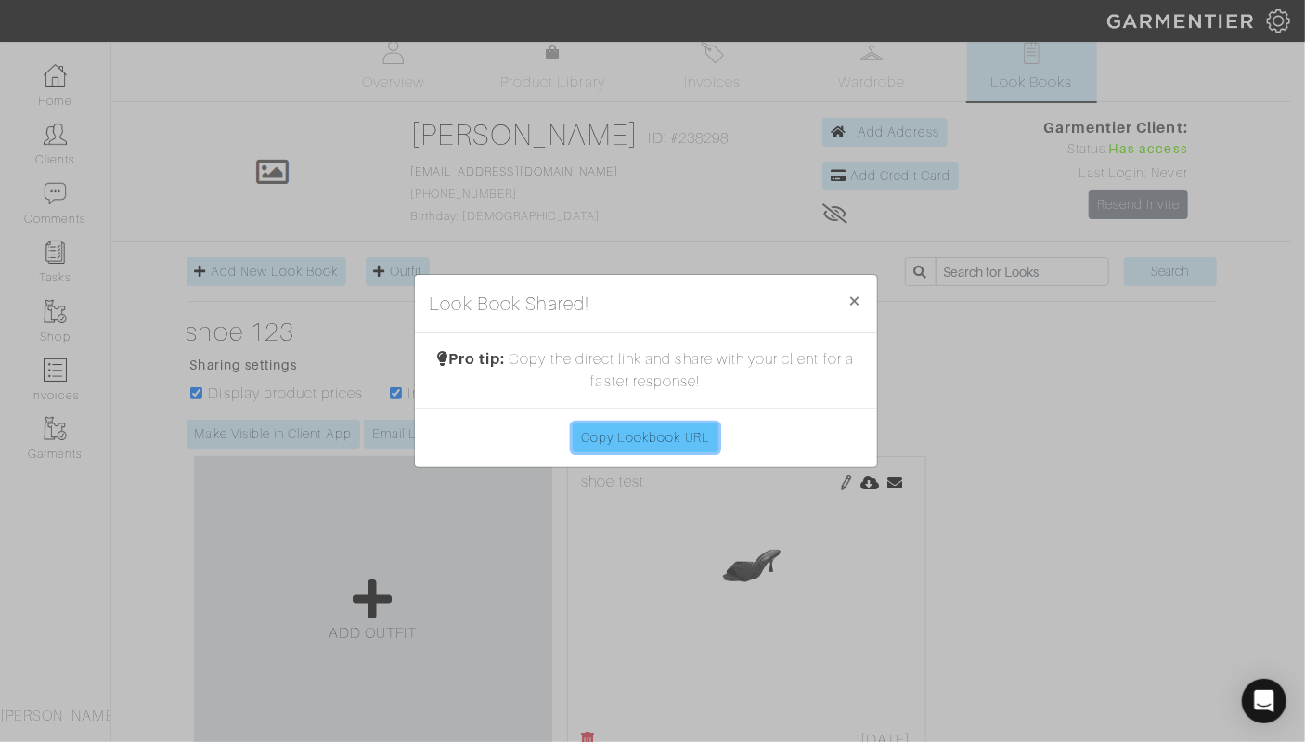
click at [663, 432] on link "Copy Lookbook URL" at bounding box center [646, 437] width 146 height 29
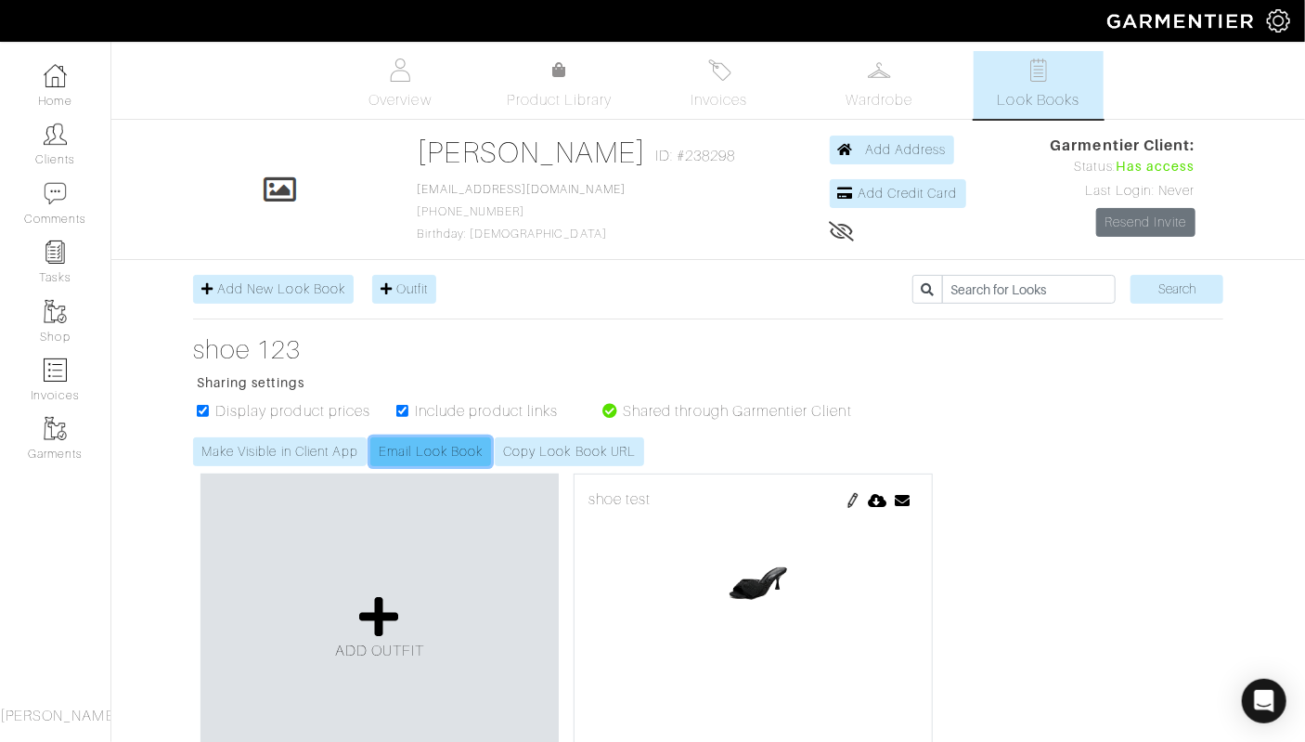
click at [428, 444] on link "Email Look Book" at bounding box center [430, 451] width 121 height 29
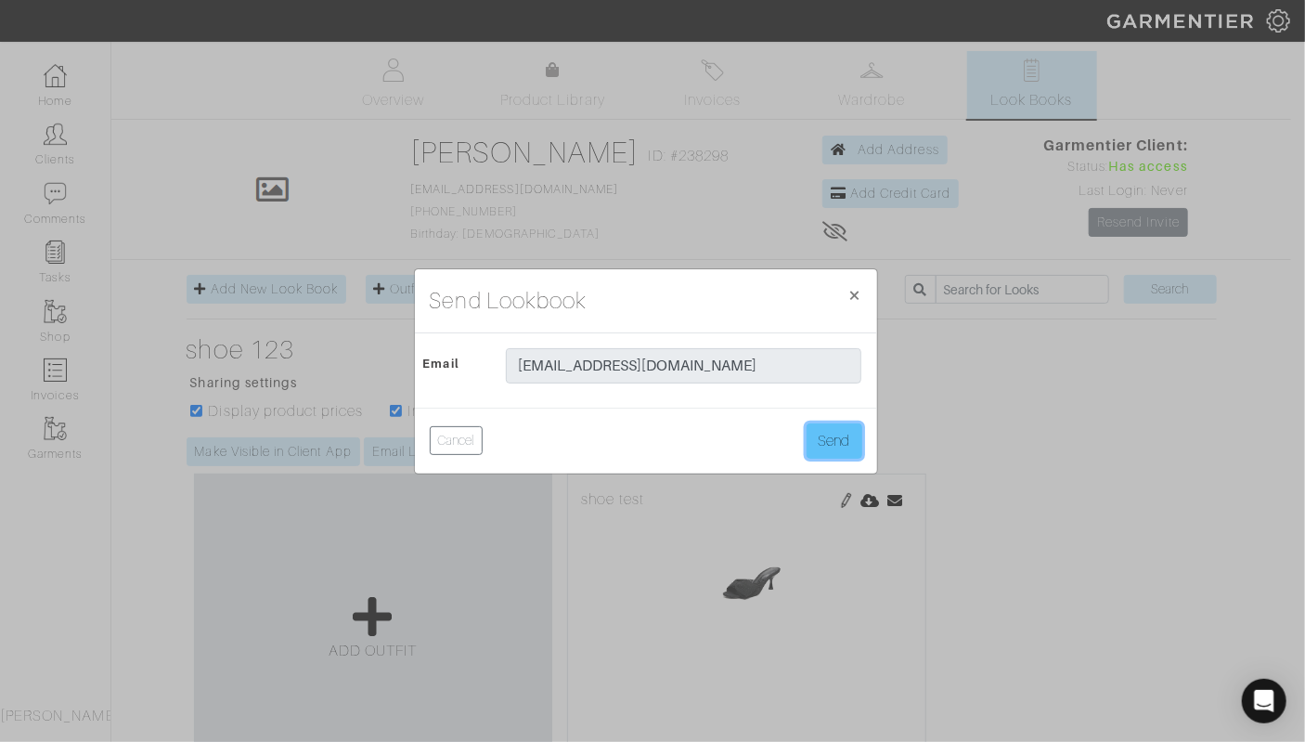
click at [847, 444] on button "Send" at bounding box center [835, 440] width 56 height 35
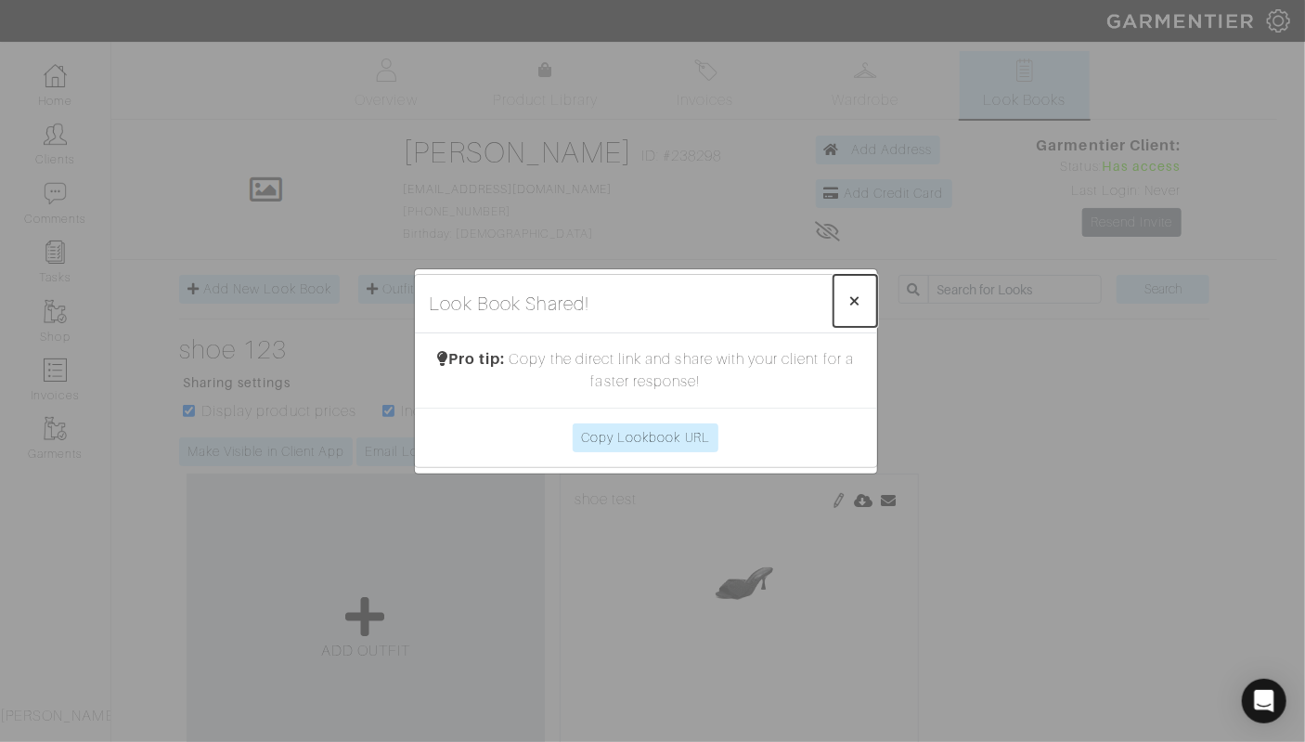
click at [856, 296] on span "×" at bounding box center [855, 300] width 14 height 25
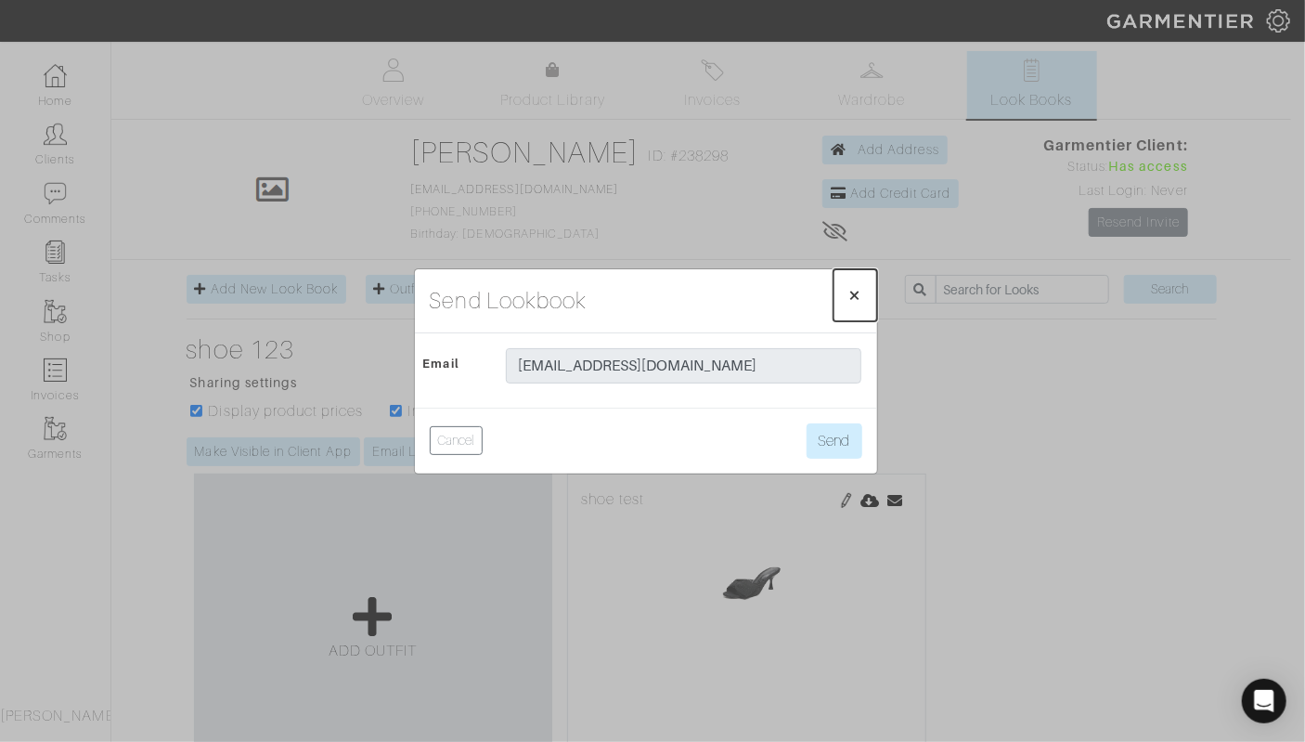
click at [861, 287] on span "×" at bounding box center [855, 294] width 14 height 25
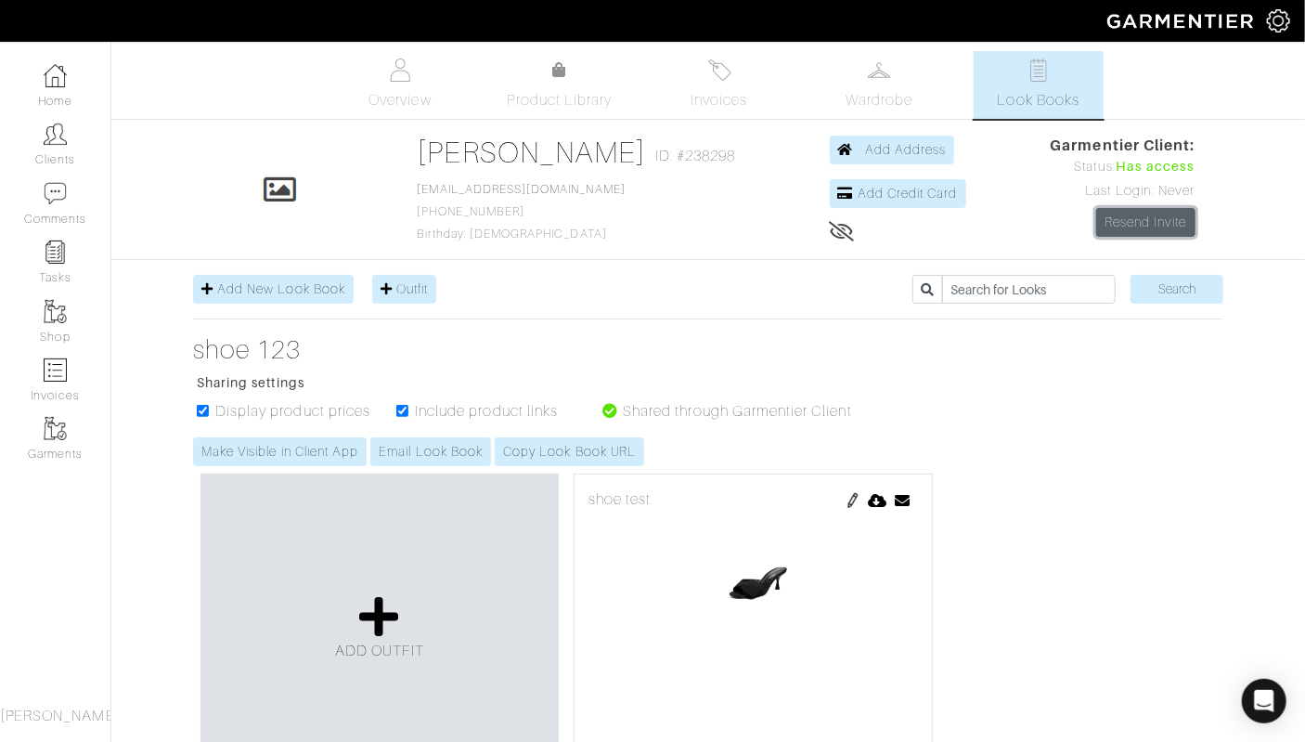
click at [1127, 213] on link "Resend Invite" at bounding box center [1145, 222] width 99 height 29
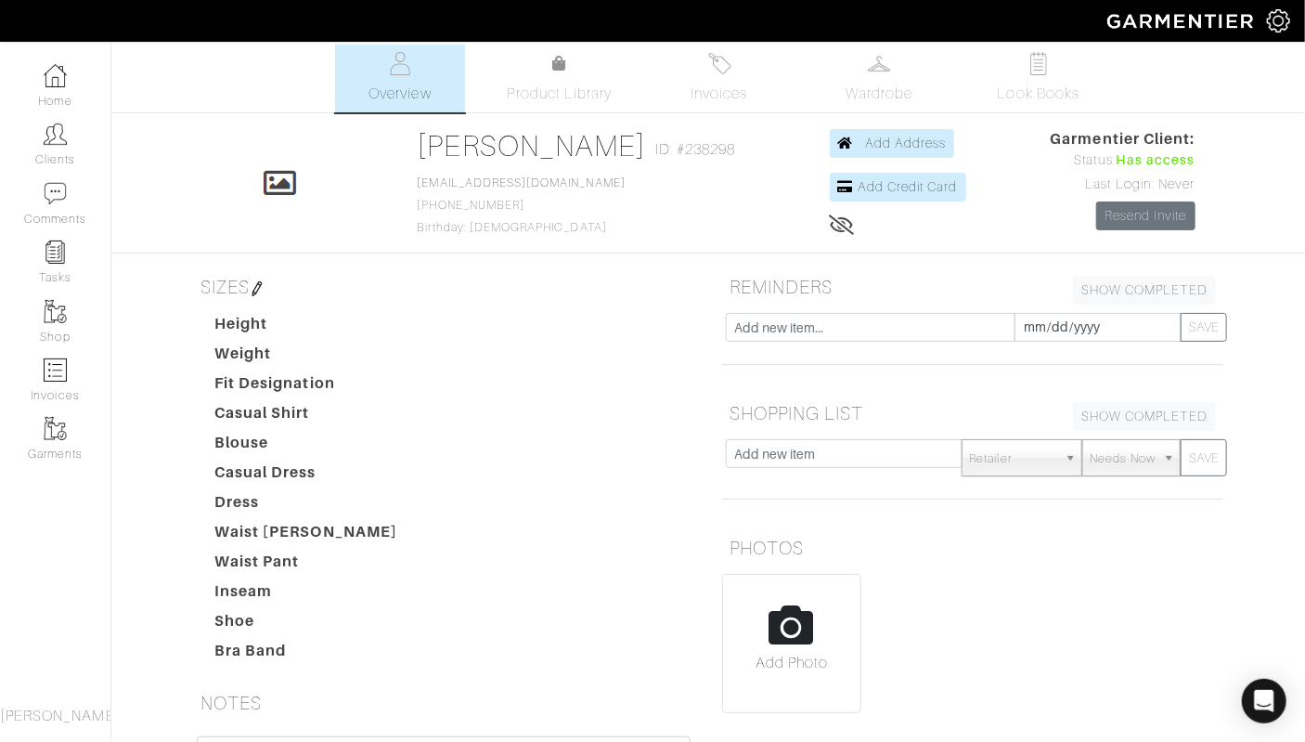
scroll to position [5, 0]
